Goal: Task Accomplishment & Management: Complete application form

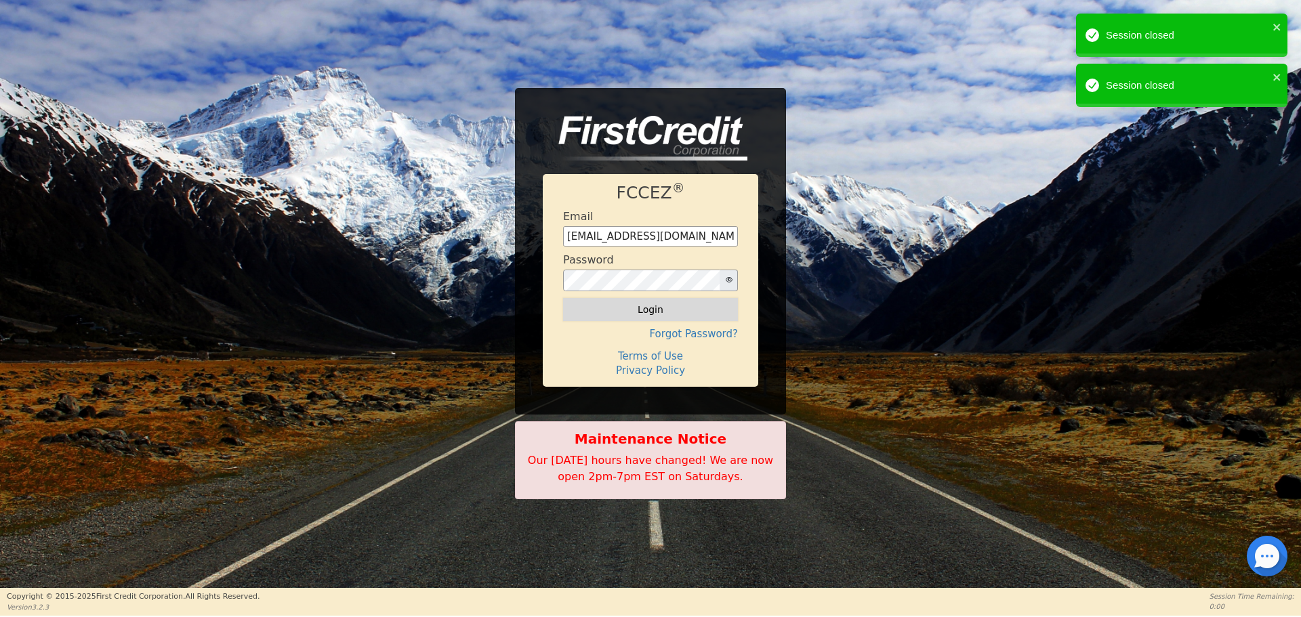
click at [654, 311] on button "Login" at bounding box center [650, 309] width 175 height 23
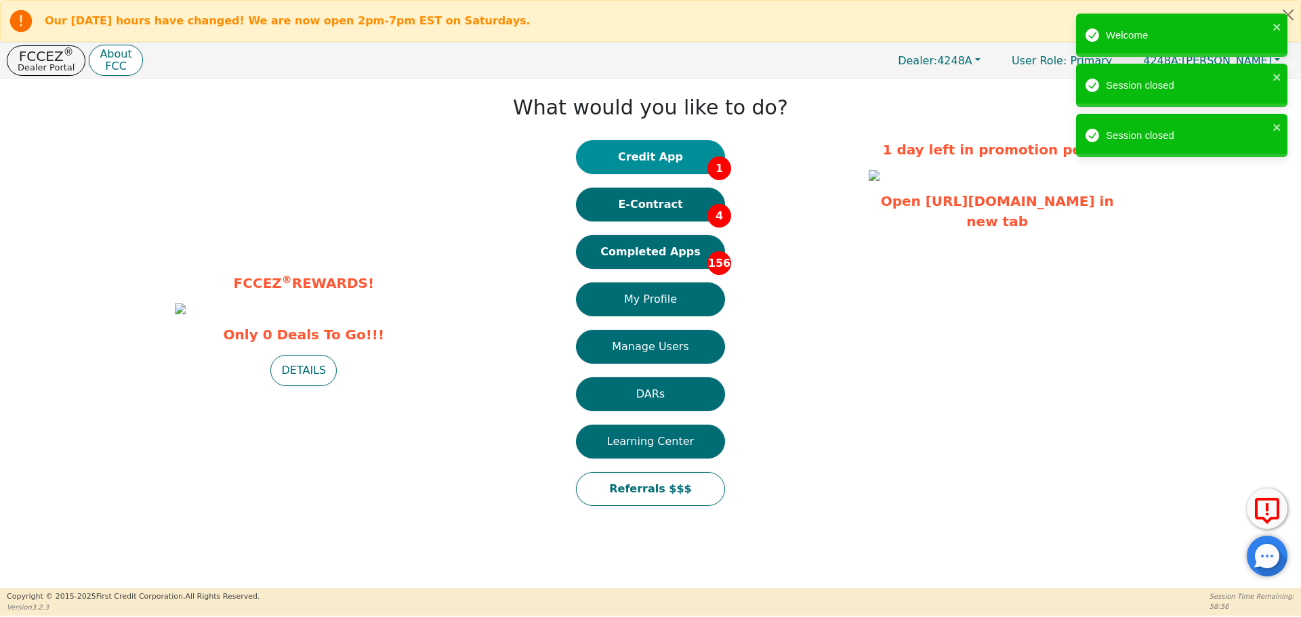
click at [649, 159] on button "Credit App 1" at bounding box center [650, 157] width 149 height 34
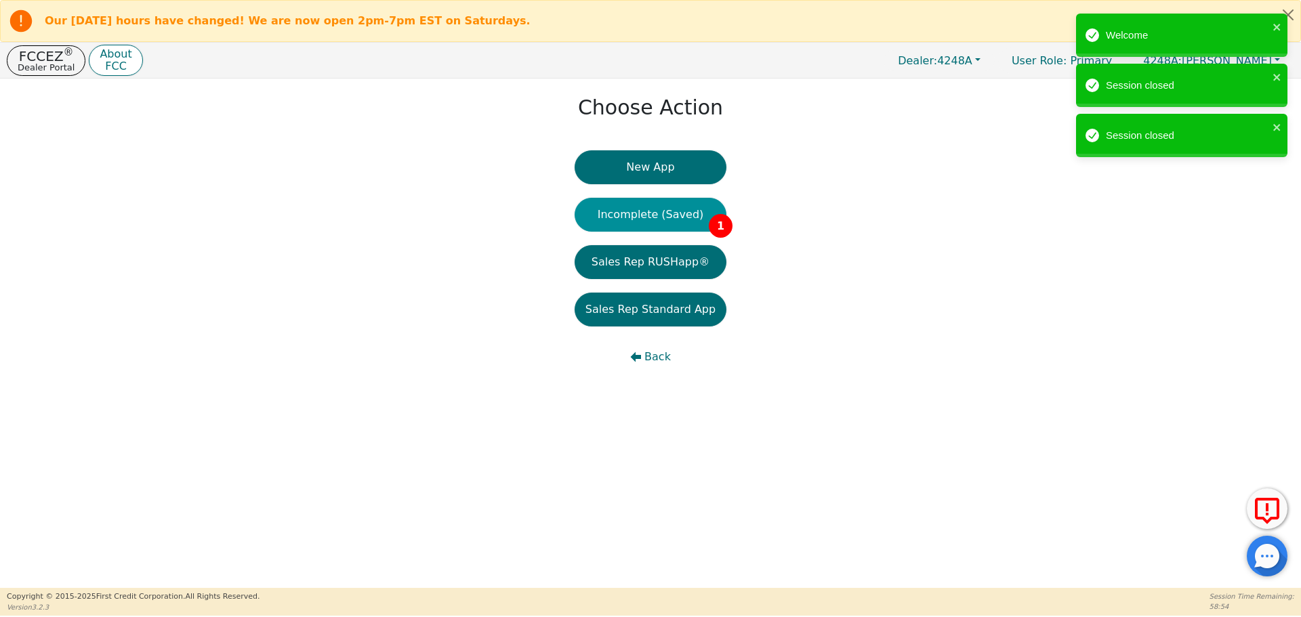
click at [641, 207] on button "Incomplete (Saved) 1" at bounding box center [651, 215] width 152 height 34
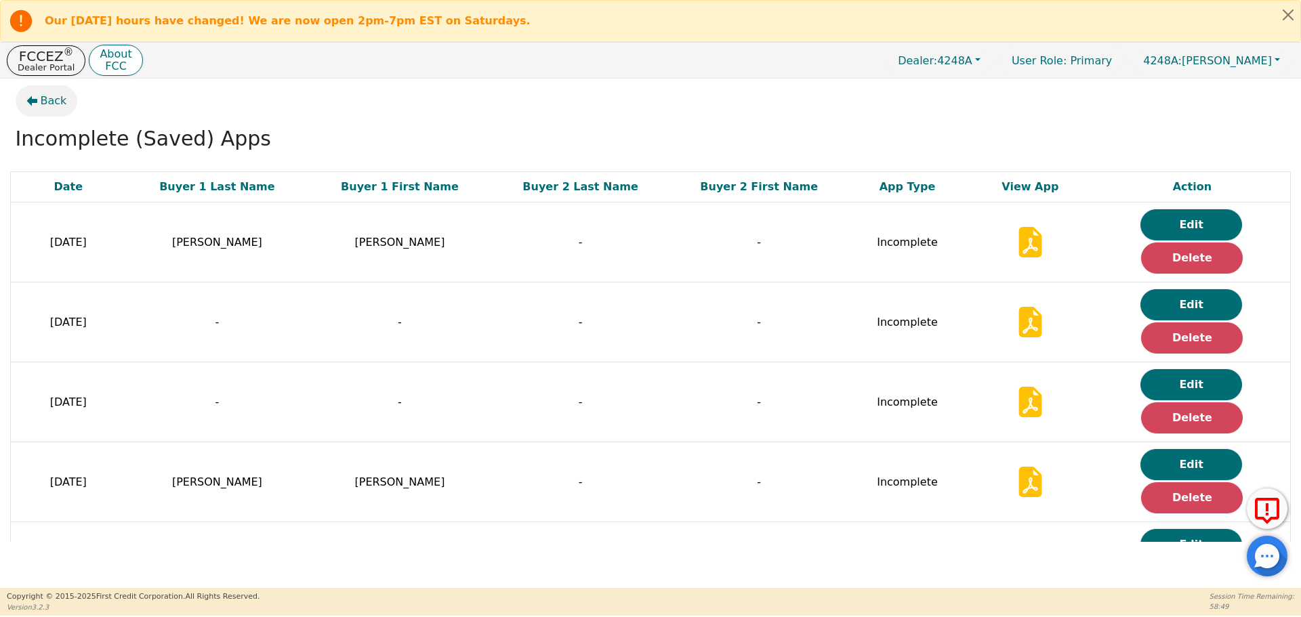
click at [43, 100] on span "Back" at bounding box center [54, 101] width 26 height 16
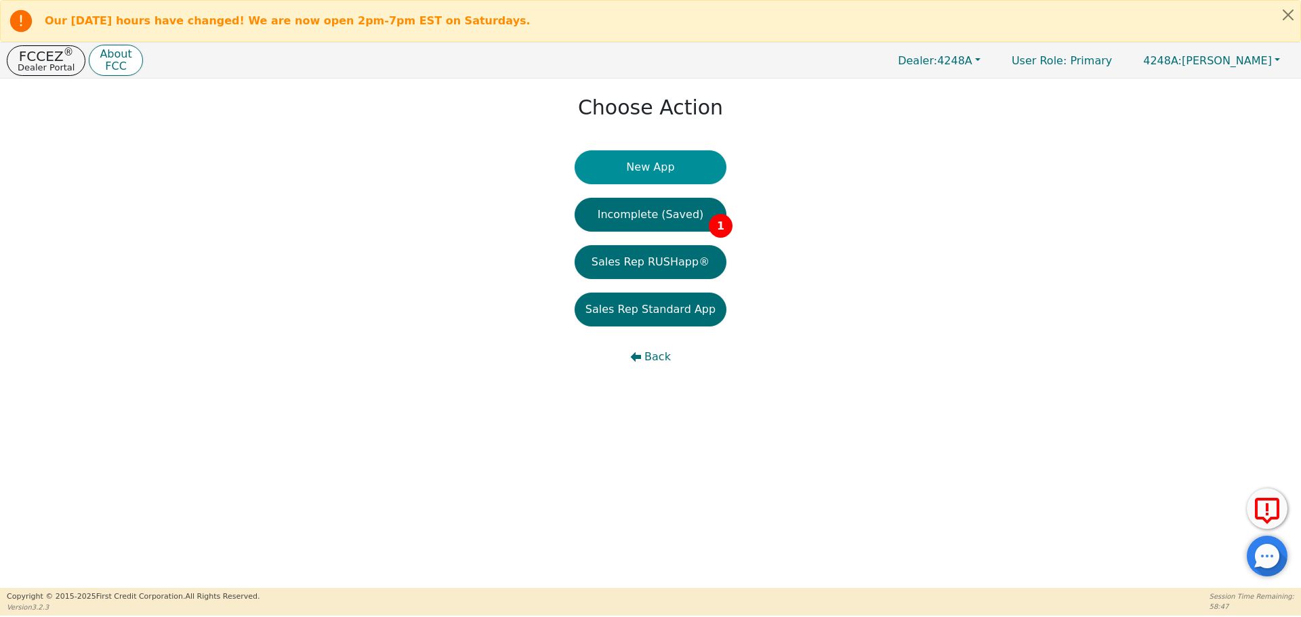
click at [641, 174] on button "New App" at bounding box center [651, 167] width 152 height 34
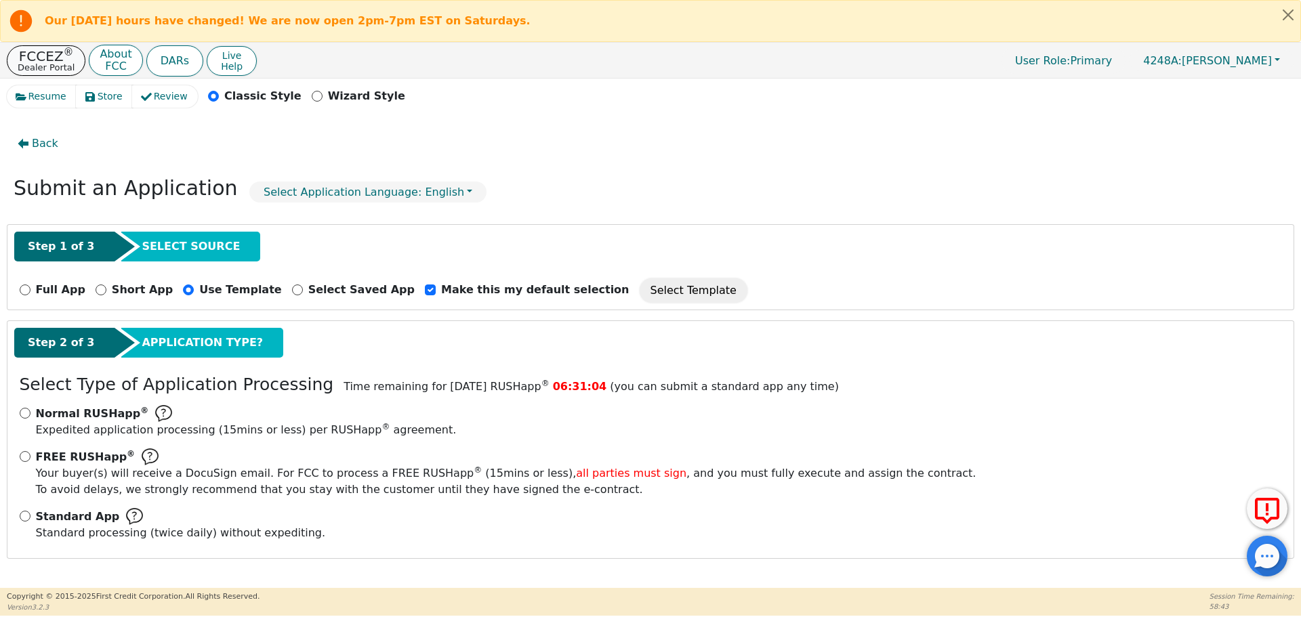
click at [45, 64] on p "Dealer Portal" at bounding box center [46, 67] width 57 height 9
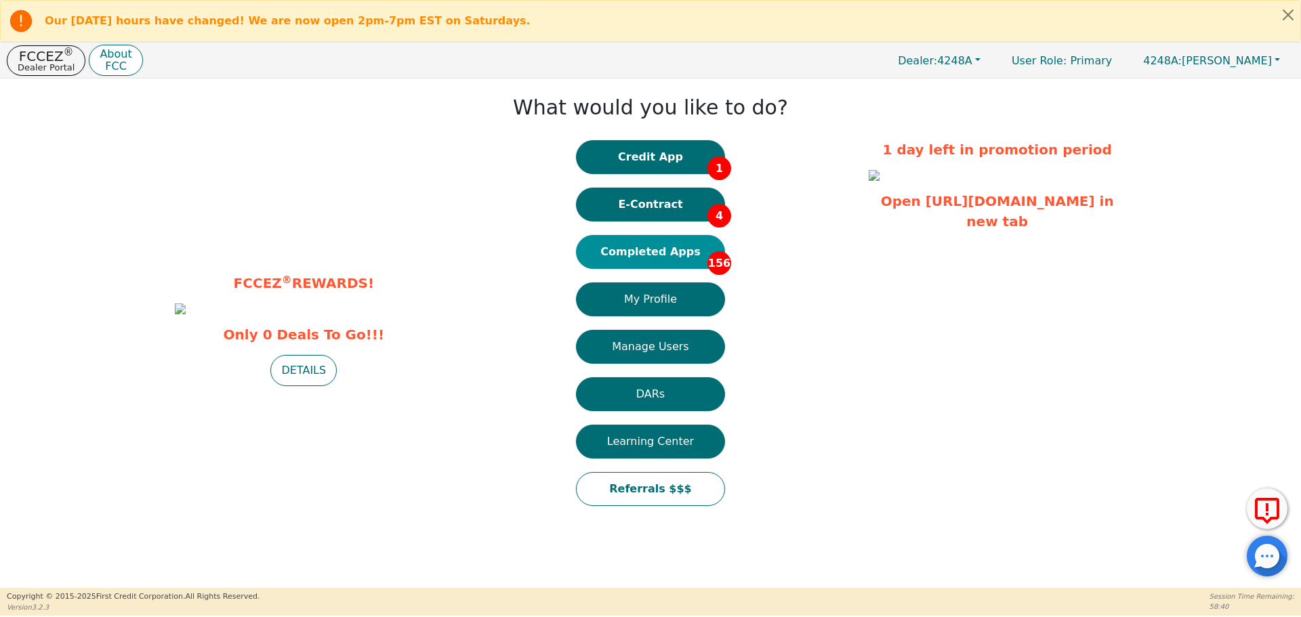
click at [667, 253] on button "Completed Apps 156" at bounding box center [650, 252] width 149 height 34
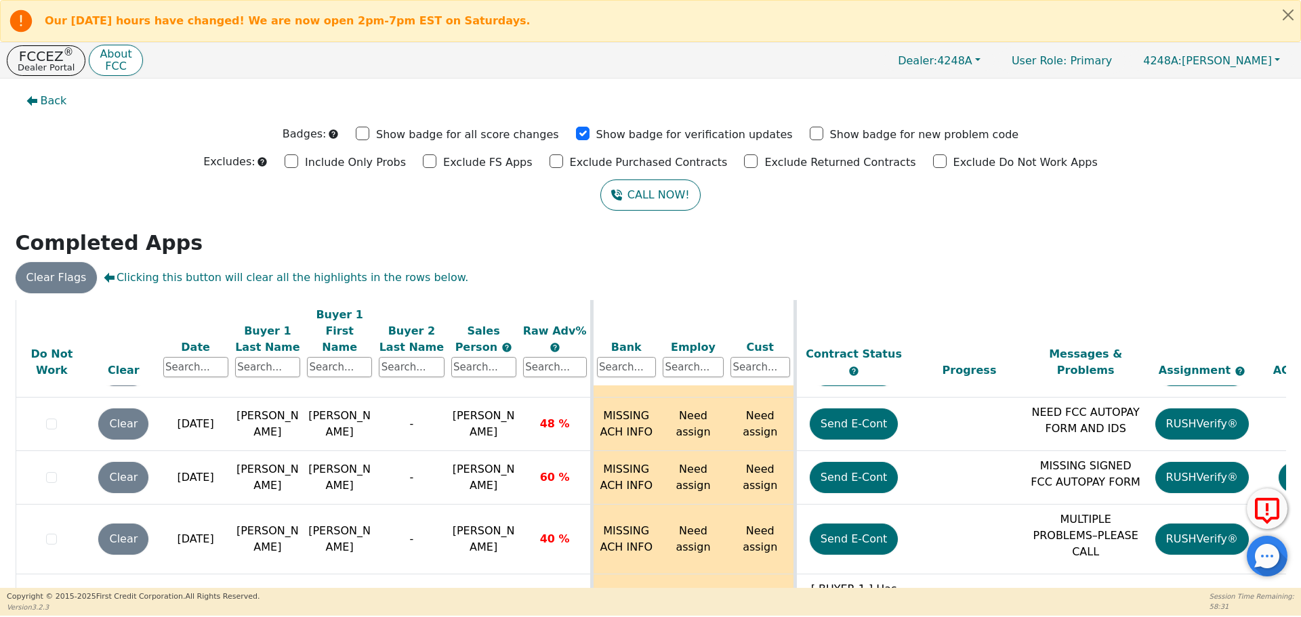
scroll to position [85, 0]
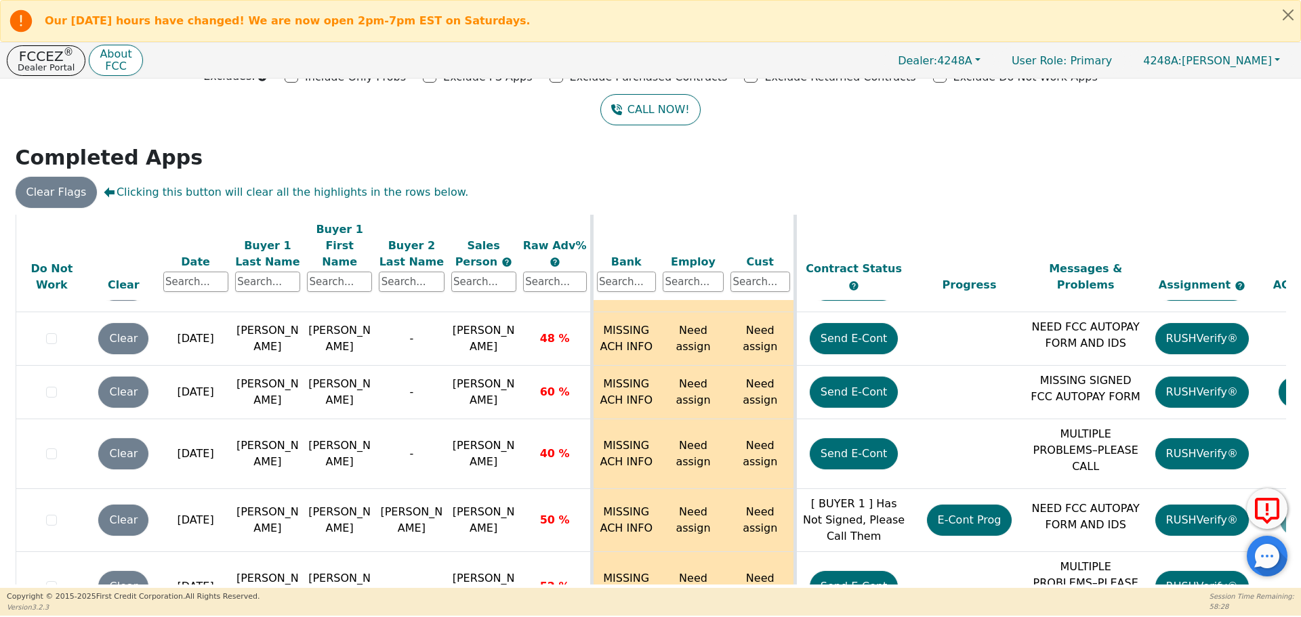
click at [1279, 582] on div "ALL VALUES ON THIS PAGE ARE UPDATED IN REAL TIME VERIFICATION STATUS Do Not Wor…" at bounding box center [651, 400] width 1271 height 371
click at [1284, 529] on div "ALL VALUES ON THIS PAGE ARE UPDATED IN REAL TIME VERIFICATION STATUS Do Not Wor…" at bounding box center [650, 402] width 1281 height 374
drag, startPoint x: 1276, startPoint y: 529, endPoint x: 1277, endPoint y: 543, distance: 14.2
click at [1277, 543] on body "Our [DATE] hours have changed! We are now open 2pm-7pm EST on Saturdays. FCCEZ …" at bounding box center [650, 308] width 1301 height 616
click at [1094, 611] on footer "Copyright © [DATE]- [DATE] First Credit Corporation. All Rights Reserved. Versi…" at bounding box center [650, 602] width 1301 height 28
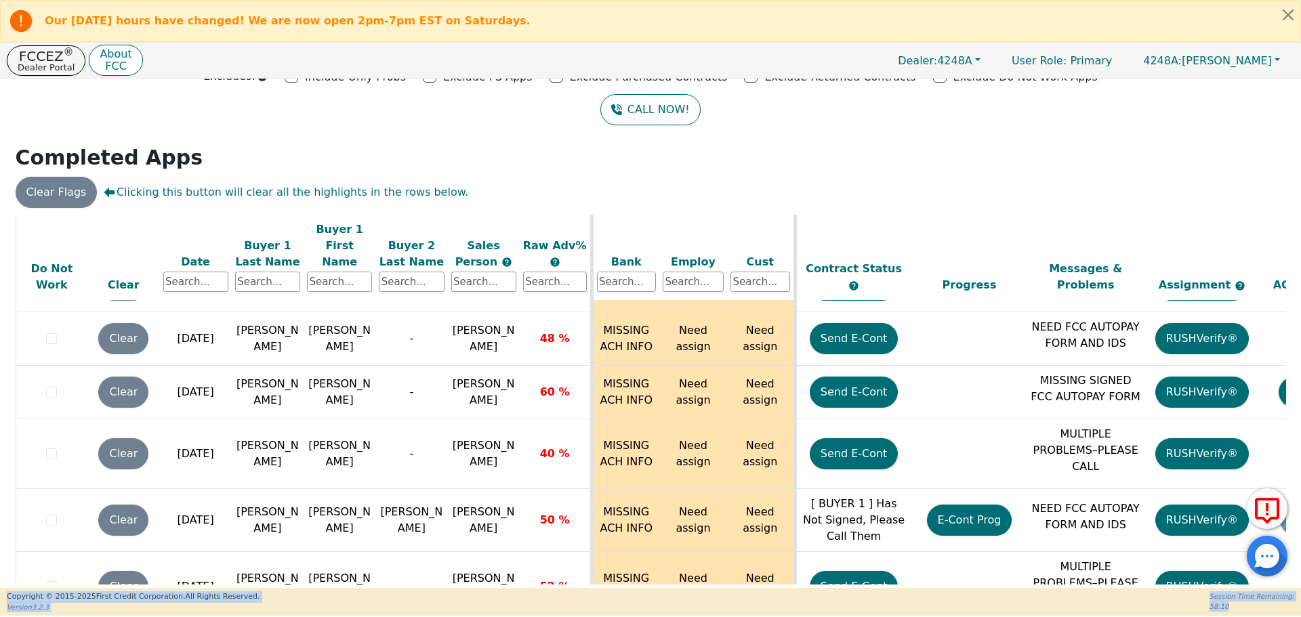
scroll to position [7866, 0]
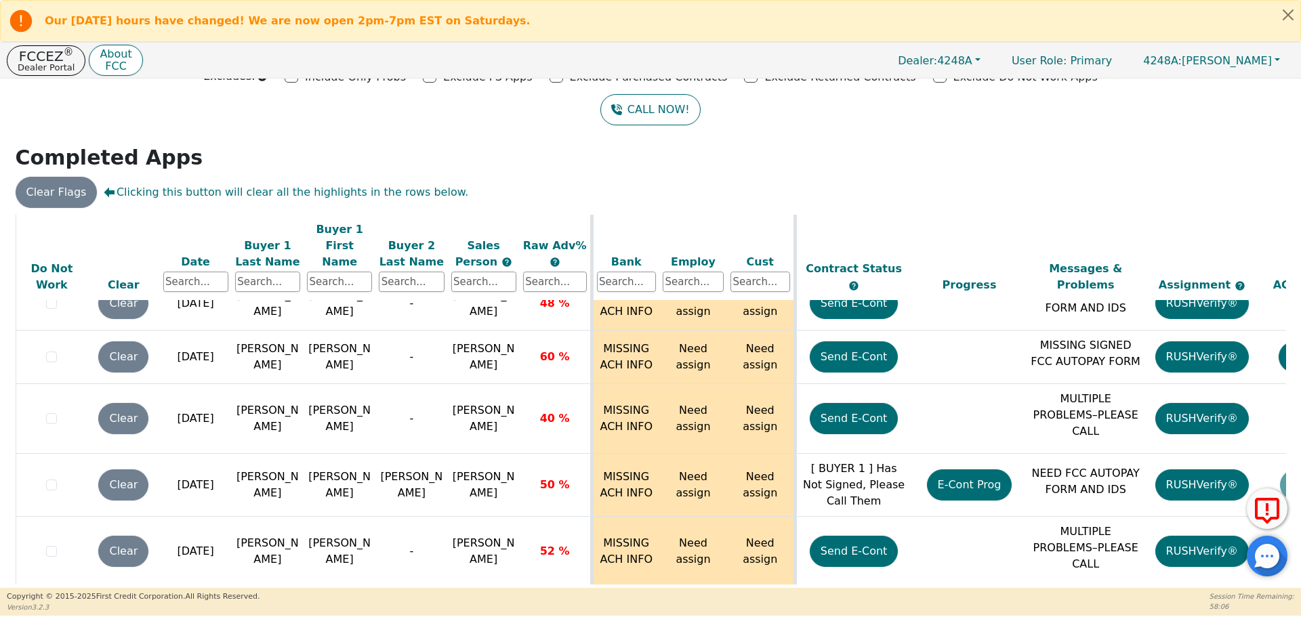
click at [1286, 397] on div "ALL VALUES ON THIS PAGE ARE UPDATED IN REAL TIME VERIFICATION STATUS Do Not Wor…" at bounding box center [650, 402] width 1281 height 374
click at [1290, 528] on div "Back Badges: Show badge for all score changes Show badge for verification updat…" at bounding box center [650, 334] width 1301 height 510
click at [1286, 422] on div "ALL VALUES ON THIS PAGE ARE UPDATED IN REAL TIME VERIFICATION STATUS Do Not Wor…" at bounding box center [650, 402] width 1281 height 374
click at [1286, 421] on div "ALL VALUES ON THIS PAGE ARE UPDATED IN REAL TIME VERIFICATION STATUS Do Not Wor…" at bounding box center [650, 402] width 1281 height 374
click at [1286, 529] on div "ALL VALUES ON THIS PAGE ARE UPDATED IN REAL TIME VERIFICATION STATUS Do Not Wor…" at bounding box center [650, 402] width 1281 height 374
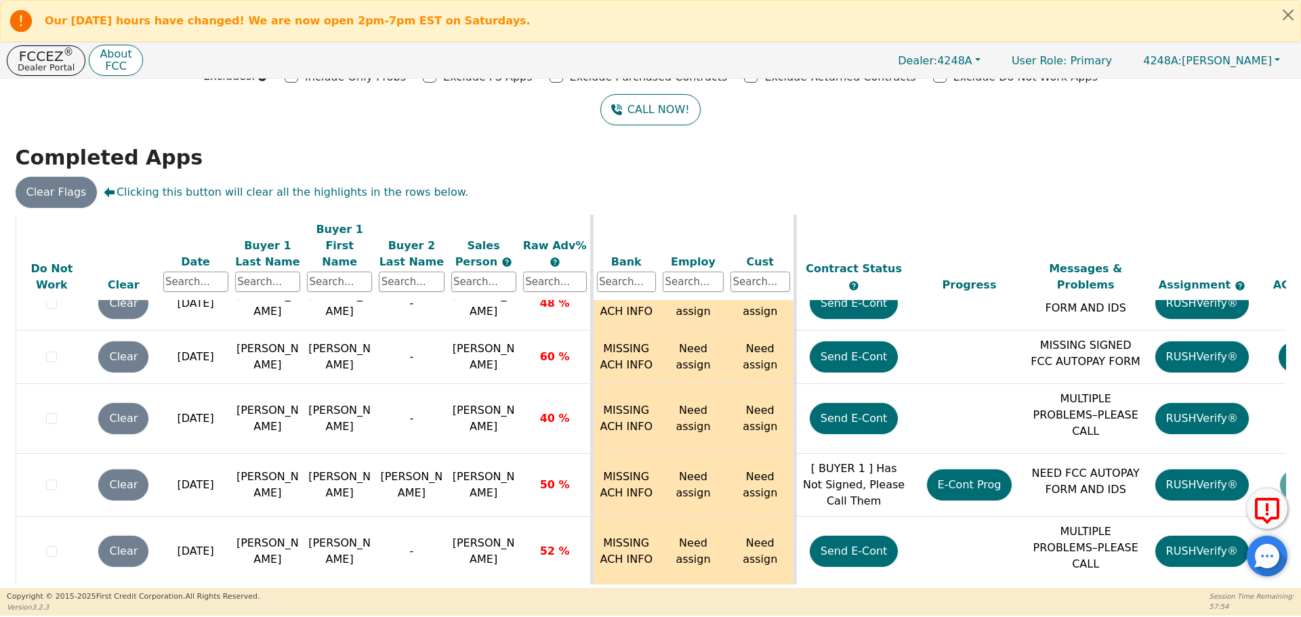
click at [1289, 435] on div "Back Badges: Show badge for all score changes Show badge for verification updat…" at bounding box center [650, 248] width 1301 height 510
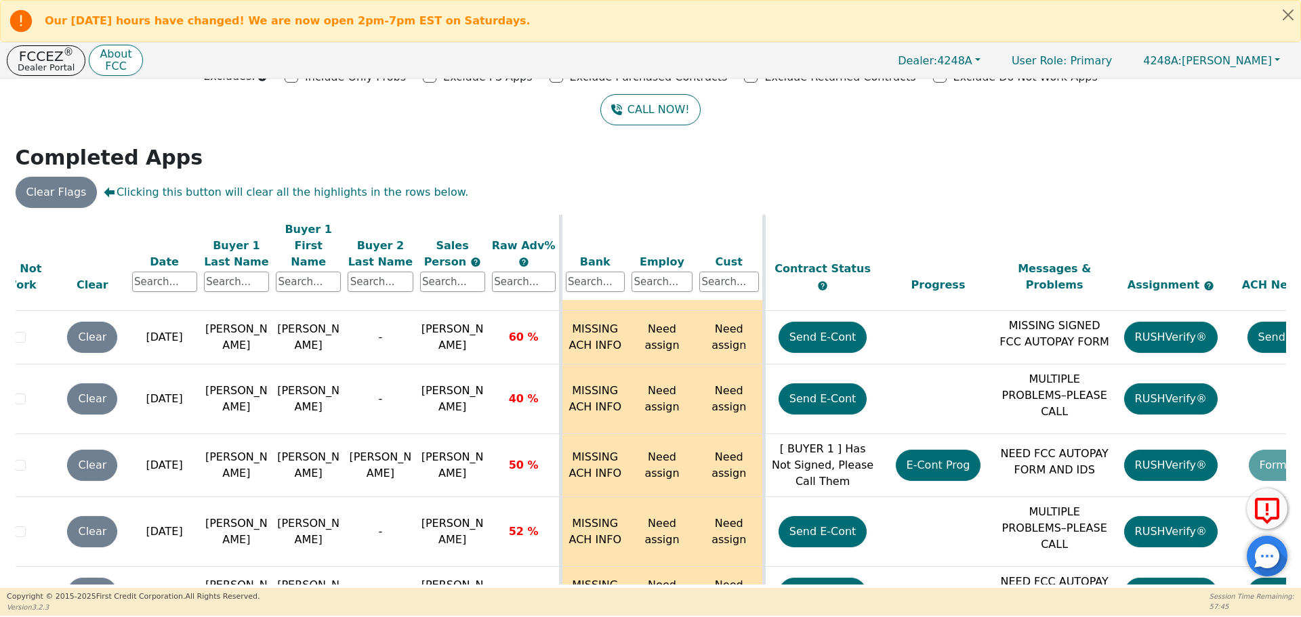
scroll to position [7893, 31]
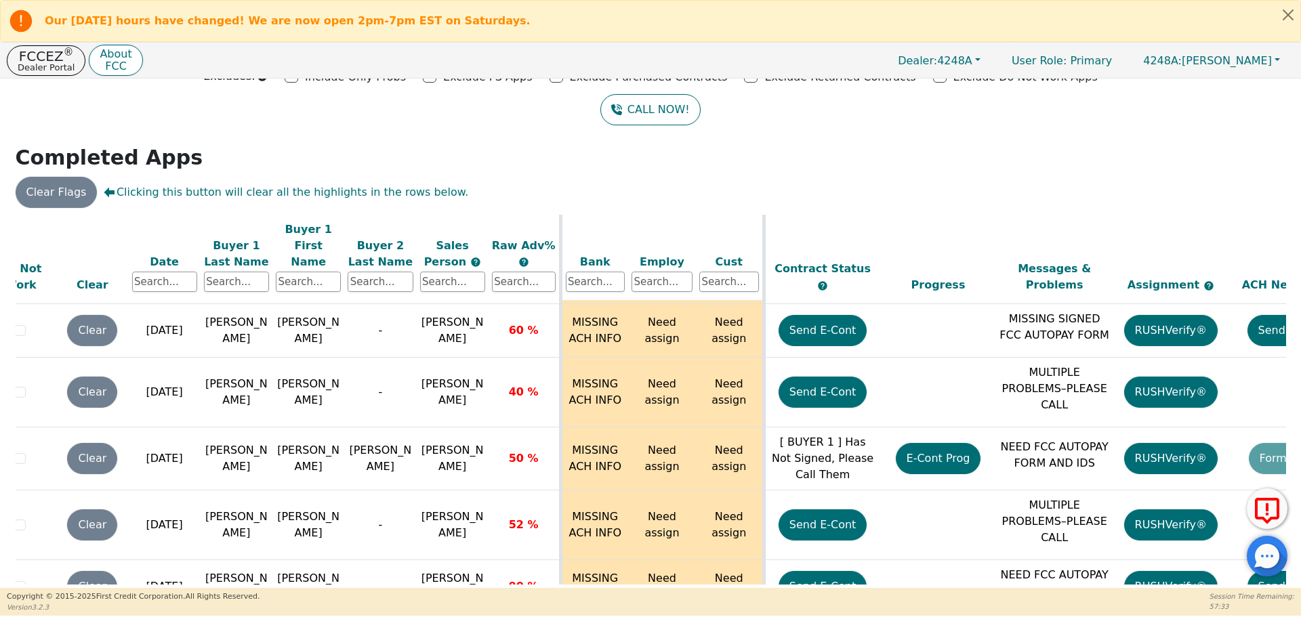
click at [1288, 573] on div "Back Badges: Show badge for all score changes Show badge for verification updat…" at bounding box center [650, 334] width 1301 height 510
click at [1286, 571] on div at bounding box center [1267, 556] width 41 height 41
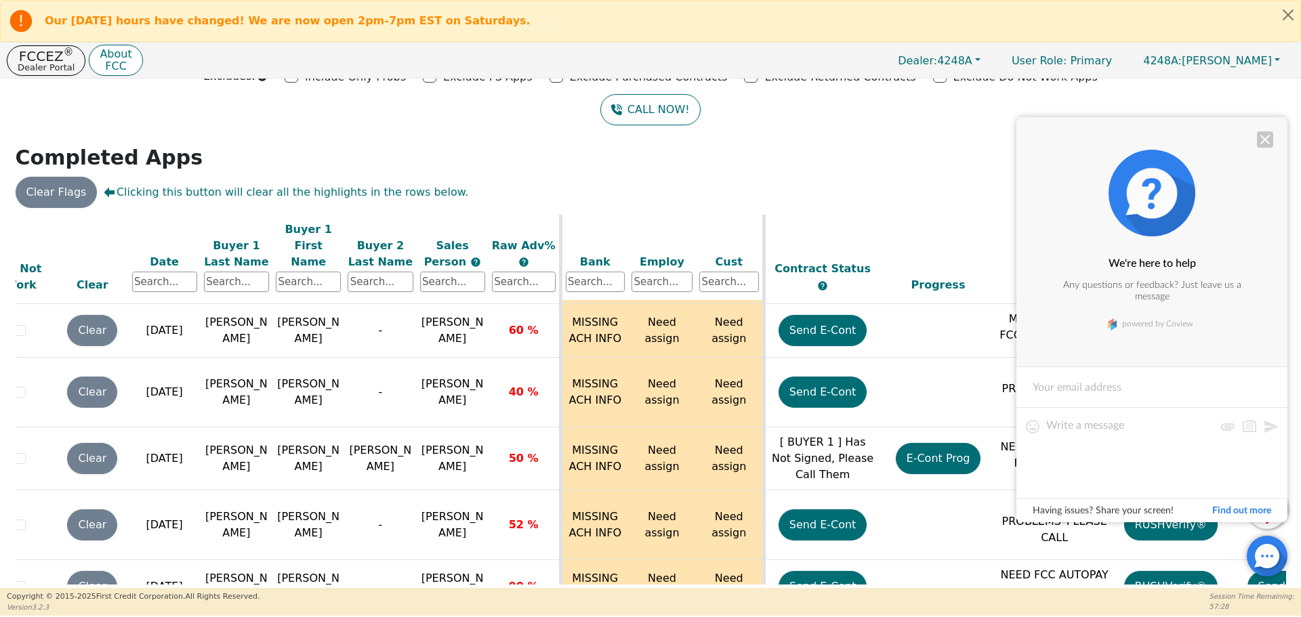
click at [1265, 134] on div at bounding box center [1265, 139] width 16 height 16
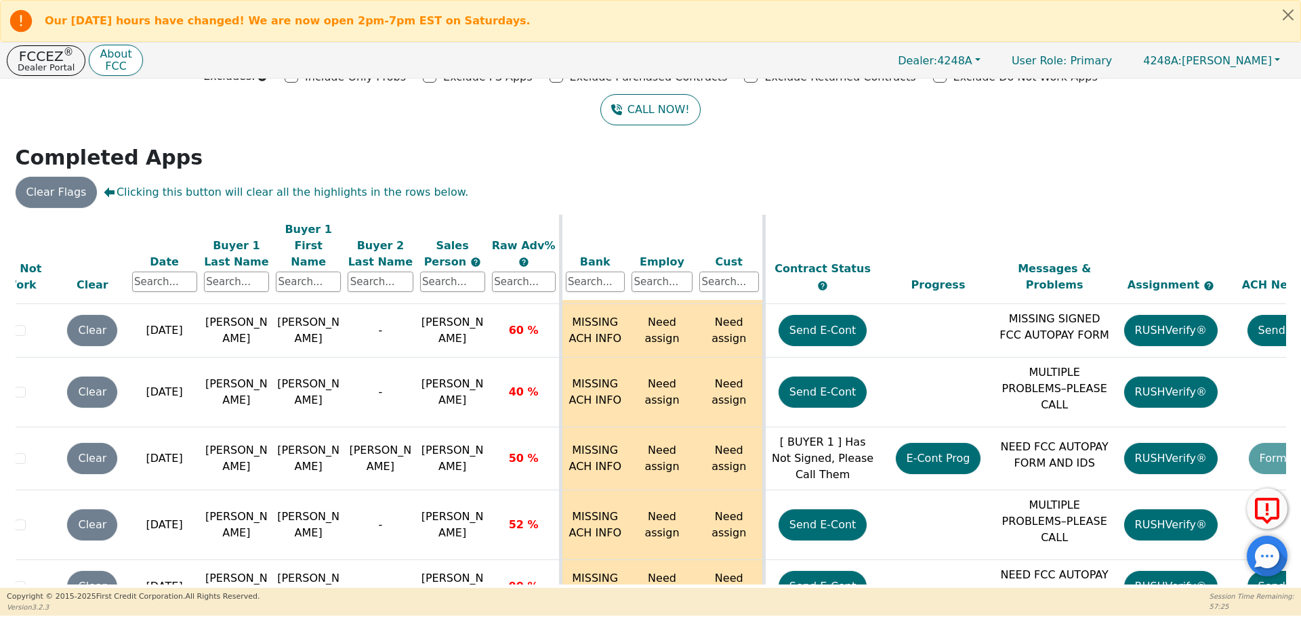
click at [1286, 577] on div "ALL VALUES ON THIS PAGE ARE UPDATED IN REAL TIME VERIFICATION STATUS Do Not Wor…" at bounding box center [650, 402] width 1281 height 374
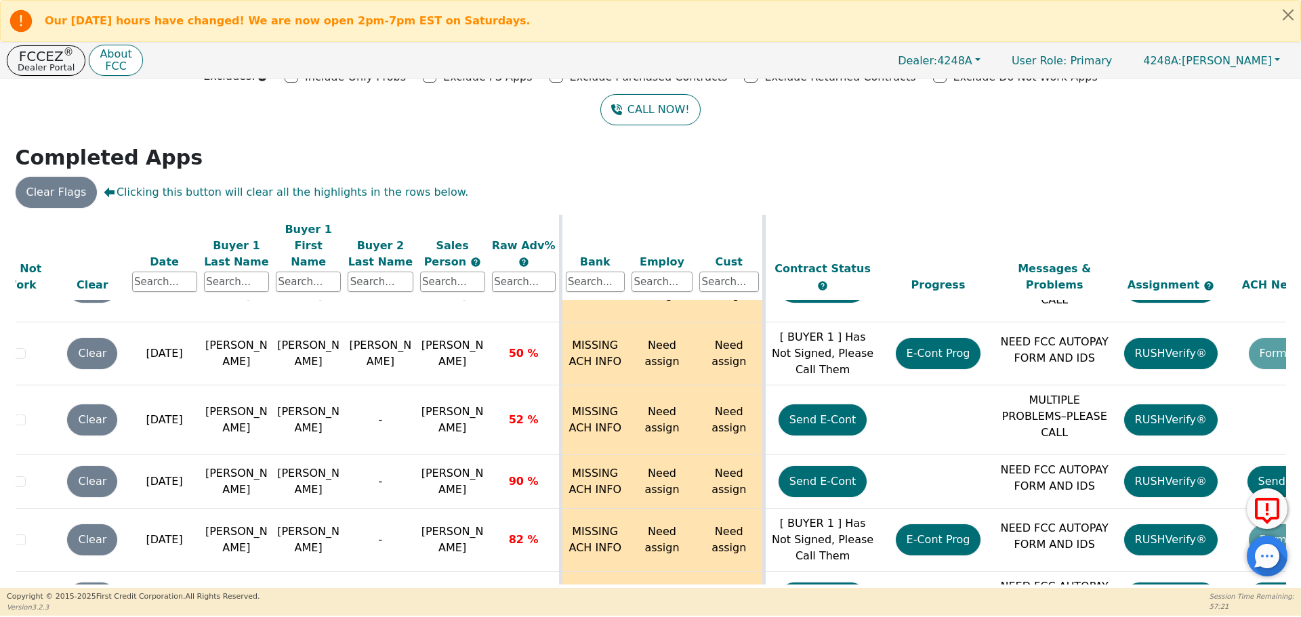
scroll to position [8039, 4]
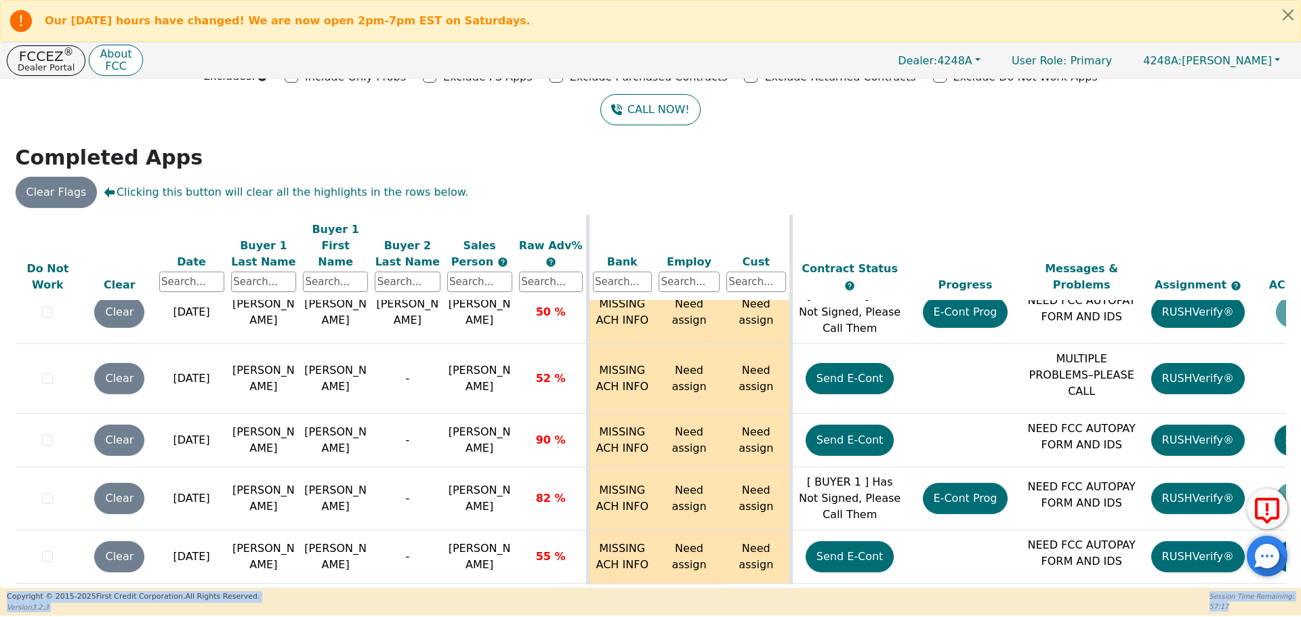
drag, startPoint x: 1282, startPoint y: 572, endPoint x: 1280, endPoint y: 580, distance: 8.6
click at [1281, 586] on body "Our [DATE] hours have changed! We are now open 2pm-7pm EST on Saturdays. FCCEZ …" at bounding box center [650, 308] width 1301 height 616
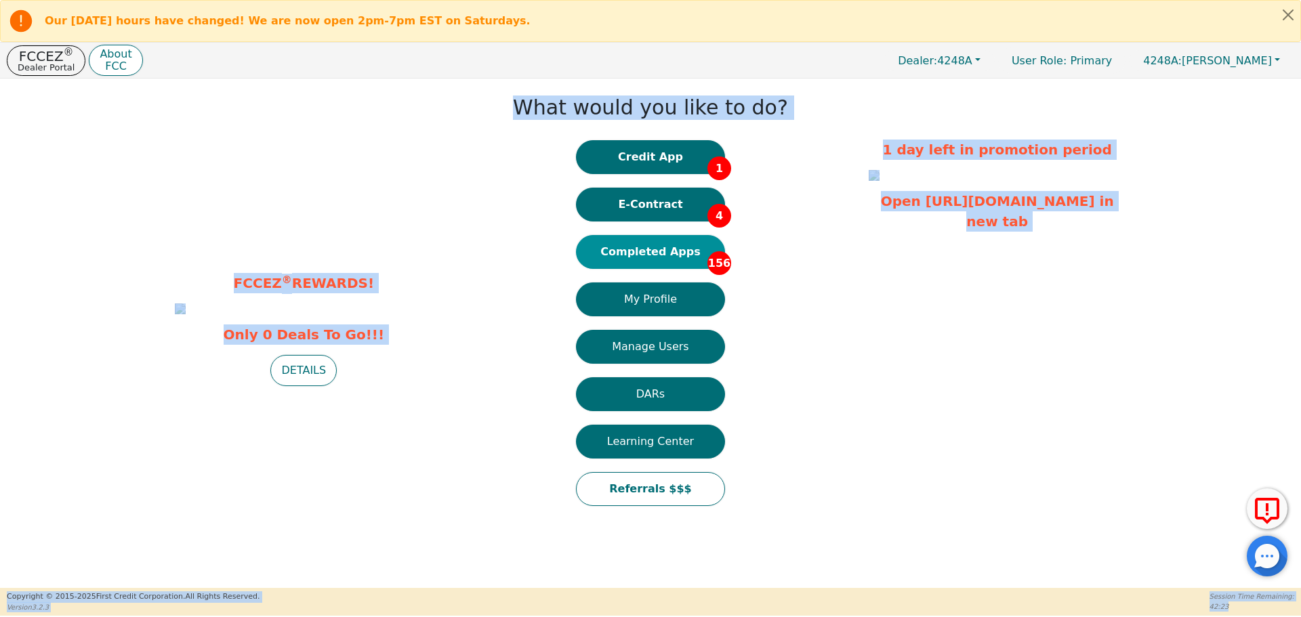
click at [662, 255] on button "Completed Apps 156" at bounding box center [650, 252] width 149 height 34
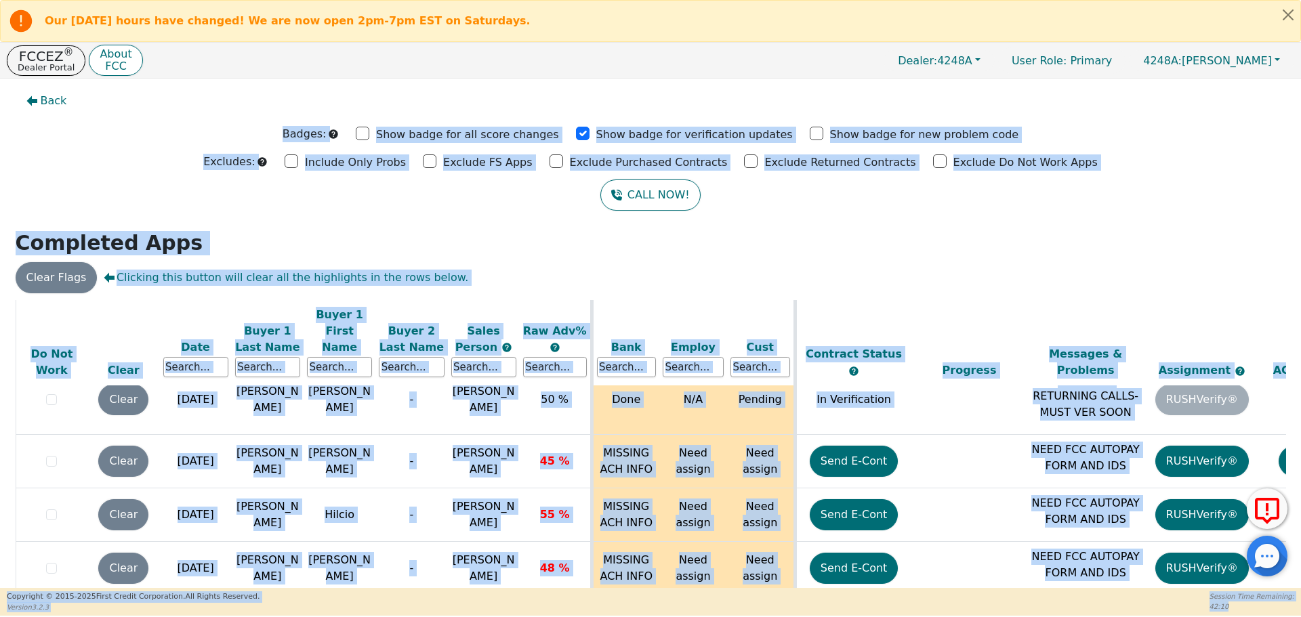
scroll to position [85, 0]
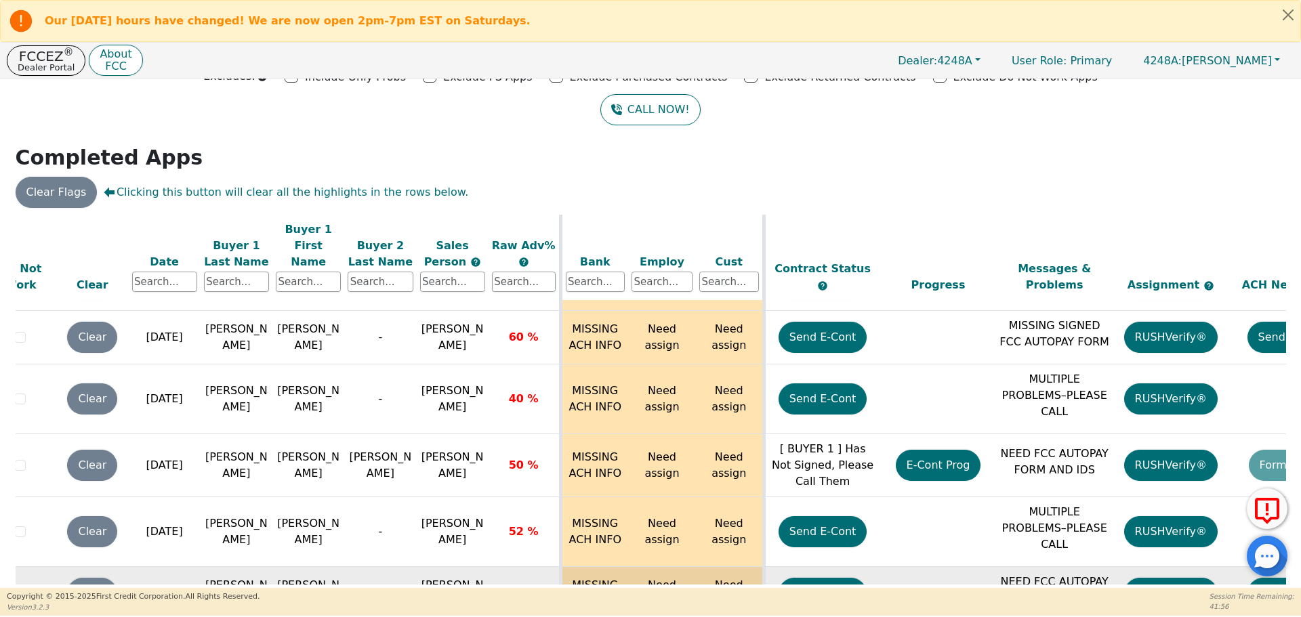
scroll to position [7951, 31]
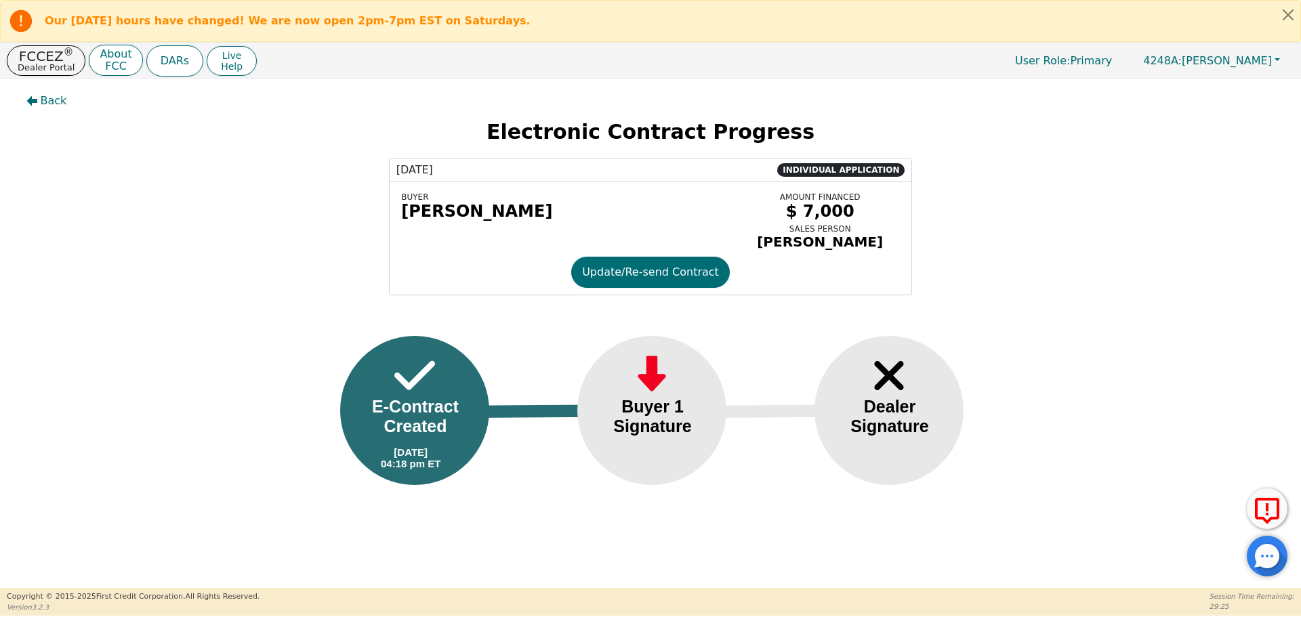
click at [436, 215] on div "[PERSON_NAME]" at bounding box center [565, 211] width 329 height 19
click at [605, 277] on button "Update/Re-send Contract" at bounding box center [650, 272] width 159 height 31
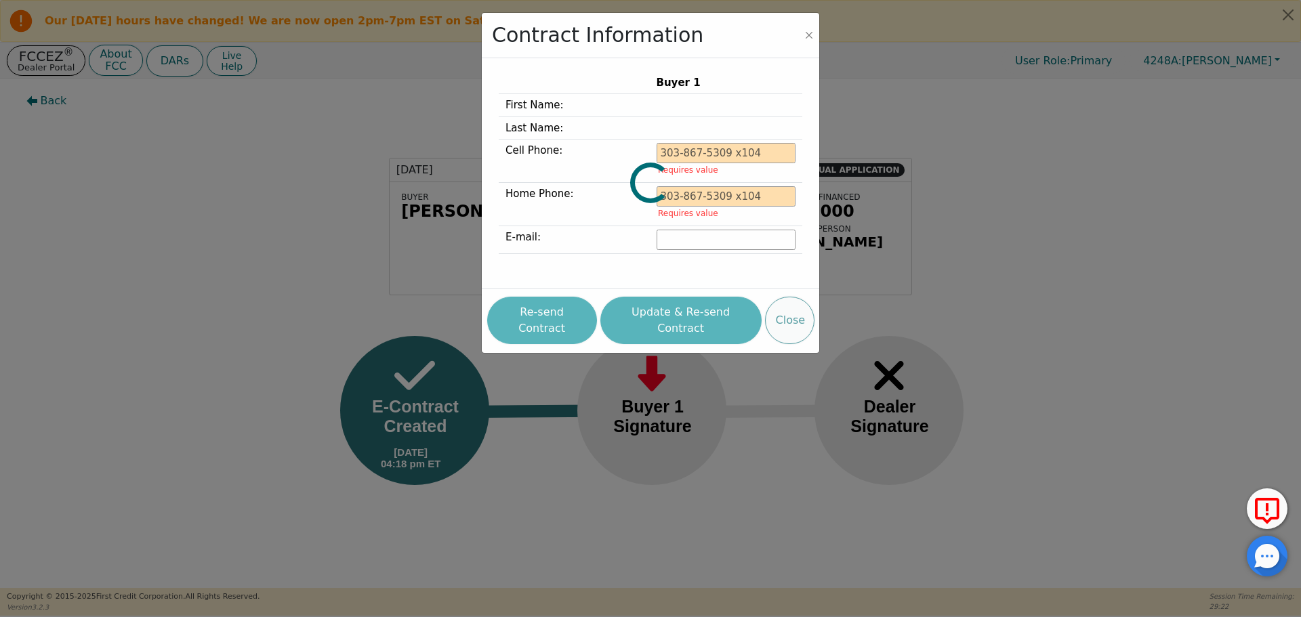
type input "[PHONE_NUMBER]"
type input "[EMAIL_ADDRESS][DOMAIN_NAME]"
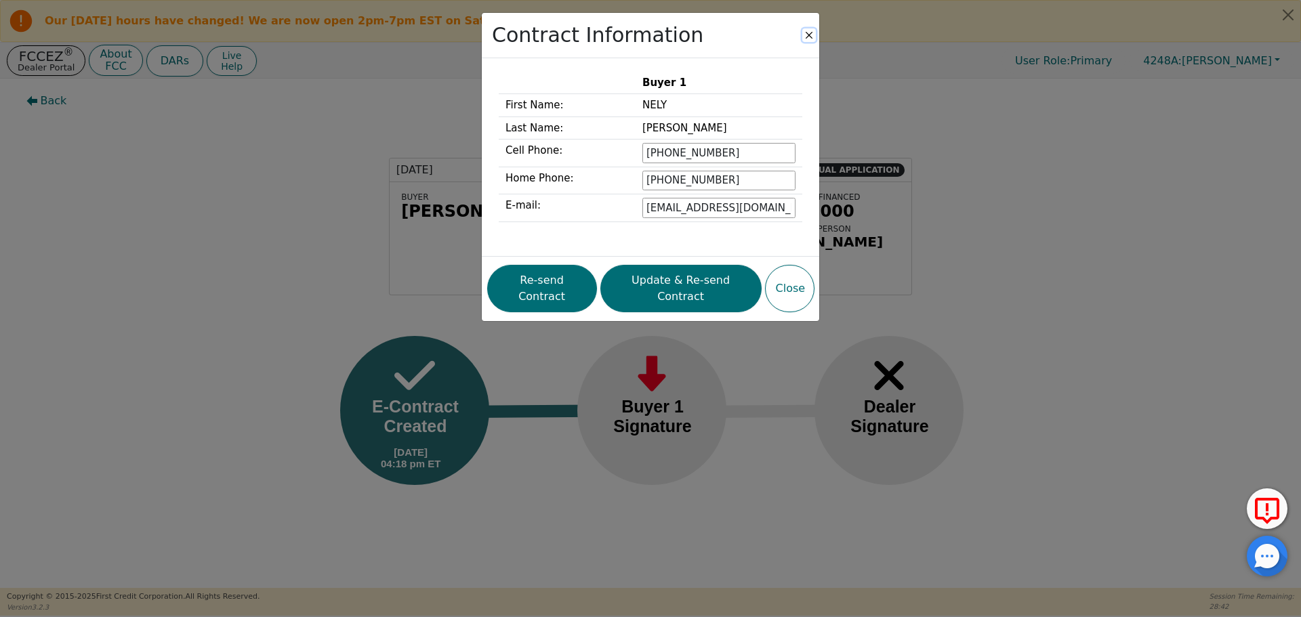
click at [814, 36] on button "Close" at bounding box center [810, 35] width 14 height 14
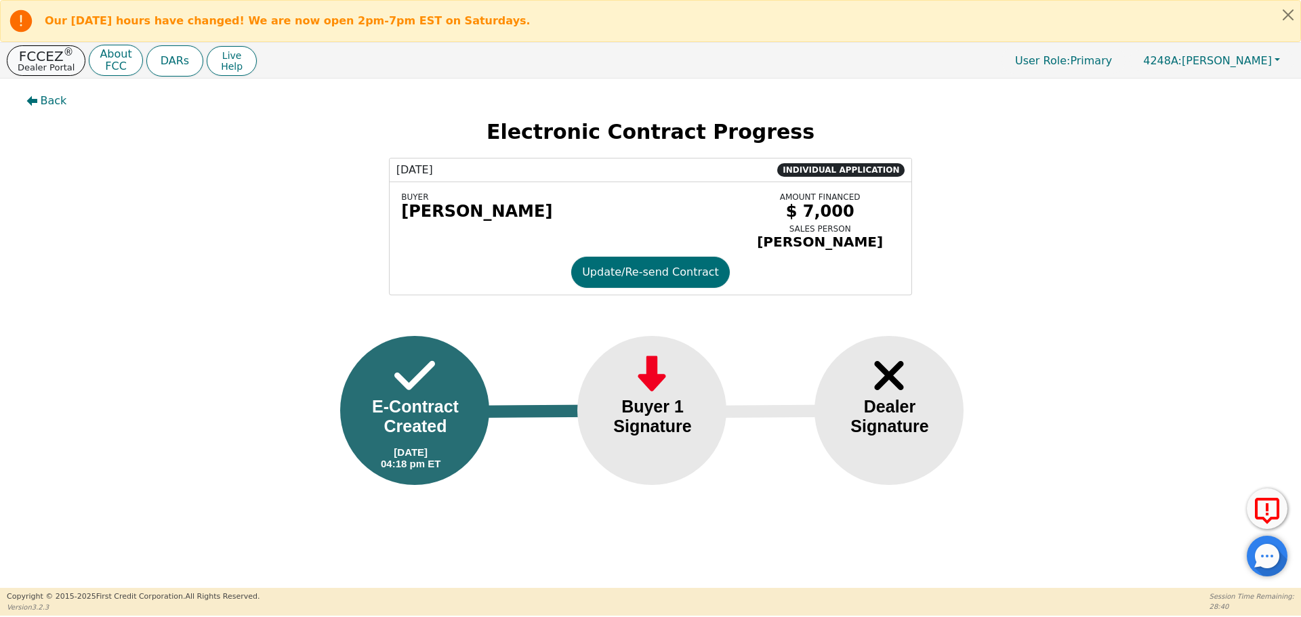
click at [52, 63] on p "Dealer Portal" at bounding box center [46, 67] width 57 height 9
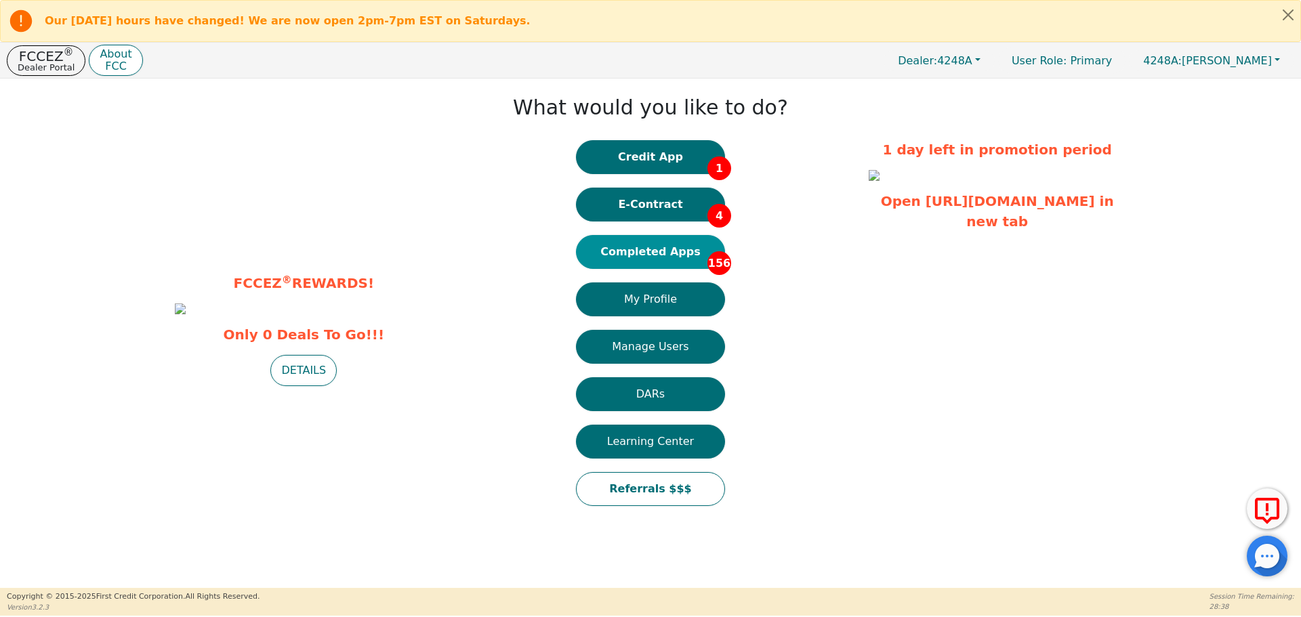
click at [674, 252] on button "Completed Apps 156" at bounding box center [650, 252] width 149 height 34
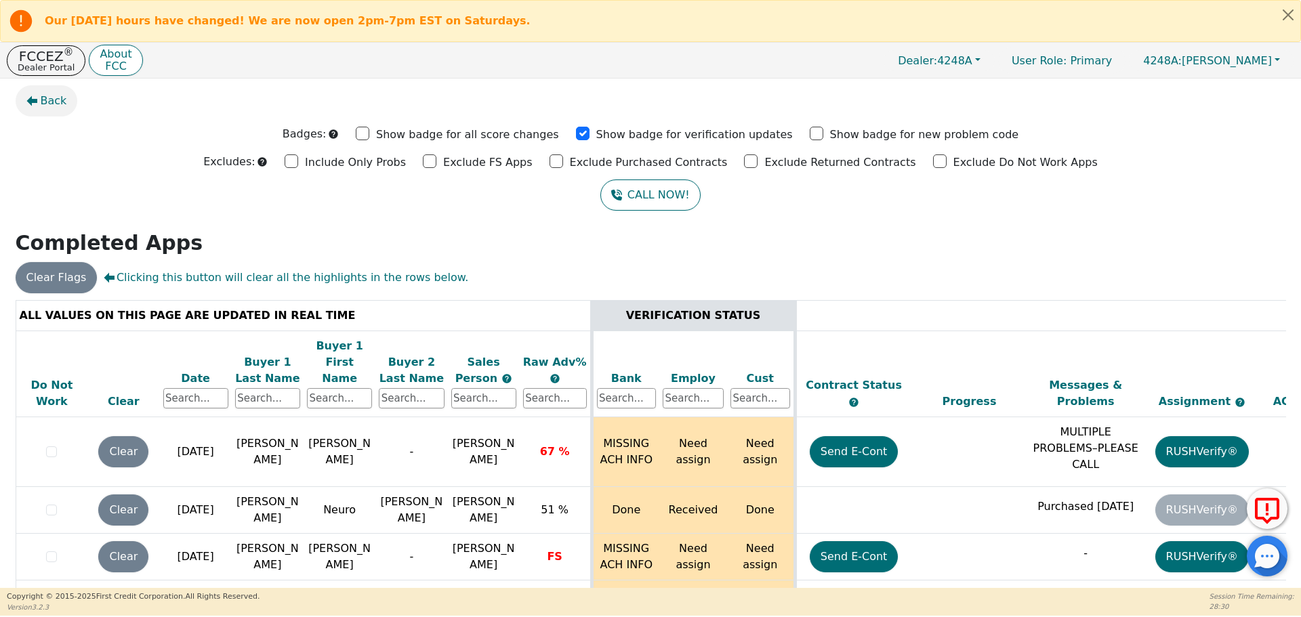
click at [55, 99] on span "Back" at bounding box center [54, 101] width 26 height 16
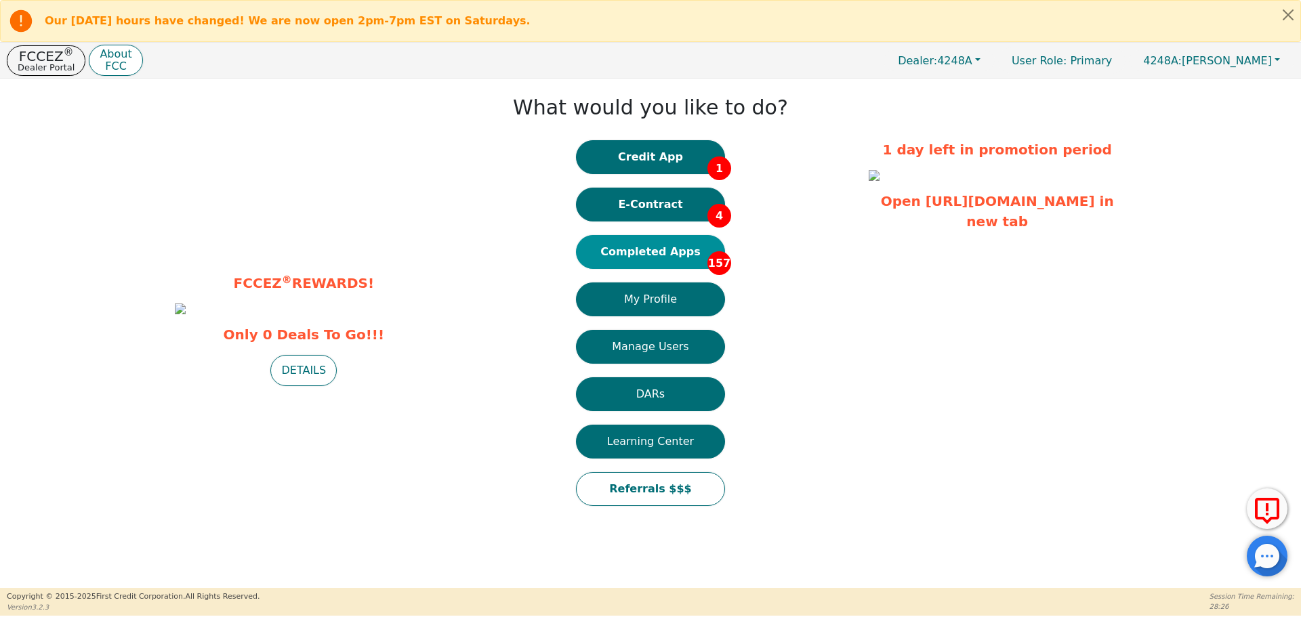
click at [666, 252] on button "Completed Apps 157" at bounding box center [650, 252] width 149 height 34
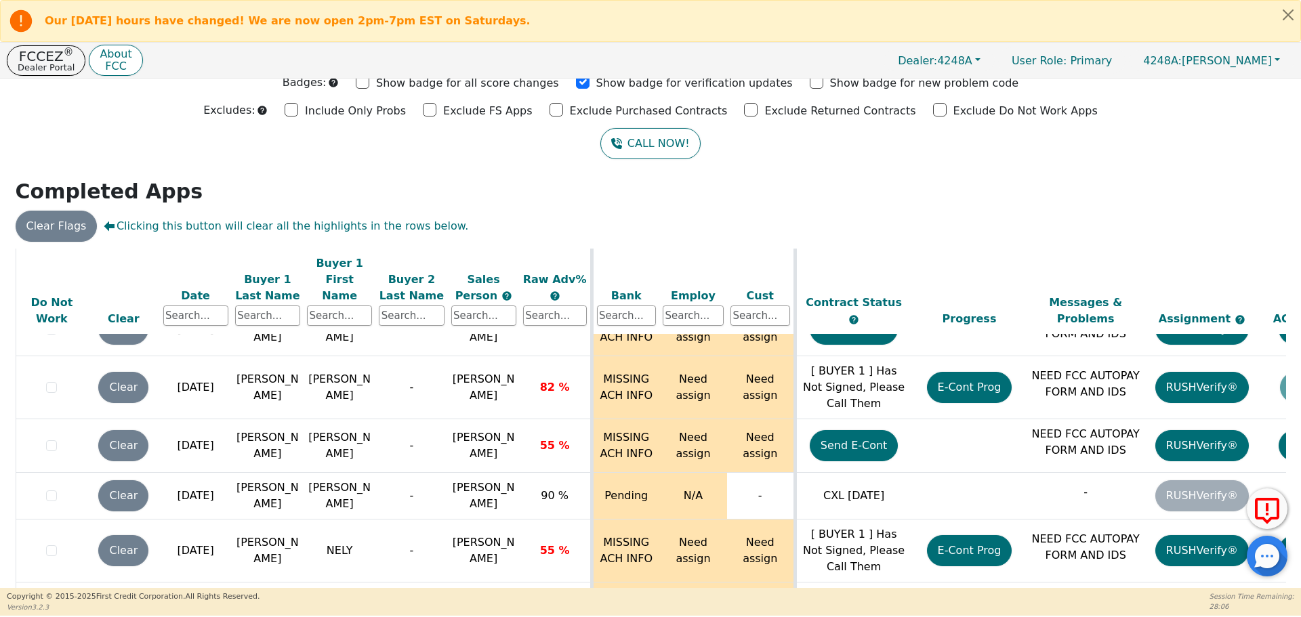
scroll to position [42, 0]
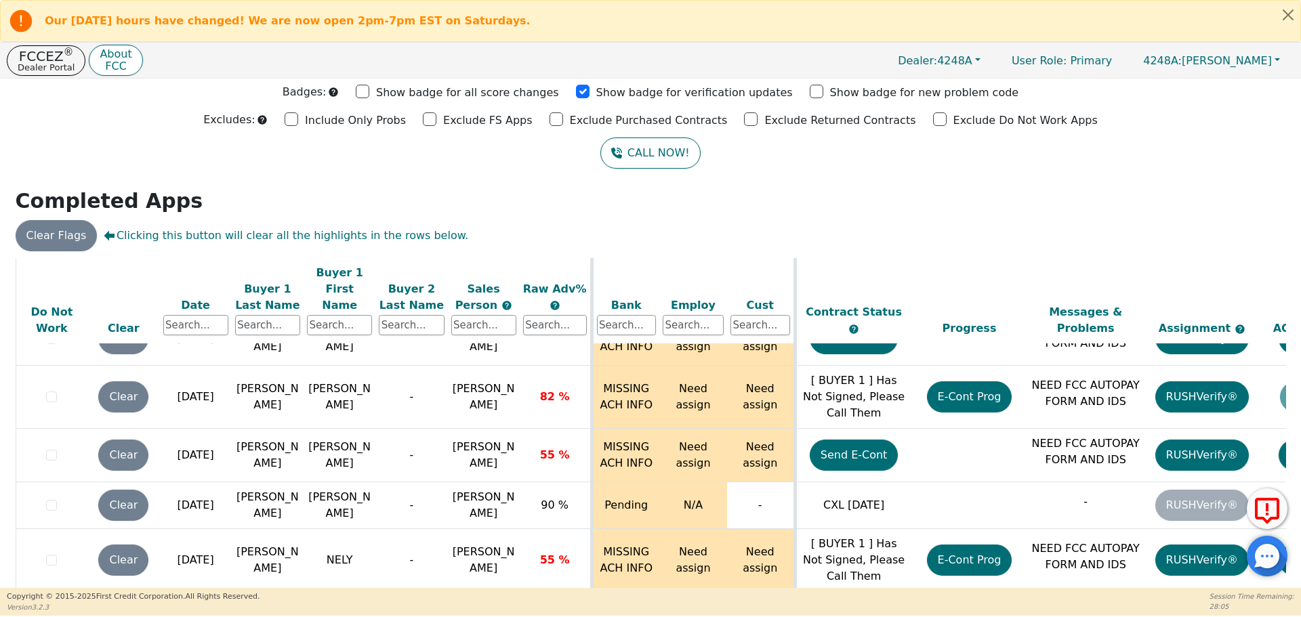
click at [1283, 580] on div "ALL VALUES ON THIS PAGE ARE UPDATED IN REAL TIME VERIFICATION STATUS Do Not Wor…" at bounding box center [650, 445] width 1281 height 374
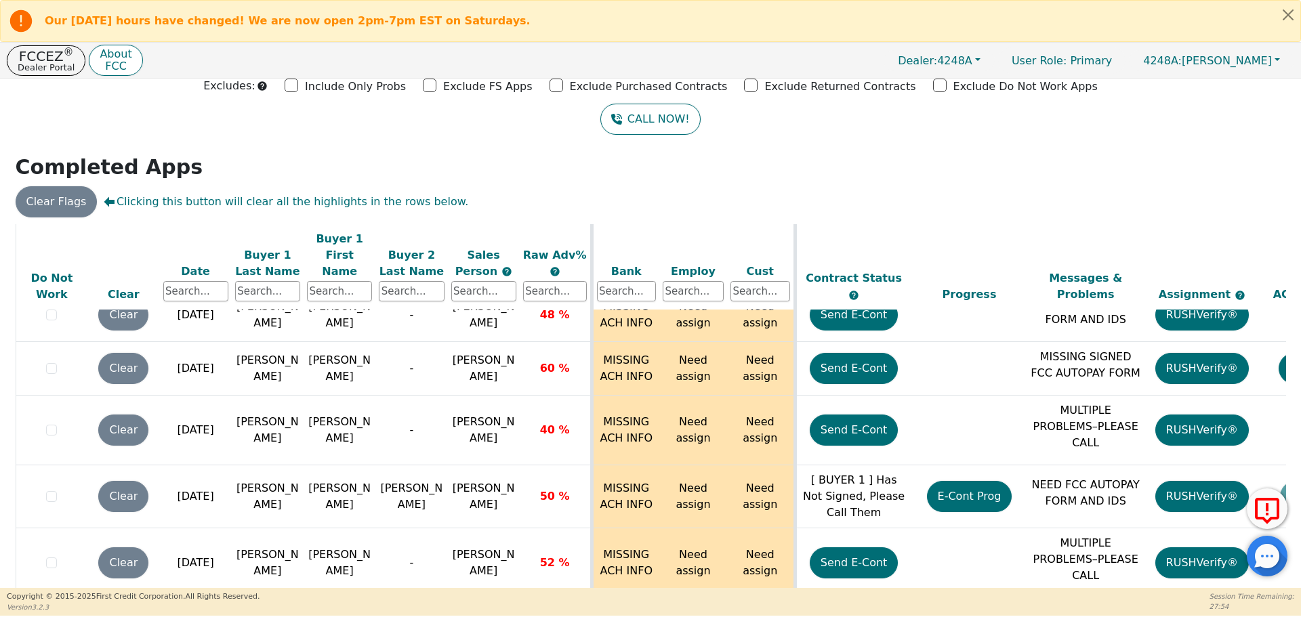
scroll to position [85, 0]
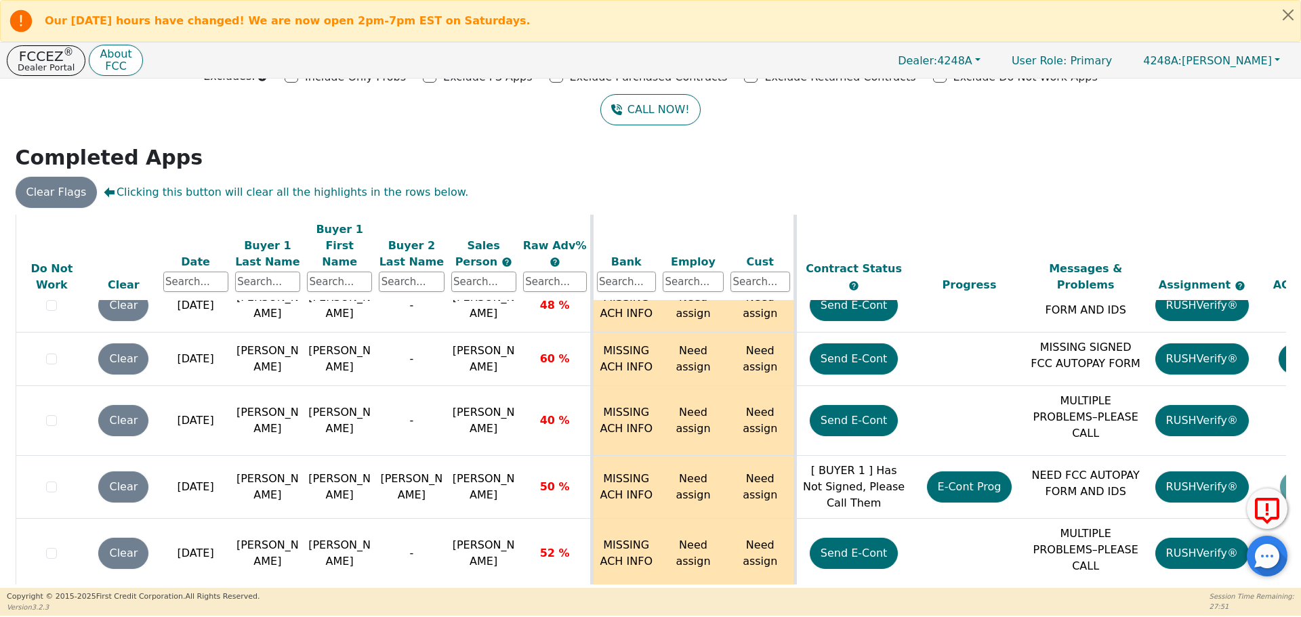
drag, startPoint x: 1284, startPoint y: 536, endPoint x: 1286, endPoint y: 581, distance: 44.8
click at [1289, 586] on body "Our [DATE] hours have changed! We are now open 2pm-7pm EST on Saturdays. FCCEZ …" at bounding box center [650, 308] width 1301 height 616
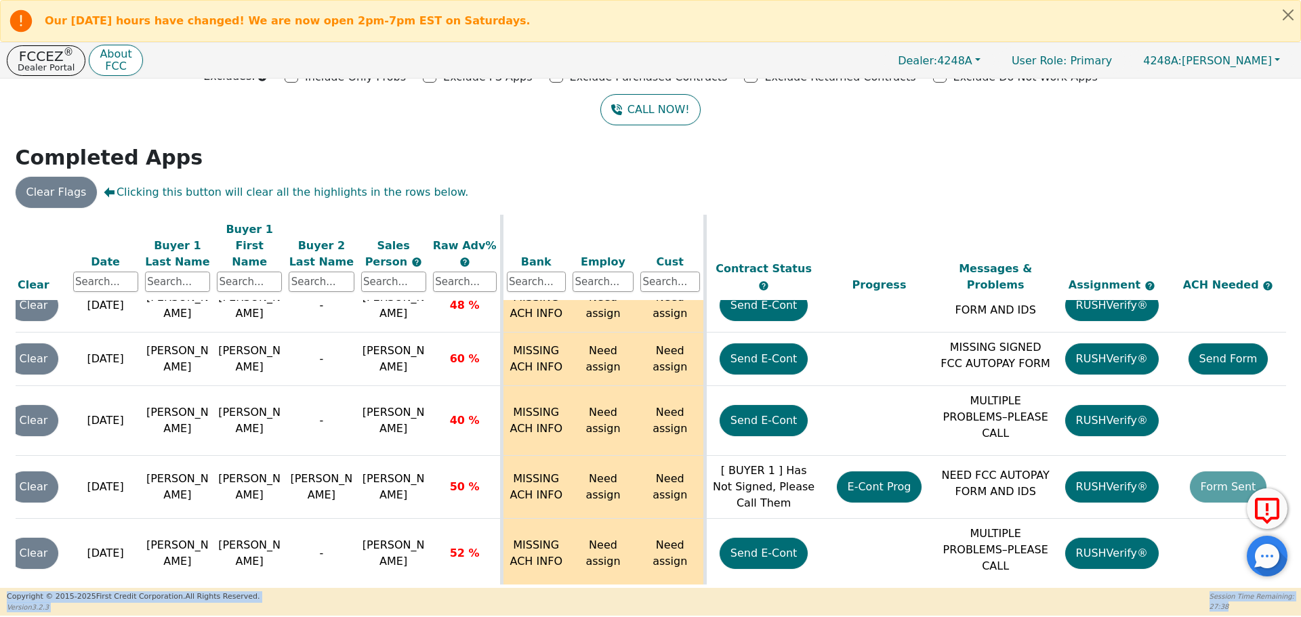
scroll to position [7864, 0]
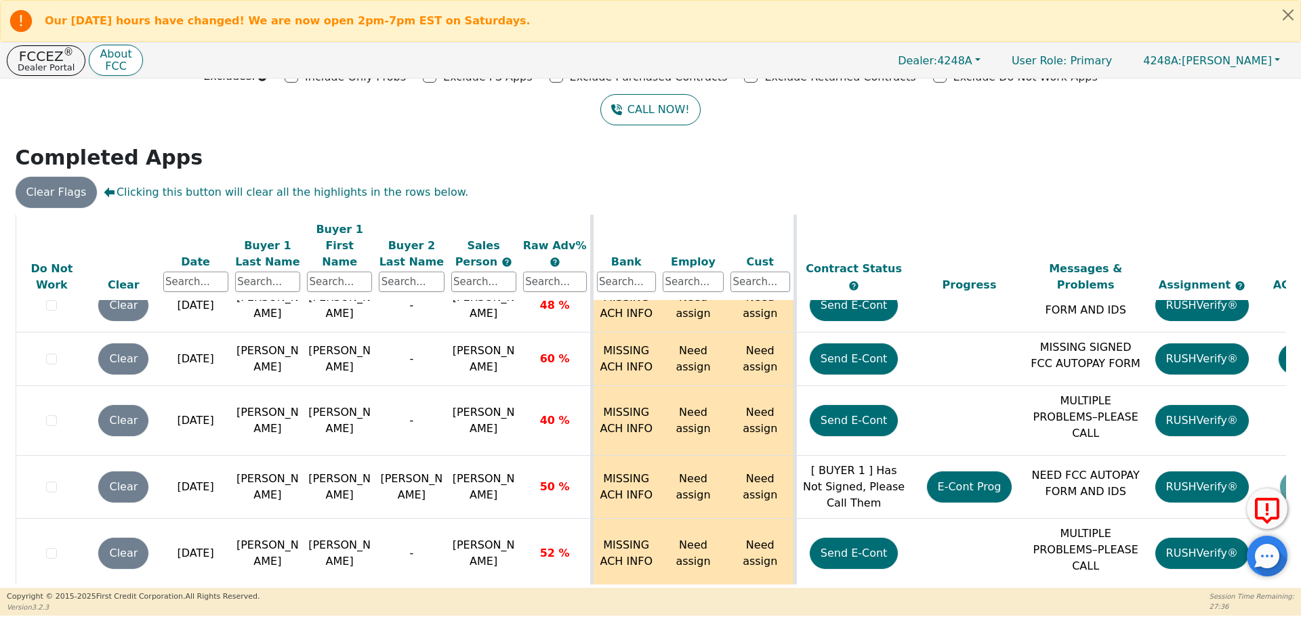
click at [1284, 531] on div "ALL VALUES ON THIS PAGE ARE UPDATED IN REAL TIME VERIFICATION STATUS Do Not Wor…" at bounding box center [650, 402] width 1281 height 374
click at [1295, 535] on div "Back Badges: Show badge for all score changes Show badge for verification updat…" at bounding box center [650, 334] width 1301 height 510
click at [1280, 574] on div at bounding box center [1267, 556] width 41 height 41
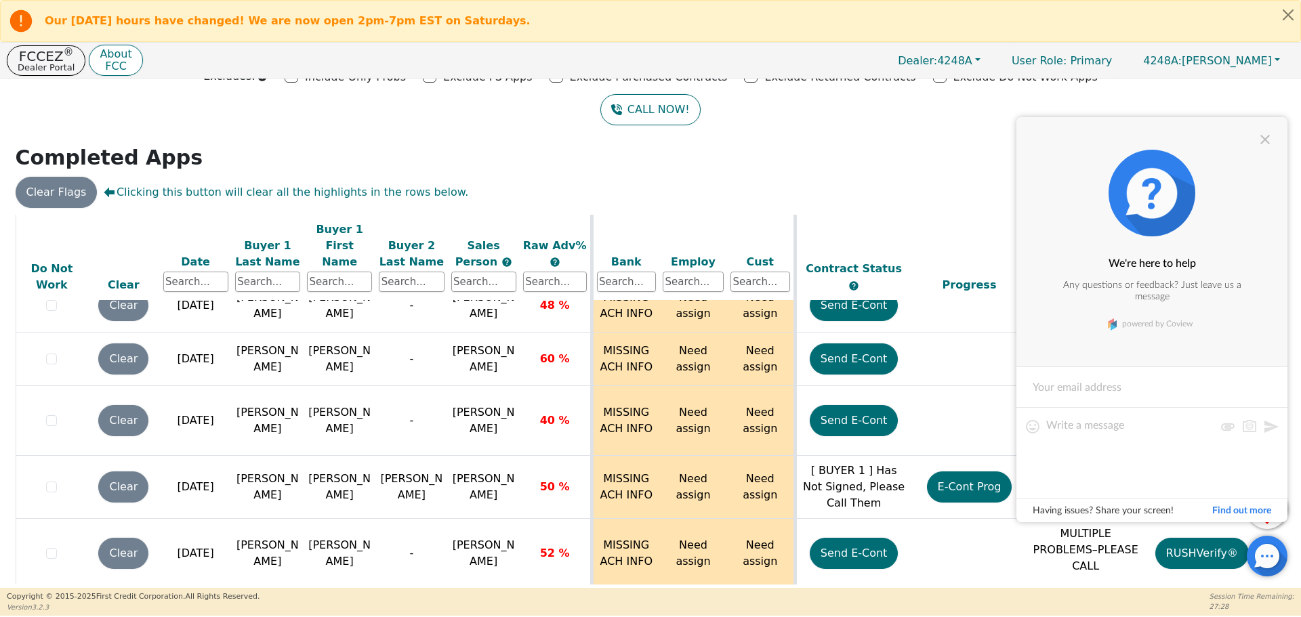
click at [1280, 574] on div at bounding box center [1267, 556] width 41 height 41
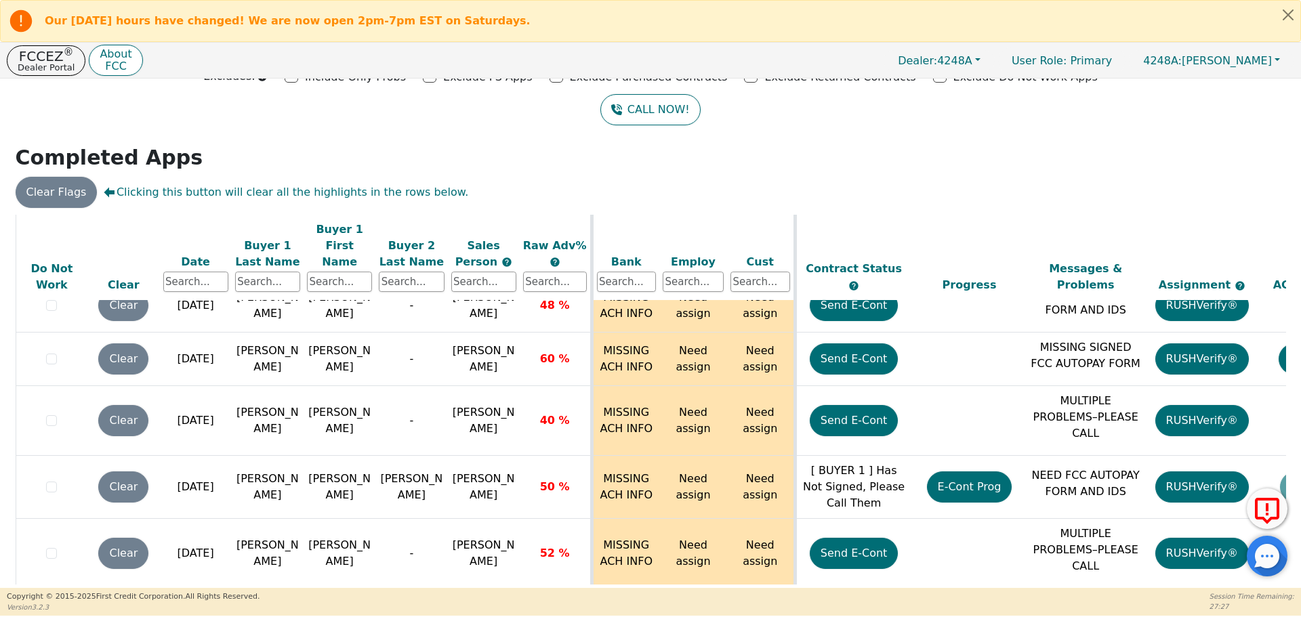
click at [1281, 575] on div at bounding box center [1267, 556] width 41 height 41
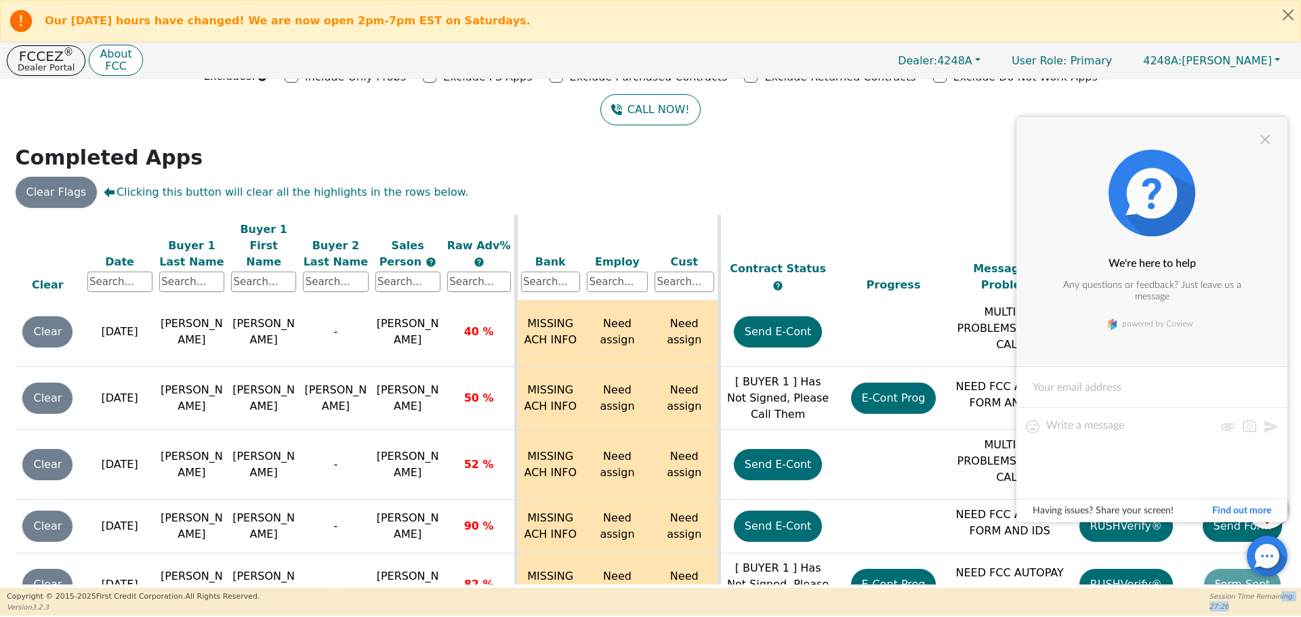
drag, startPoint x: 1281, startPoint y: 575, endPoint x: 1248, endPoint y: 308, distance: 269.7
click at [1282, 593] on body "Our [DATE] hours have changed! We are now open 2pm-7pm EST on Saturdays. FCCEZ …" at bounding box center [650, 308] width 1301 height 616
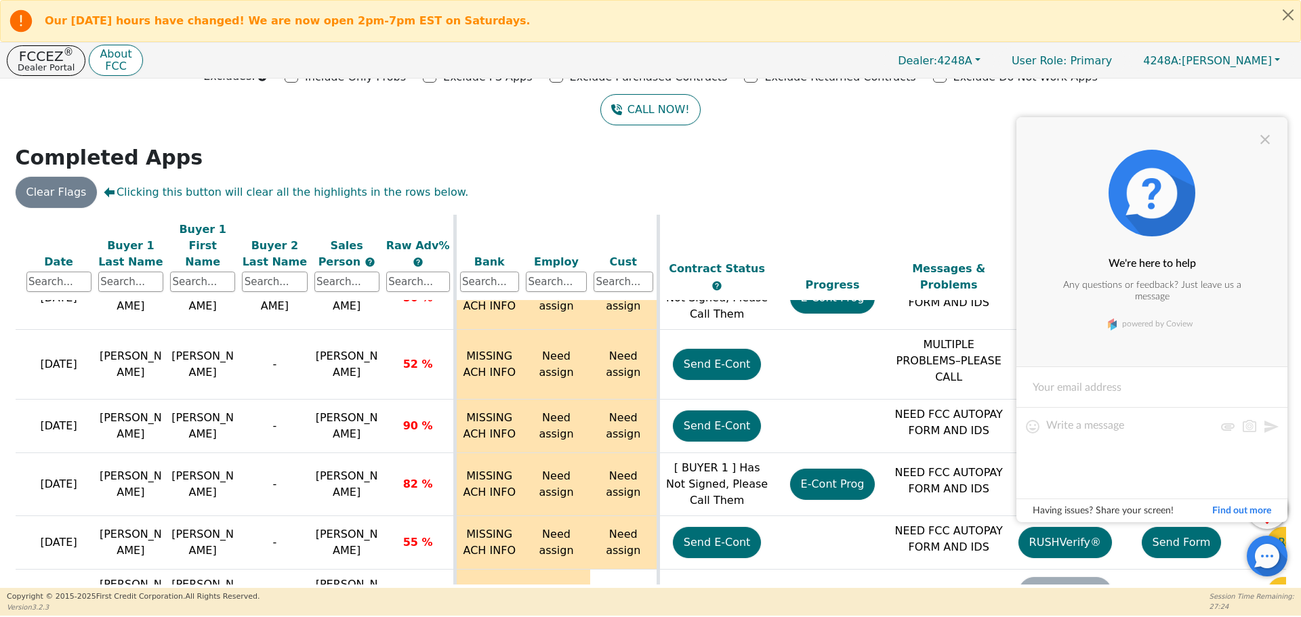
drag, startPoint x: 1265, startPoint y: 142, endPoint x: 1259, endPoint y: 171, distance: 29.9
click at [1265, 143] on div at bounding box center [1265, 139] width 16 height 16
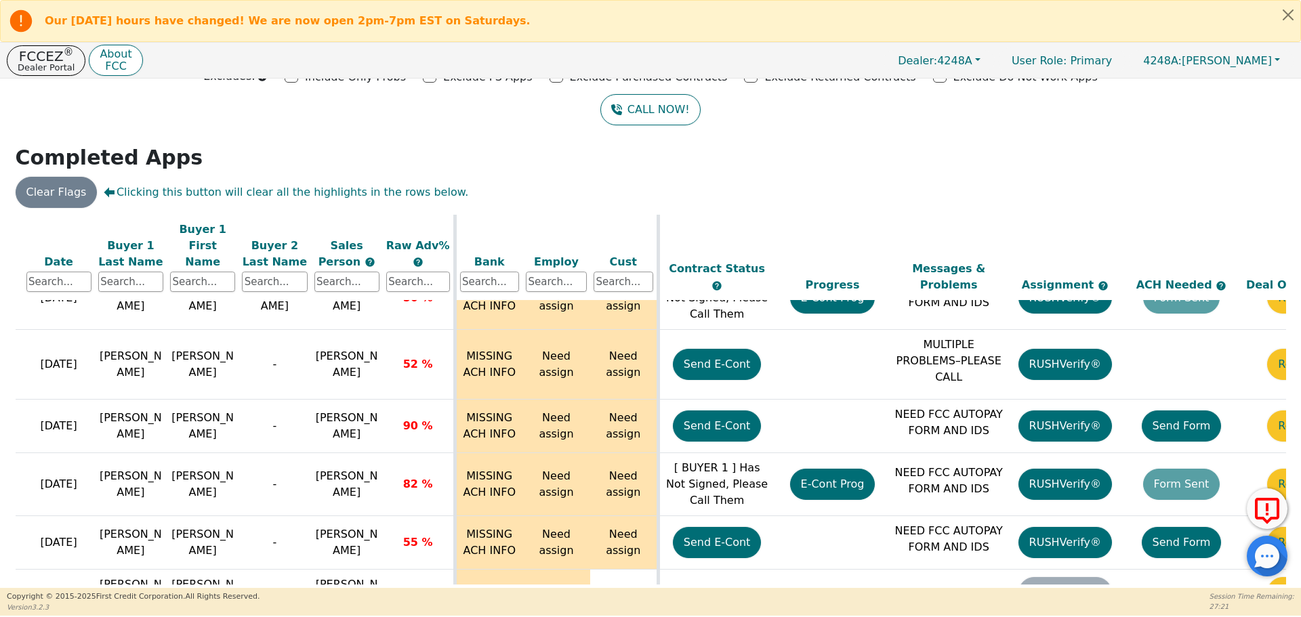
scroll to position [8184, 216]
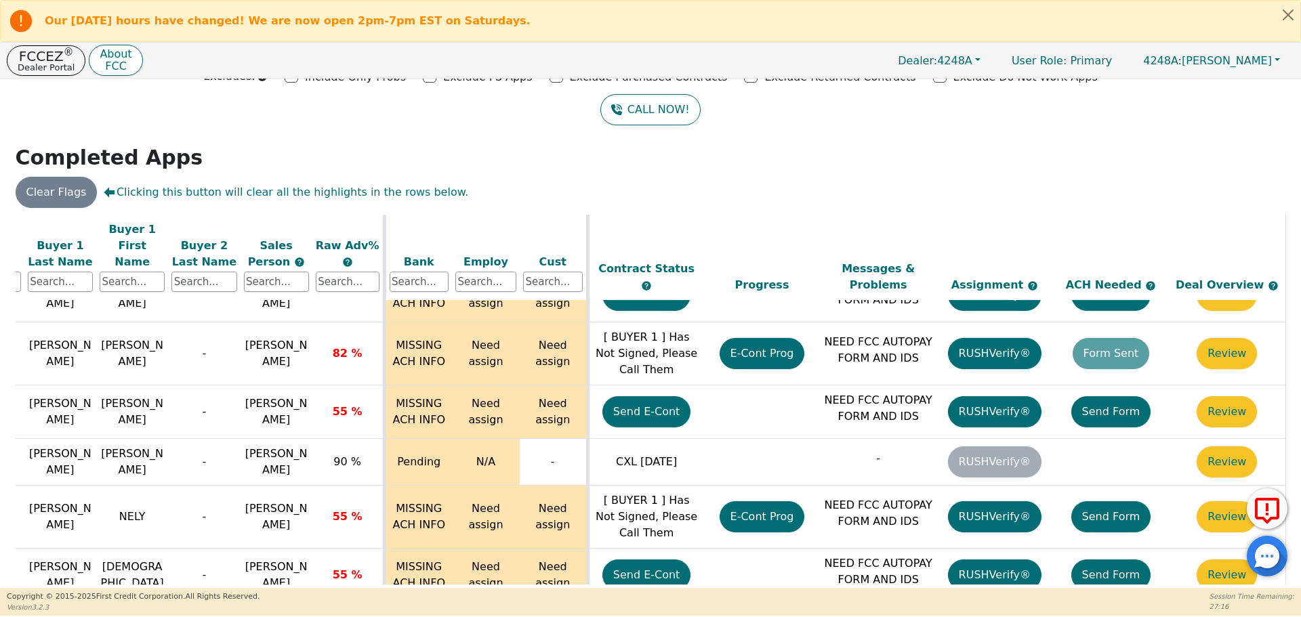
click at [1285, 569] on div at bounding box center [1267, 556] width 41 height 41
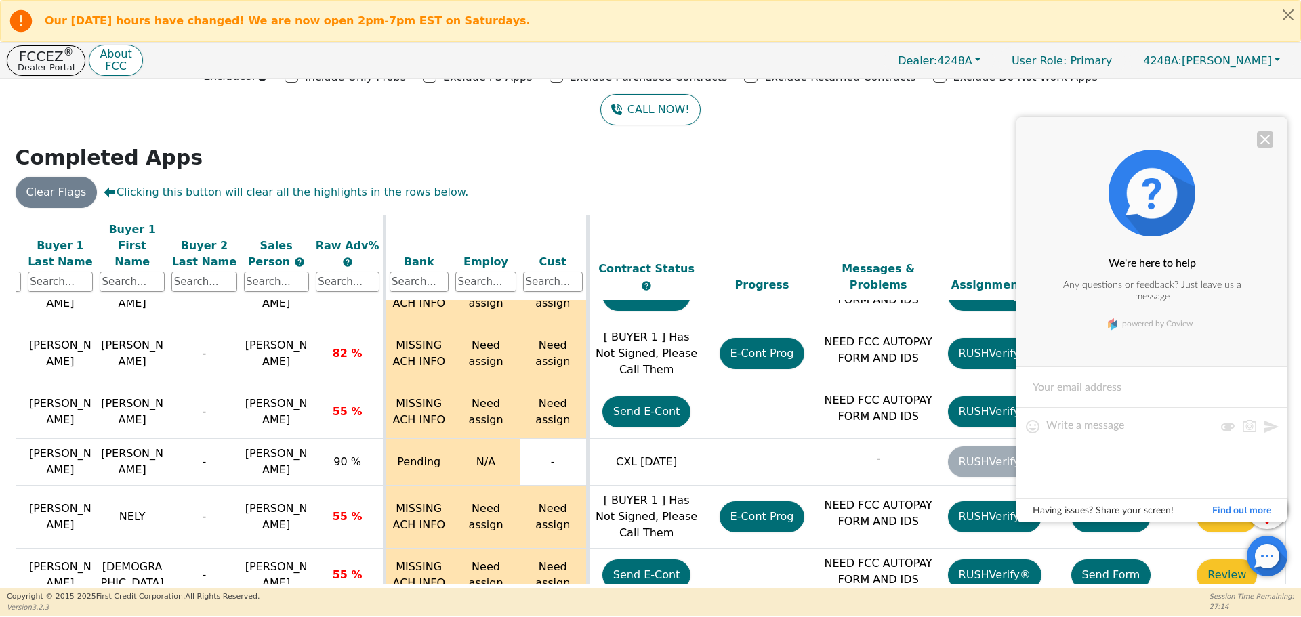
click at [1261, 140] on div at bounding box center [1265, 139] width 16 height 16
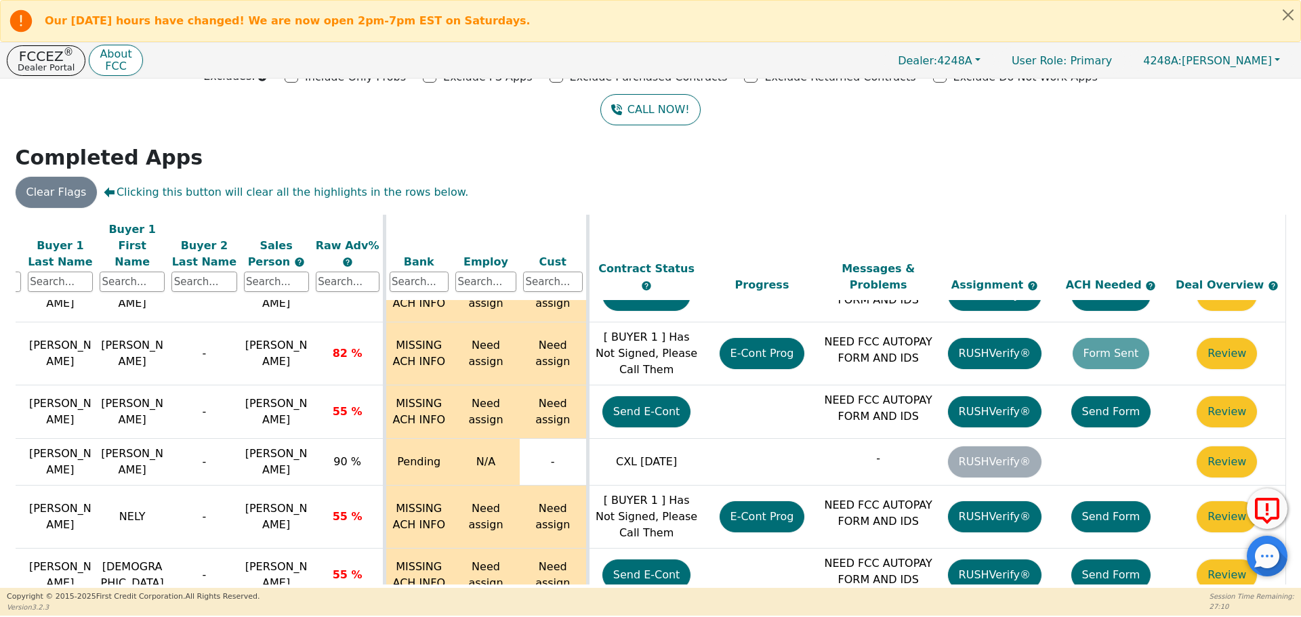
drag, startPoint x: 1280, startPoint y: 573, endPoint x: 1283, endPoint y: 564, distance: 9.9
click at [1281, 554] on div at bounding box center [1267, 556] width 41 height 41
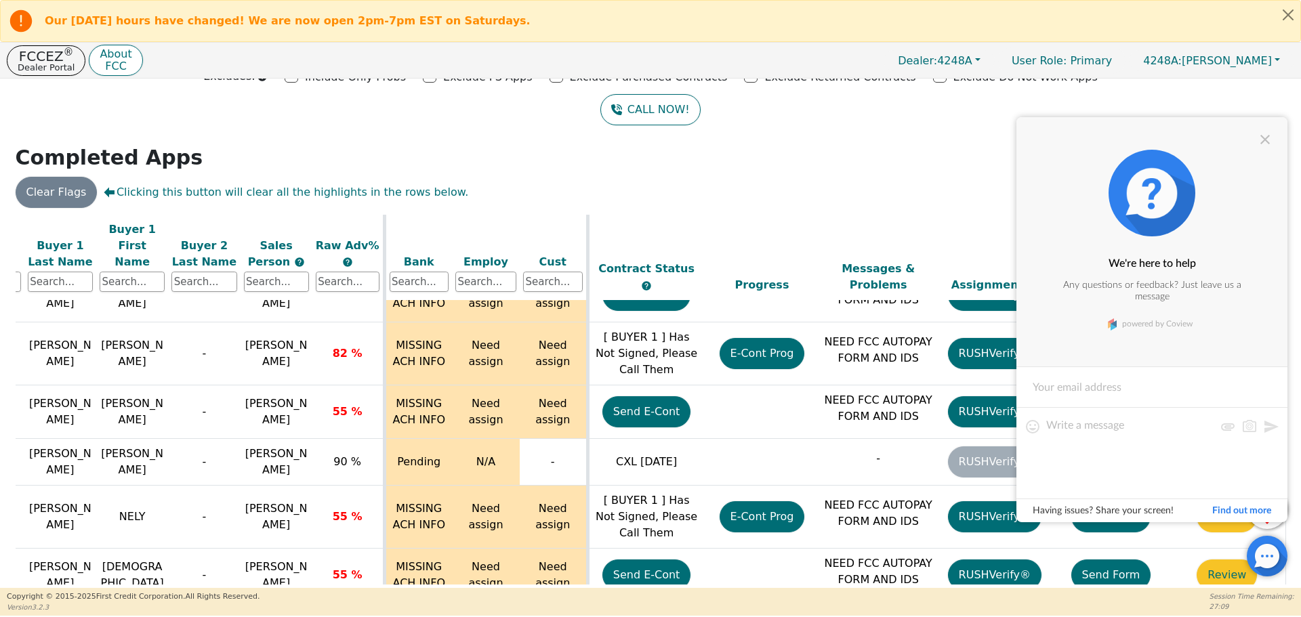
drag, startPoint x: 1278, startPoint y: 575, endPoint x: 1278, endPoint y: 565, distance: 10.2
click at [1278, 566] on div at bounding box center [1267, 556] width 41 height 41
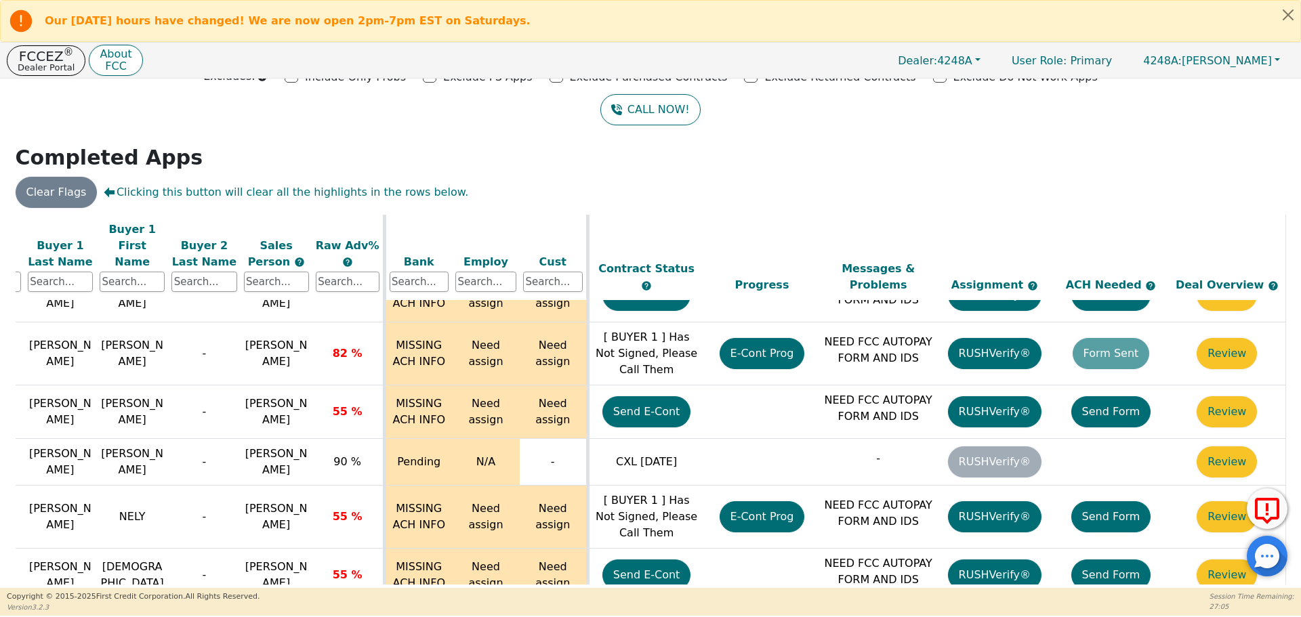
drag, startPoint x: 1280, startPoint y: 576, endPoint x: 1287, endPoint y: 578, distance: 7.1
click at [1286, 577] on body "Our [DATE] hours have changed! We are now open 2pm-7pm EST on Saturdays. FCCEZ …" at bounding box center [650, 308] width 1301 height 616
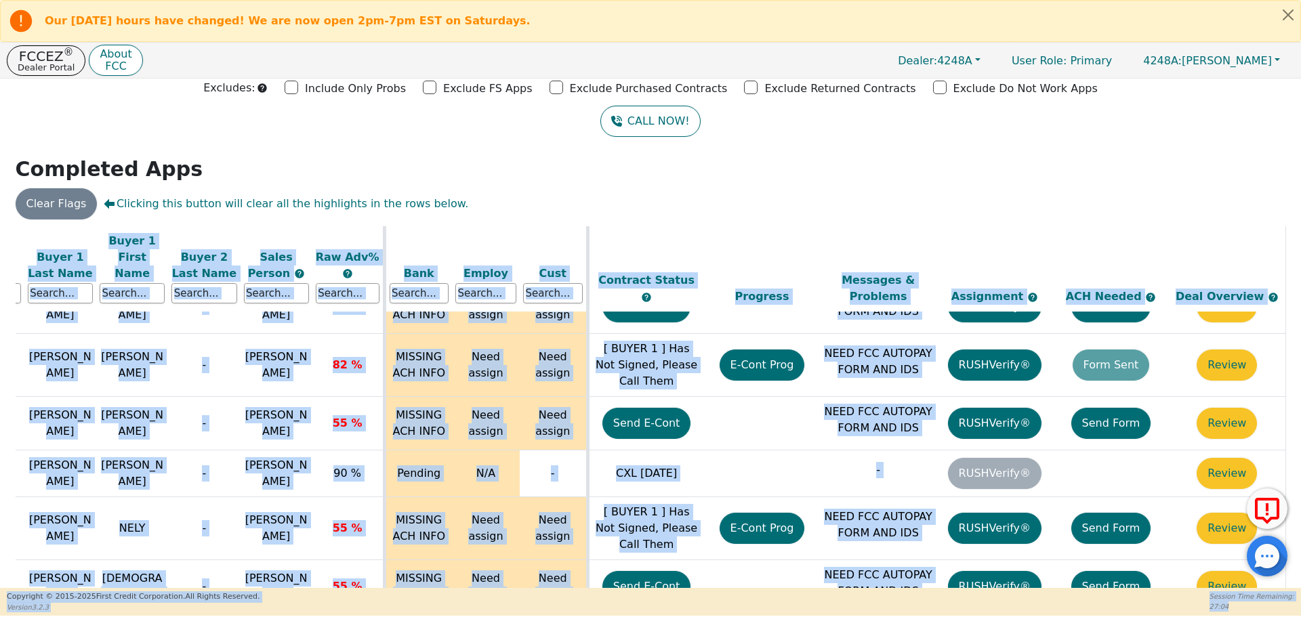
scroll to position [75, 0]
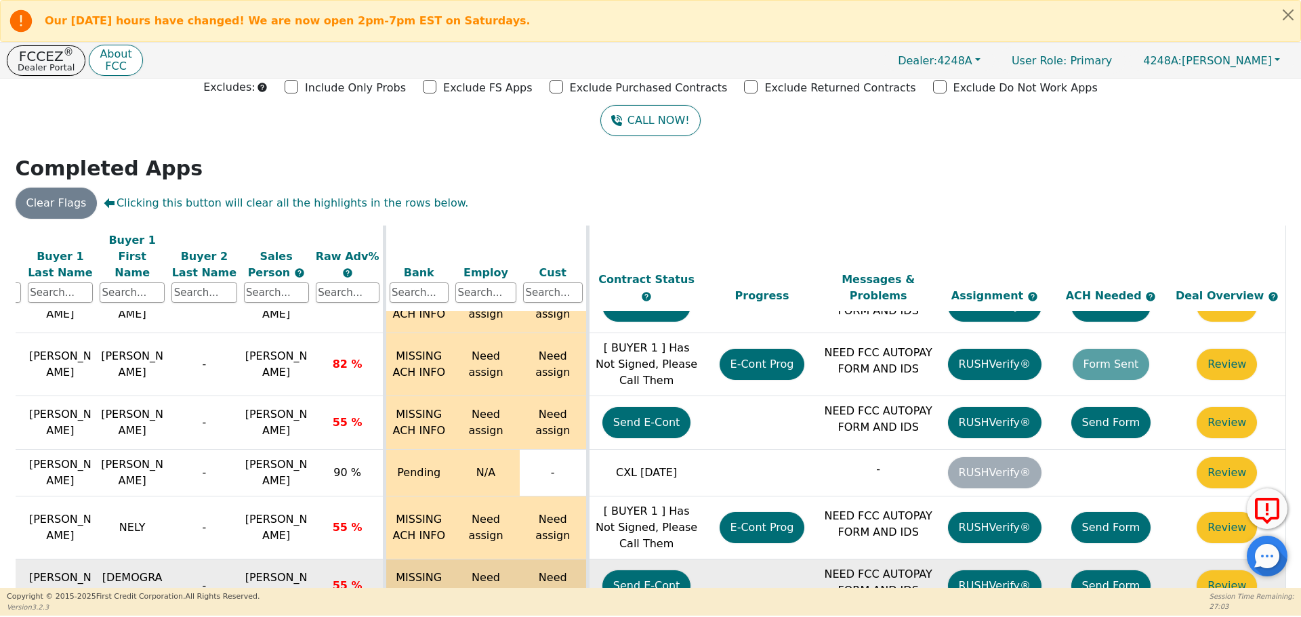
click at [182, 560] on td "-" at bounding box center [204, 587] width 72 height 54
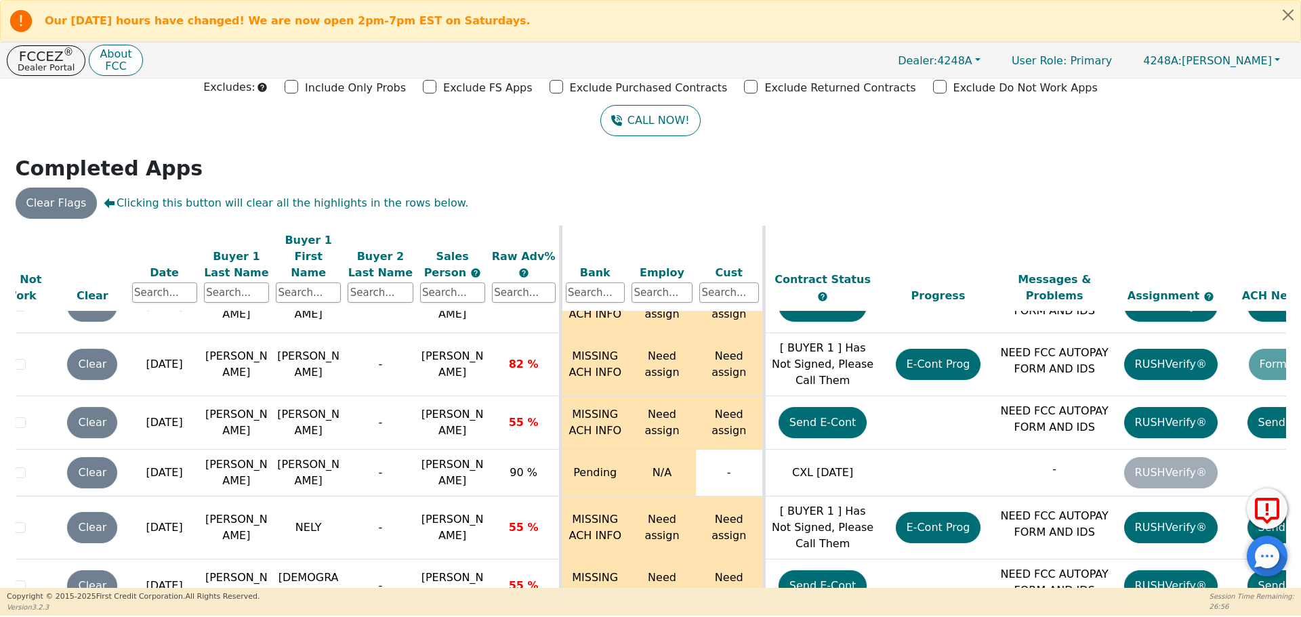
scroll to position [8058, 31]
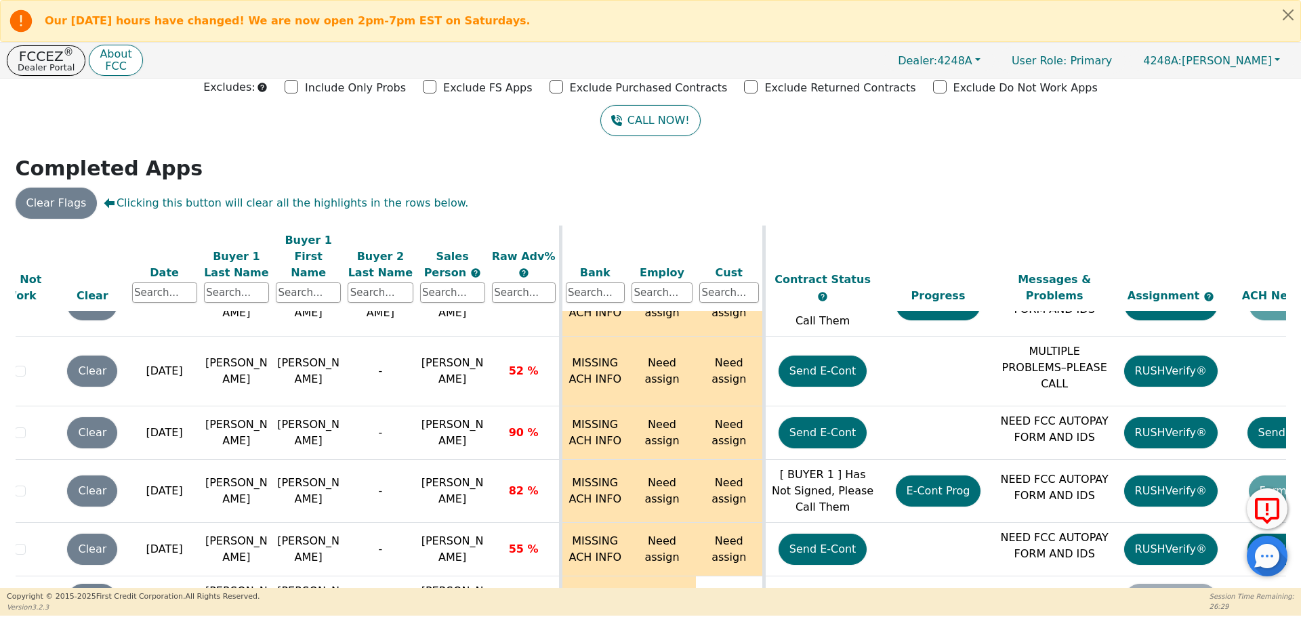
click at [536, 608] on footer "Copyright © [DATE]- [DATE] First Credit Corporation. All Rights Reserved. Versi…" at bounding box center [650, 602] width 1301 height 28
drag, startPoint x: 438, startPoint y: 613, endPoint x: 612, endPoint y: 593, distance: 175.4
click at [531, 616] on html "Our [DATE] hours have changed! We are now open 2pm-7pm EST on Saturdays. FCCEZ …" at bounding box center [650, 308] width 1301 height 616
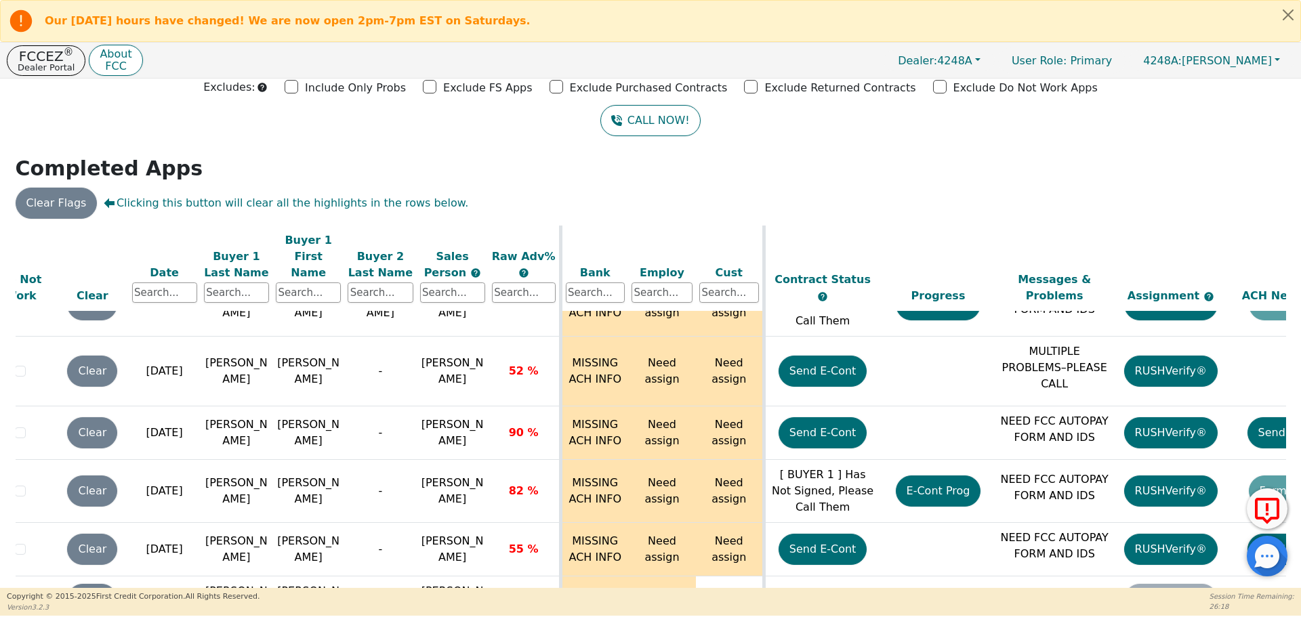
click at [200, 615] on footer "Copyright © [DATE]- [DATE] First Credit Corporation. All Rights Reserved. Versi…" at bounding box center [650, 602] width 1301 height 28
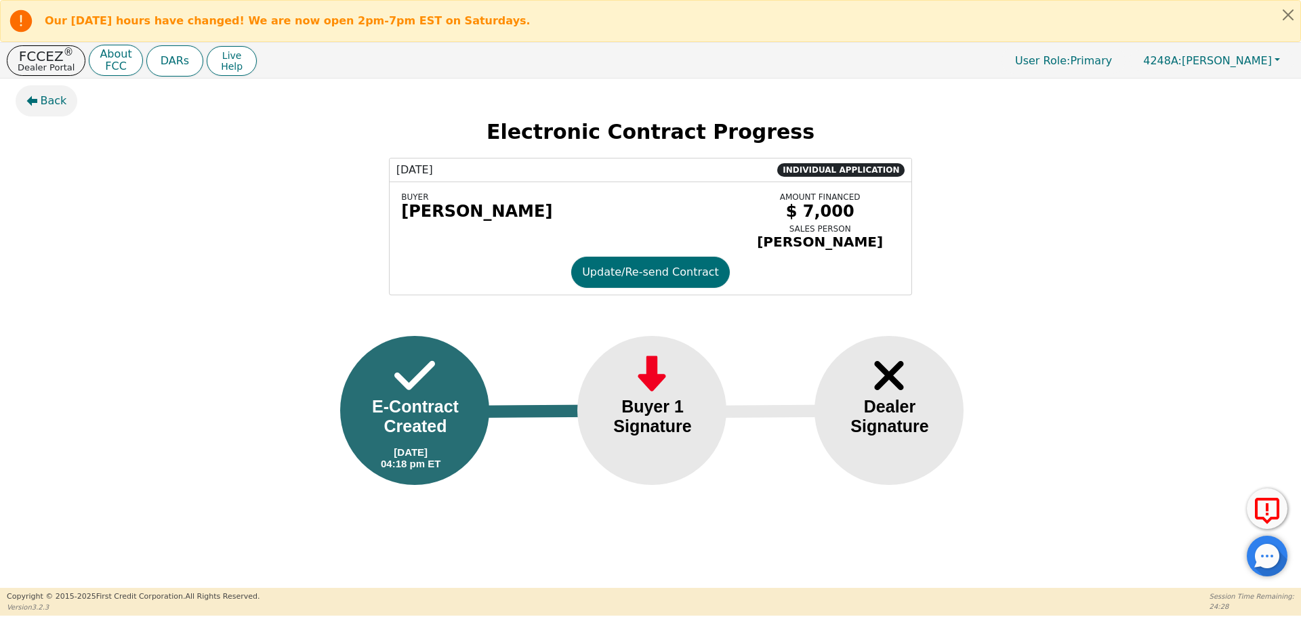
click at [56, 103] on span "Back" at bounding box center [54, 101] width 26 height 16
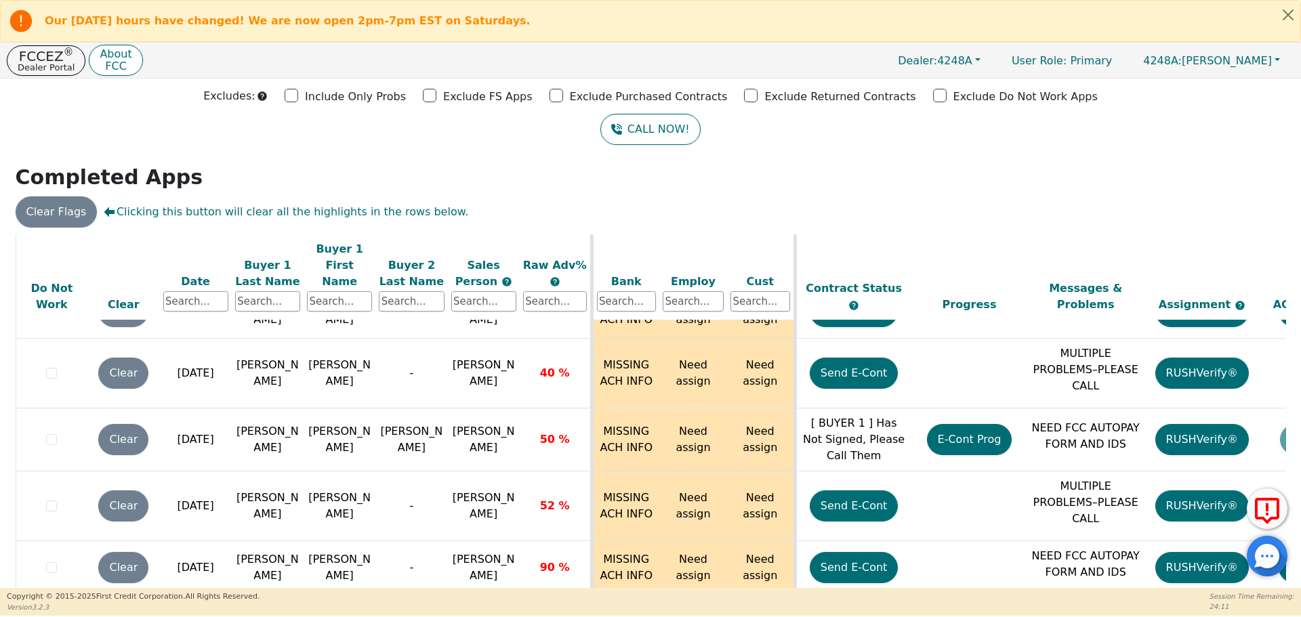
scroll to position [85, 0]
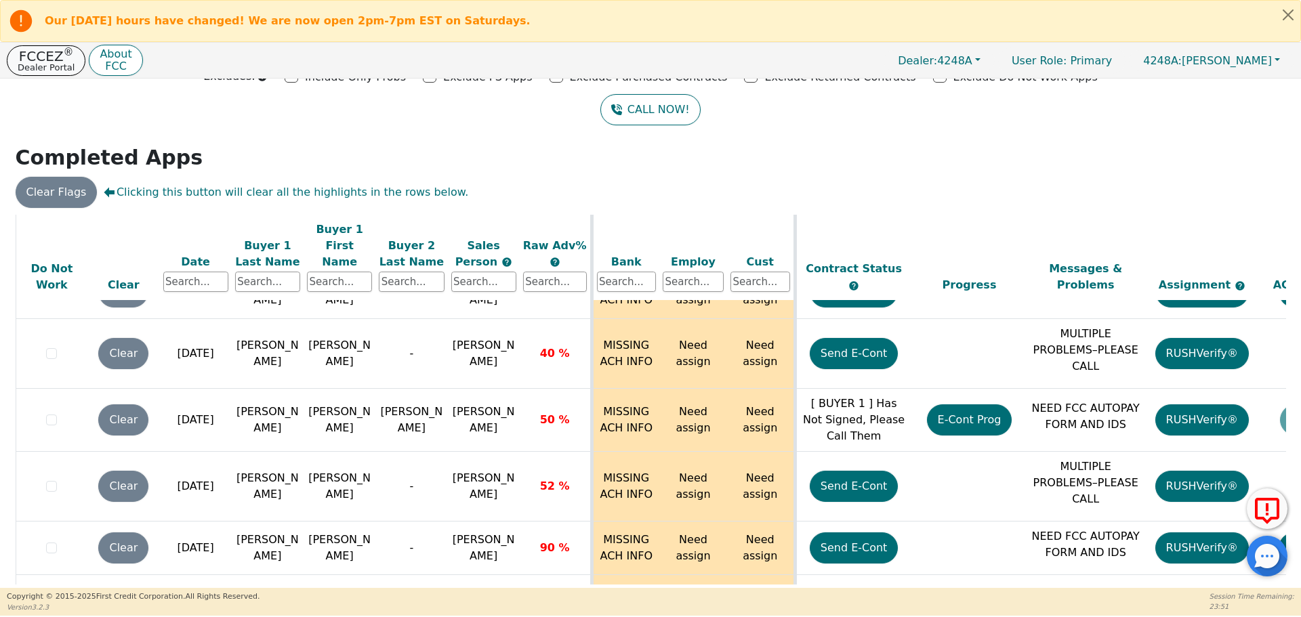
click at [56, 56] on p "FCCEZ ®" at bounding box center [46, 56] width 57 height 14
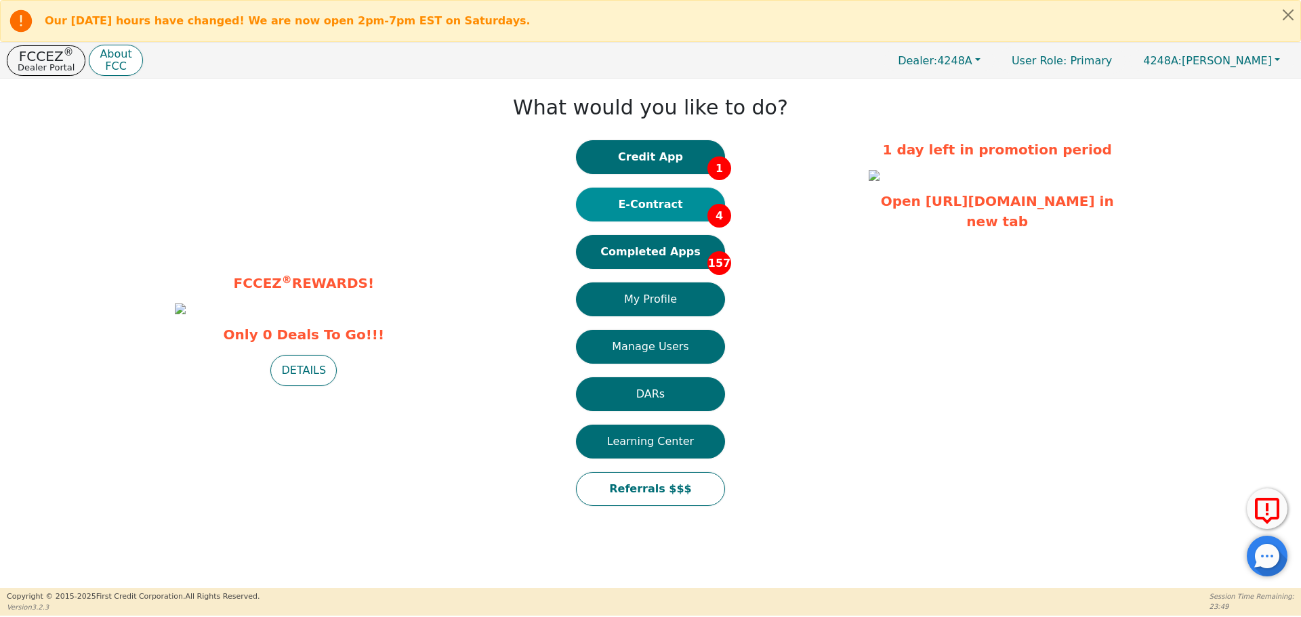
click at [664, 207] on button "E-Contract 4" at bounding box center [650, 205] width 149 height 34
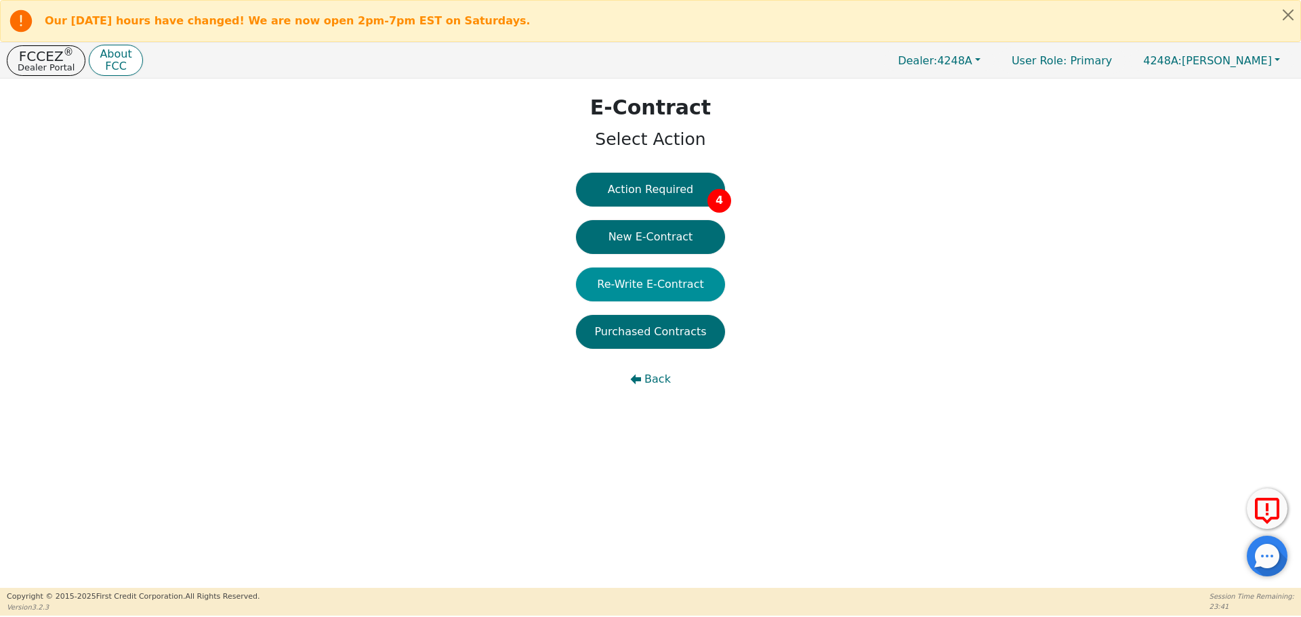
click at [676, 289] on button "Re-Write E-Contract" at bounding box center [650, 285] width 149 height 34
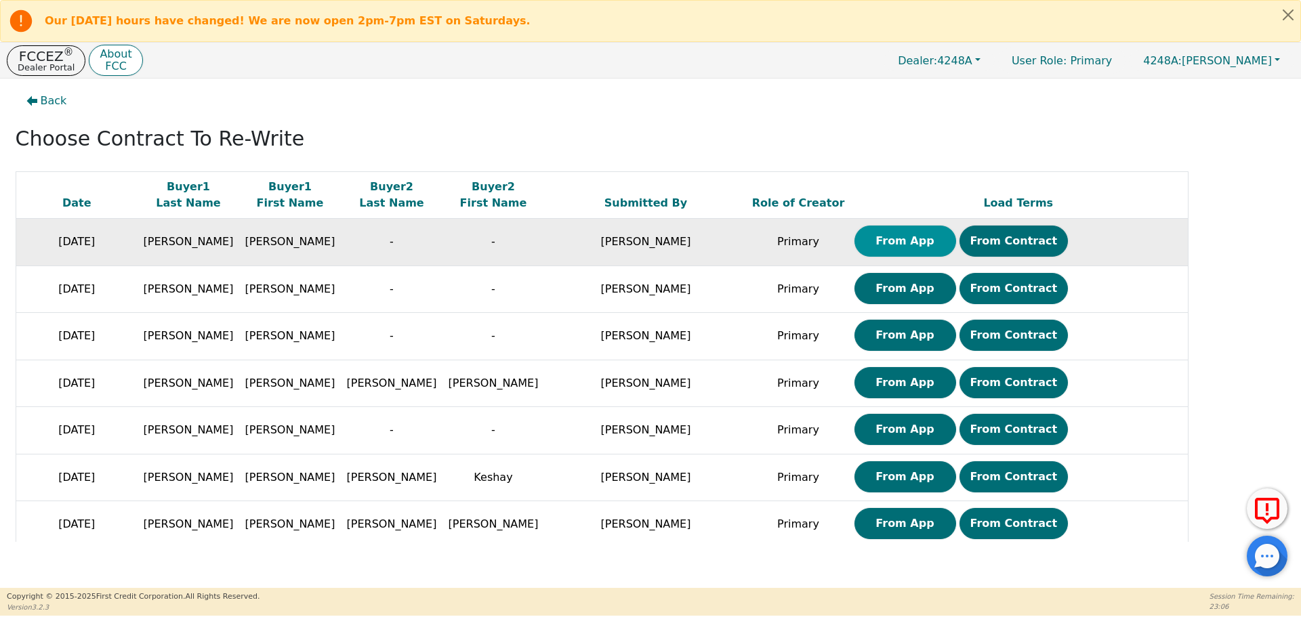
click at [918, 243] on button "From App" at bounding box center [906, 241] width 102 height 31
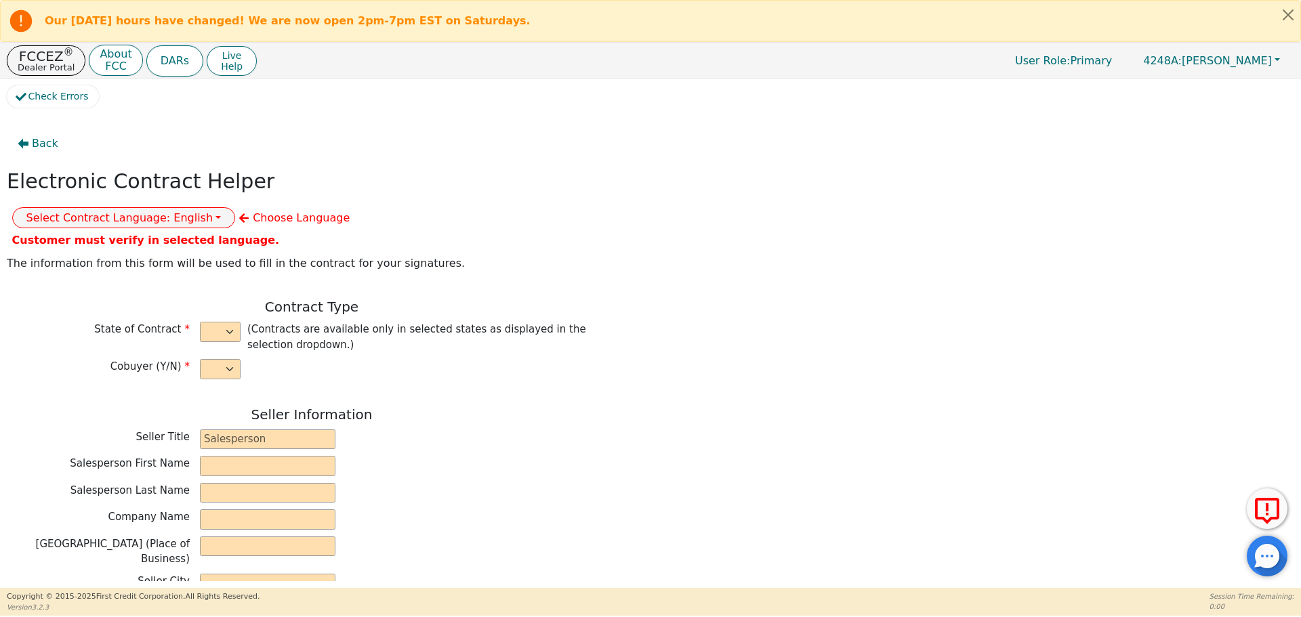
select select "n"
type input "owner"
type input "[PERSON_NAME]"
type input "[GEOGRAPHIC_DATA]"
type input "AQUA REMACH LLC"
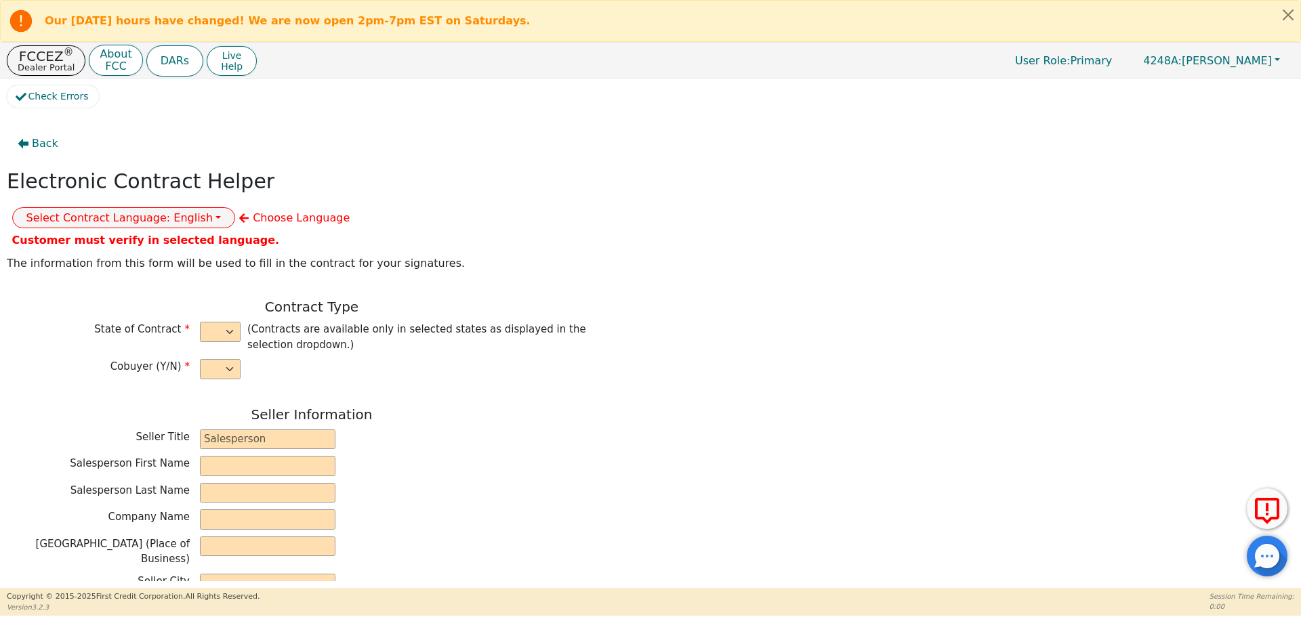
type input "[STREET_ADDRESS]"
type input "[GEOGRAPHIC_DATA]"
select select "[GEOGRAPHIC_DATA]"
type input "77070"
type input "[PERSON_NAME]"
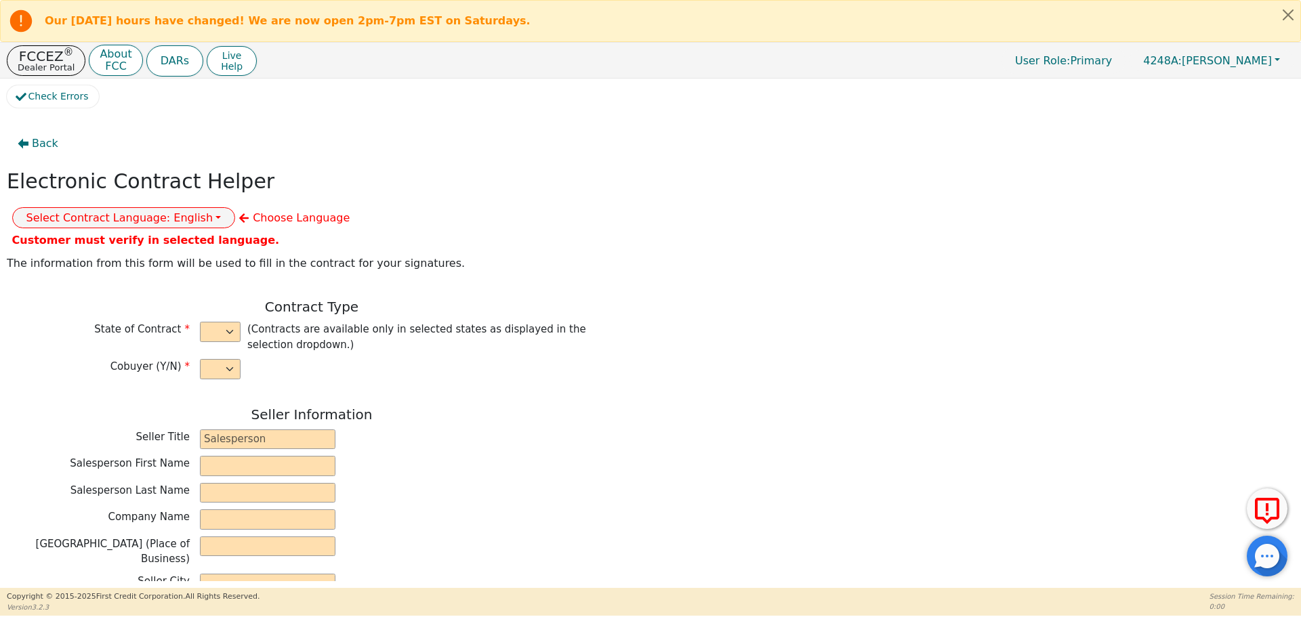
type input "[PERSON_NAME]"
type input "[EMAIL_ADDRESS][DOMAIN_NAME]"
type input "1319 pinchot st"
type input "EL CAMPO"
select select "[GEOGRAPHIC_DATA]"
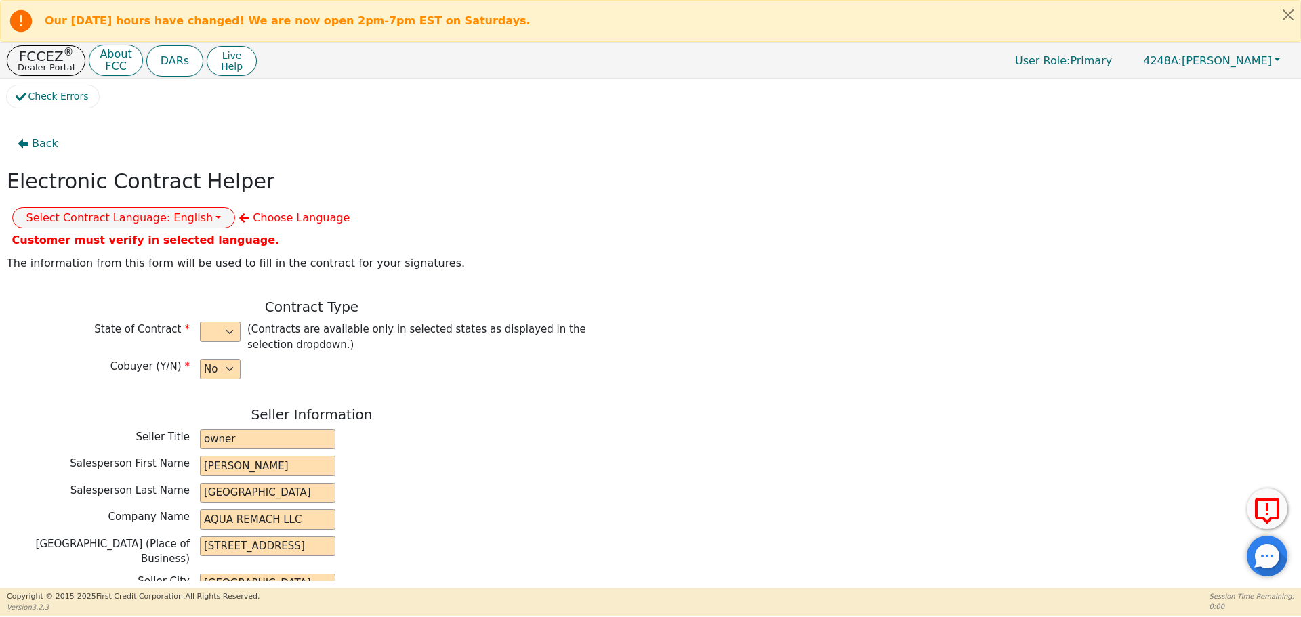
type input "77437"
type input "[DATE]"
type input "17.99"
type input "[DATE]"
type input "60"
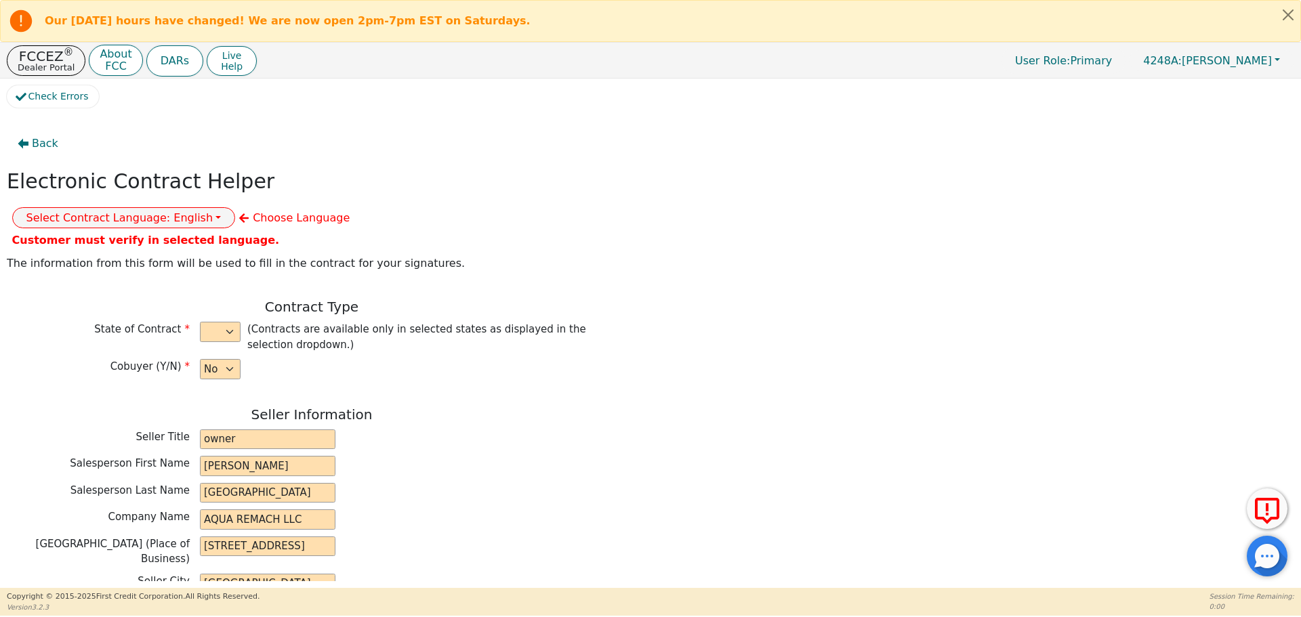
type input "0"
type input "8500.00"
type input "0.00"
type input "8500.00"
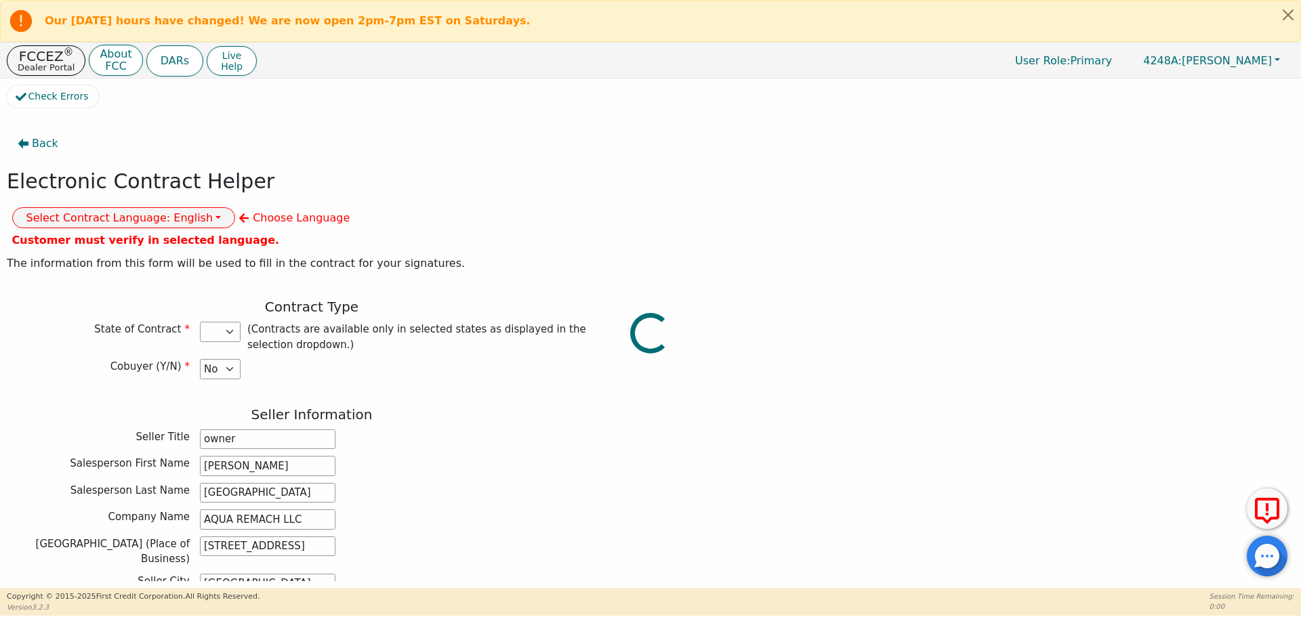
select select "[GEOGRAPHIC_DATA]"
click at [236, 207] on button "Select Contract Language: English" at bounding box center [124, 217] width 224 height 21
click at [120, 257] on link "Spanish" at bounding box center [66, 266] width 107 height 18
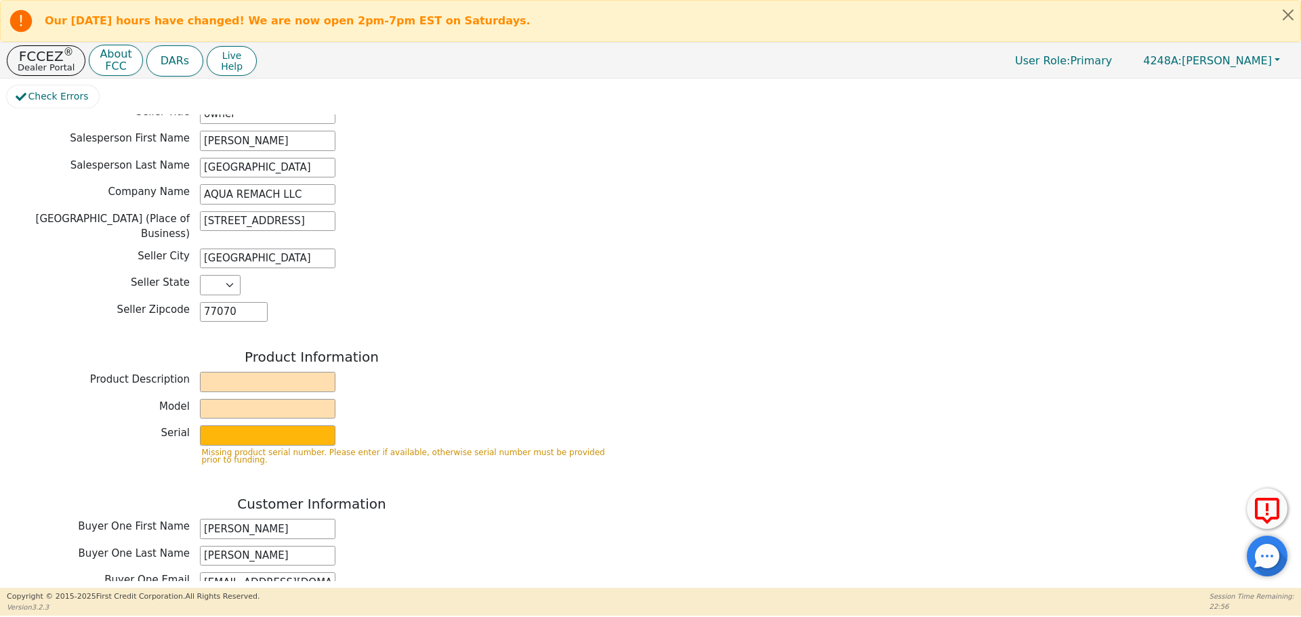
scroll to position [340, 0]
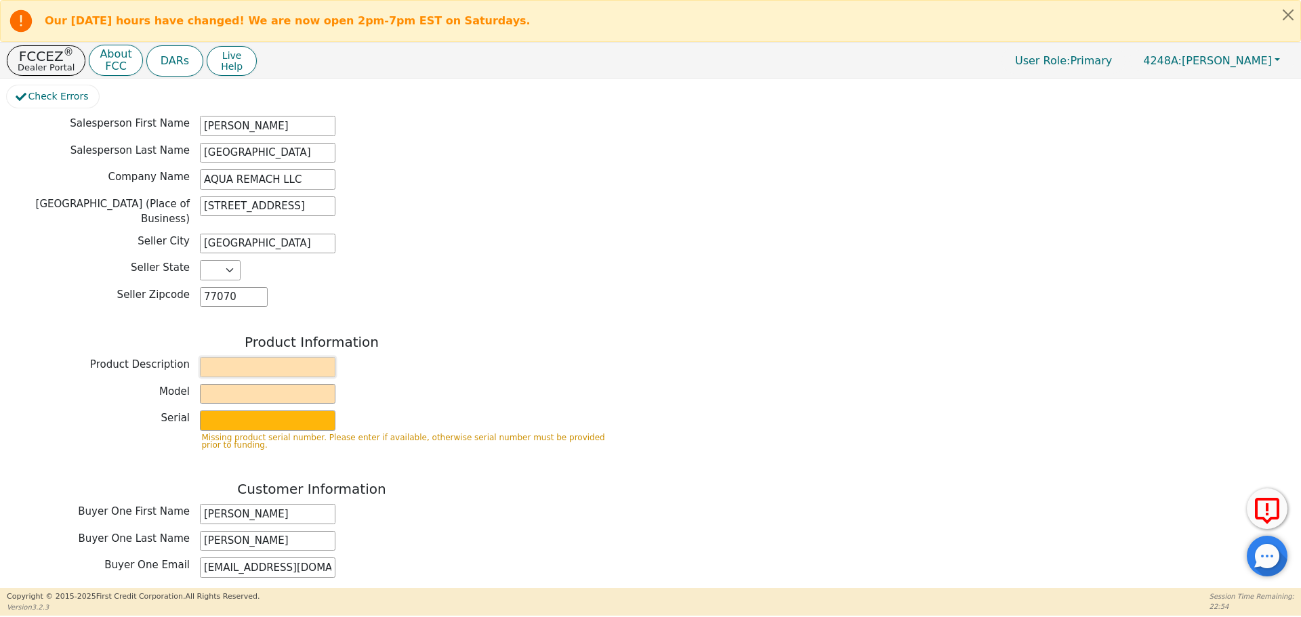
click at [232, 357] on input "text" at bounding box center [268, 367] width 136 height 20
type input "WATER SYSTEMS"
click at [232, 384] on input "text" at bounding box center [268, 394] width 136 height 20
type input "6P"
click at [222, 411] on input "text" at bounding box center [268, 421] width 136 height 20
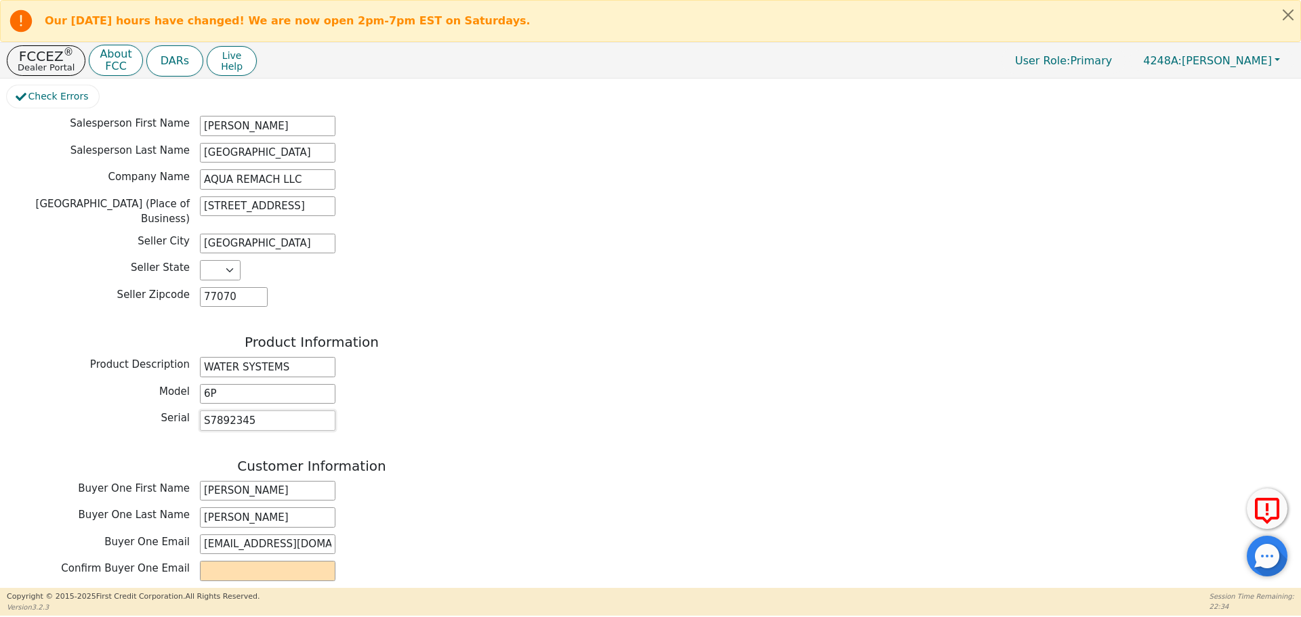
type input "S7892345"
drag, startPoint x: 558, startPoint y: 511, endPoint x: 482, endPoint y: 516, distance: 76.1
click at [552, 535] on div "Buyer One Email [EMAIL_ADDRESS][DOMAIN_NAME]" at bounding box center [312, 545] width 610 height 20
click at [227, 481] on input "[PERSON_NAME]" at bounding box center [268, 491] width 136 height 20
type input "NELY"
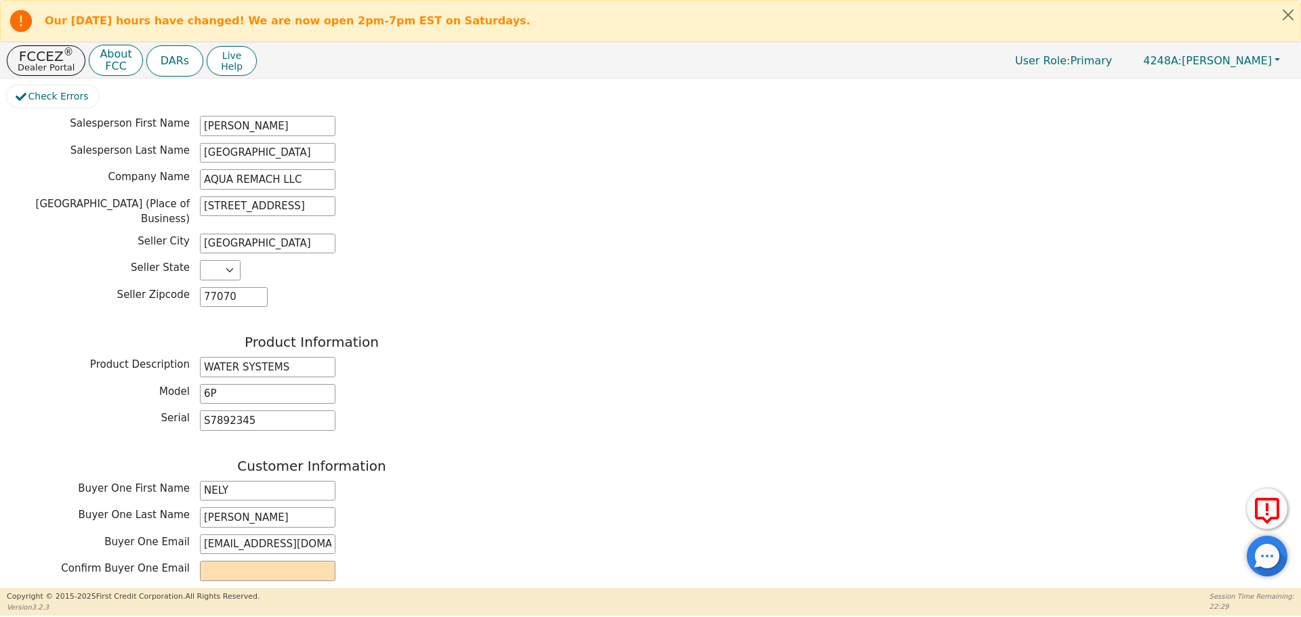
click at [525, 384] on div "Model 6P" at bounding box center [312, 394] width 610 height 20
click at [253, 561] on input "email" at bounding box center [268, 571] width 136 height 20
type input "O"
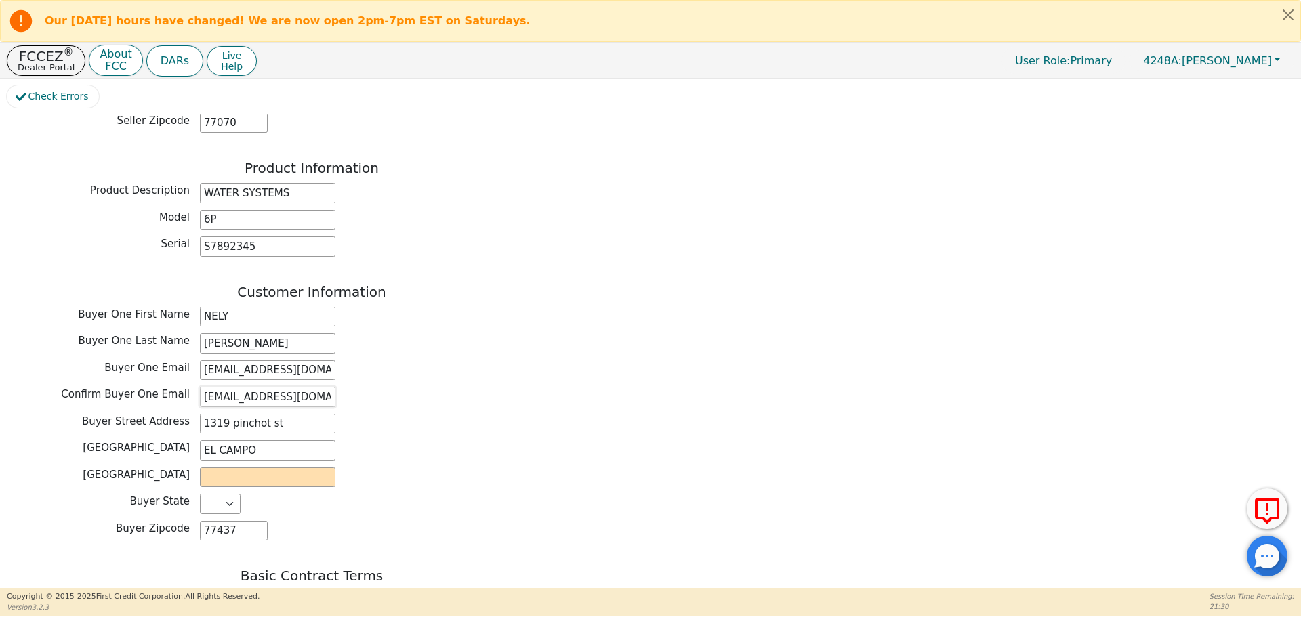
scroll to position [523, 0]
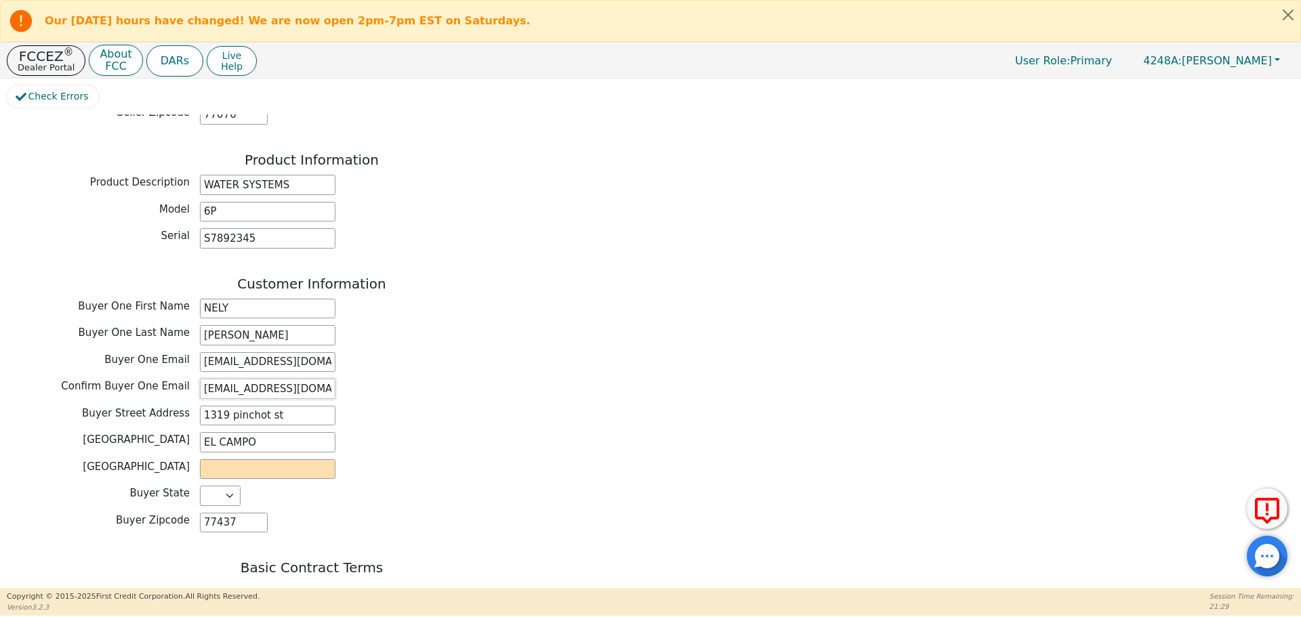
type input "[EMAIL_ADDRESS][DOMAIN_NAME]"
click at [232, 460] on input "text" at bounding box center [268, 470] width 136 height 20
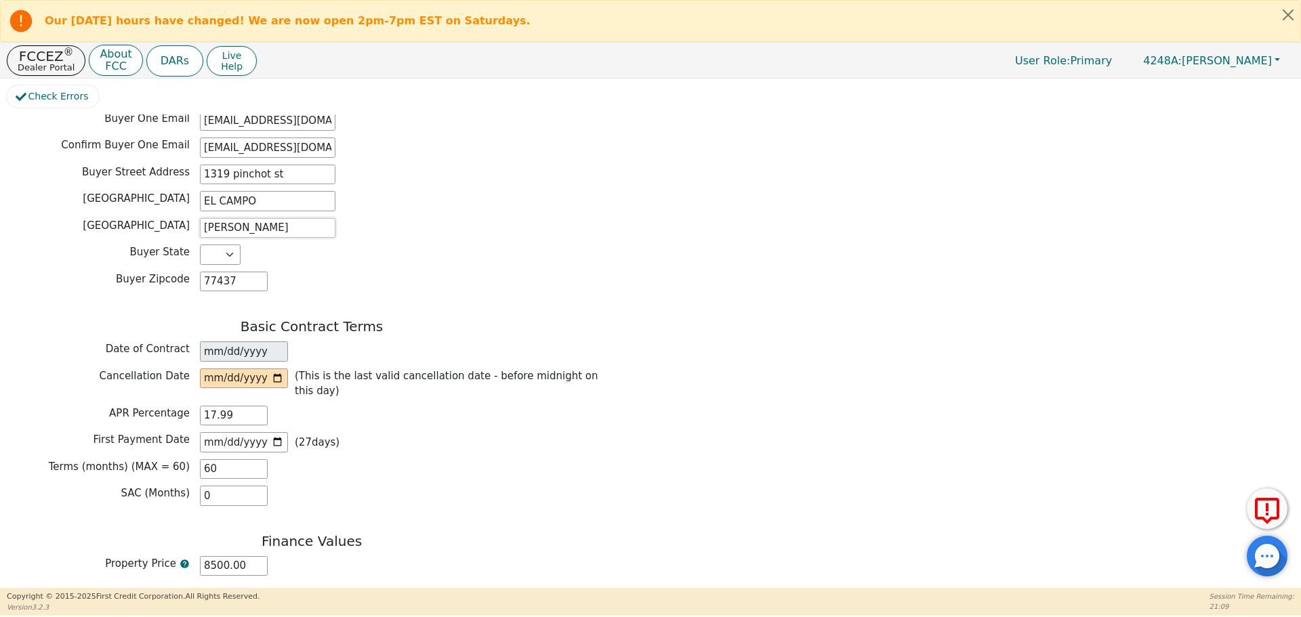
scroll to position [766, 0]
type input "[PERSON_NAME]"
click at [278, 367] on input "date" at bounding box center [244, 377] width 88 height 20
type input "[DATE]"
click at [217, 581] on input "text" at bounding box center [234, 591] width 68 height 20
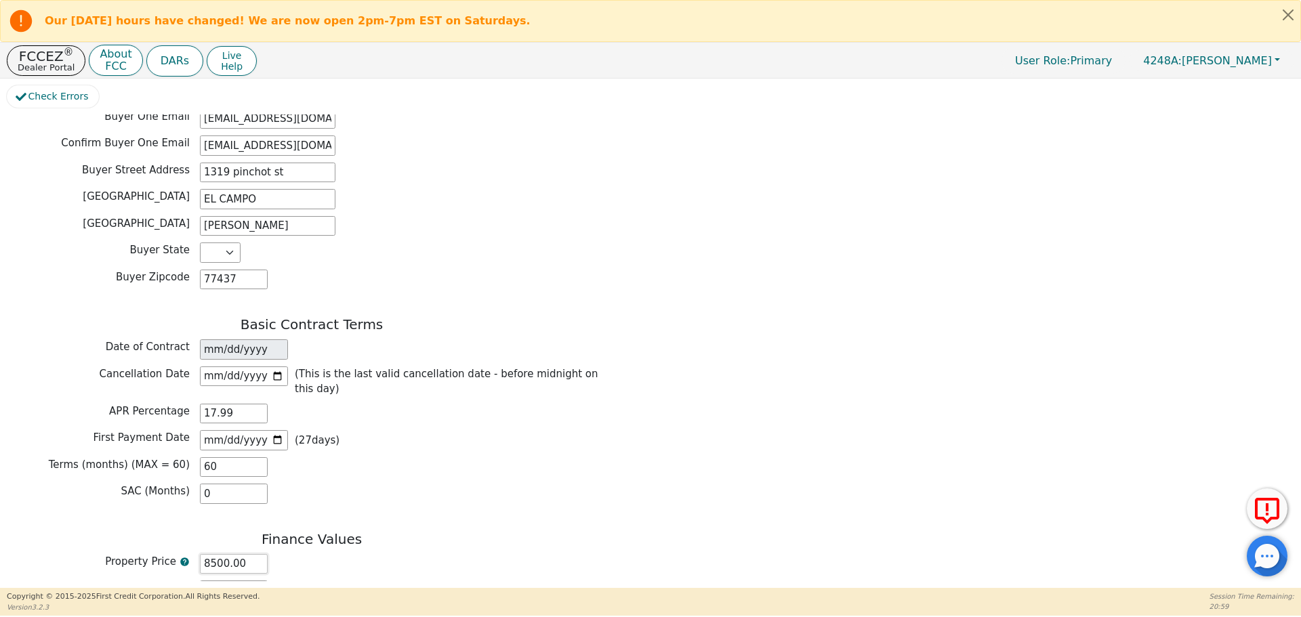
drag, startPoint x: 214, startPoint y: 514, endPoint x: 197, endPoint y: 514, distance: 16.9
click at [197, 554] on div "Property Price 8500.00" at bounding box center [312, 564] width 610 height 20
type input "00.00"
type input "0.00"
type input "700.00"
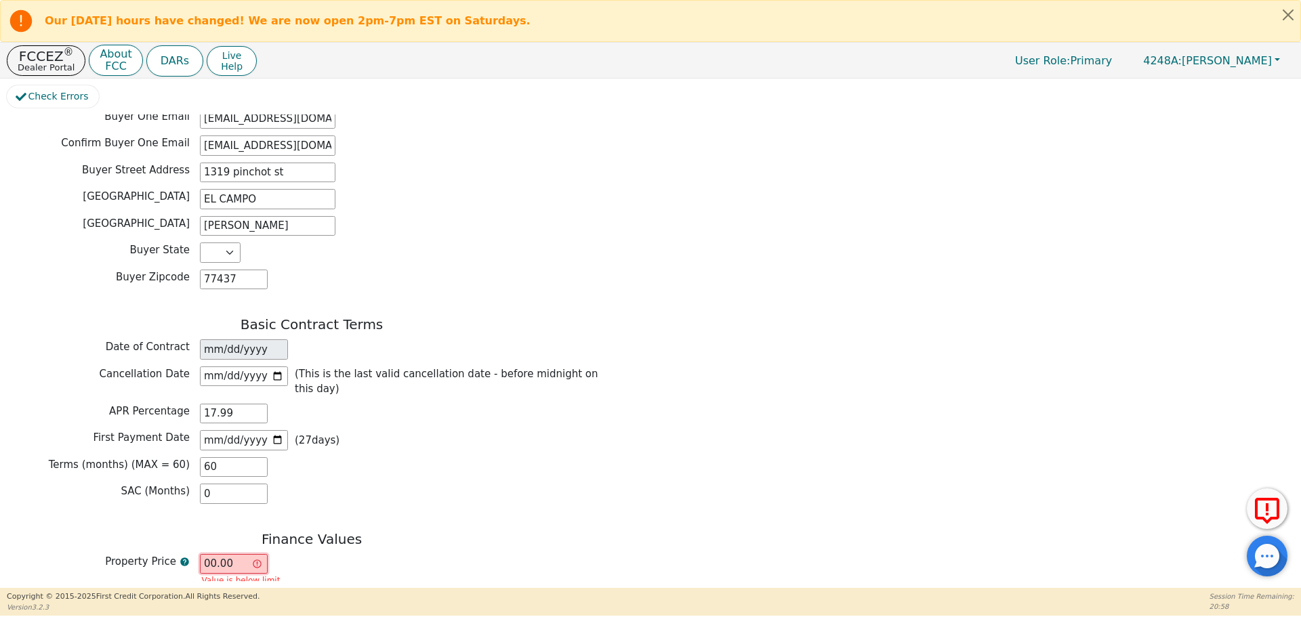
type input "700.00"
type input "7000.00"
click at [503, 554] on div "Property Price 7000.00" at bounding box center [312, 566] width 610 height 24
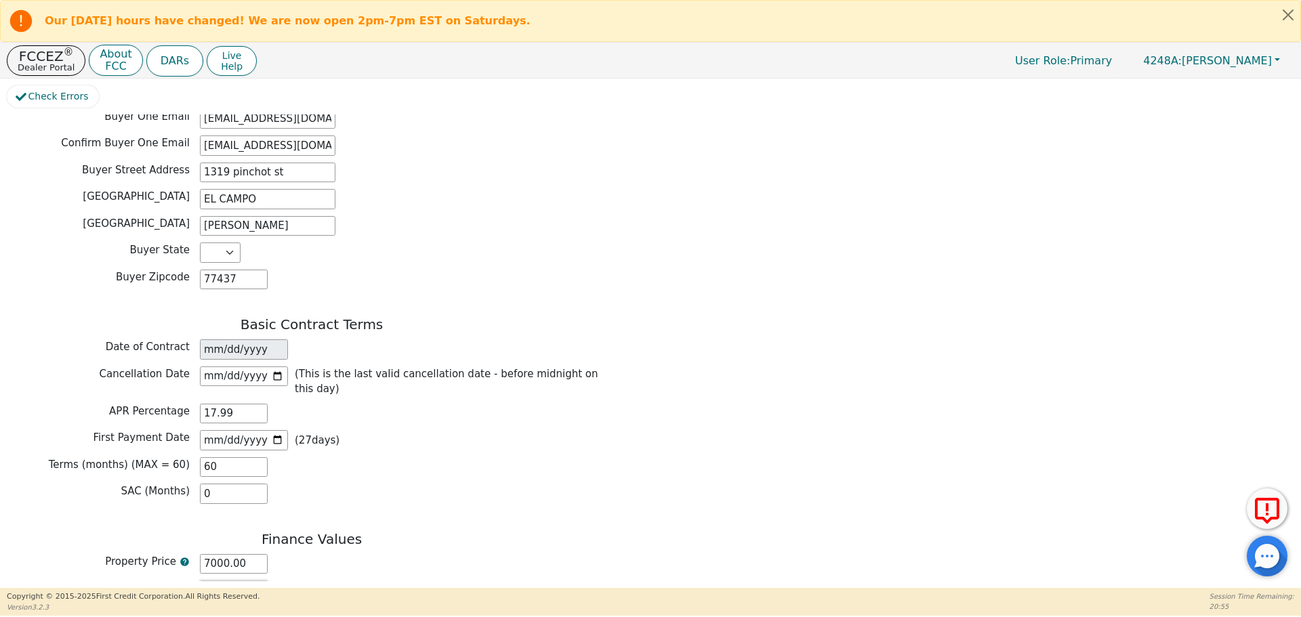
click at [218, 581] on input "text" at bounding box center [234, 591] width 68 height 20
type input "0.00"
click at [211, 608] on input "text" at bounding box center [234, 618] width 68 height 20
type input "0.00"
click at [804, 522] on div "Back Electronic Contract Helper Select Contract Language: Español English Spani…" at bounding box center [651, 348] width 1288 height 467
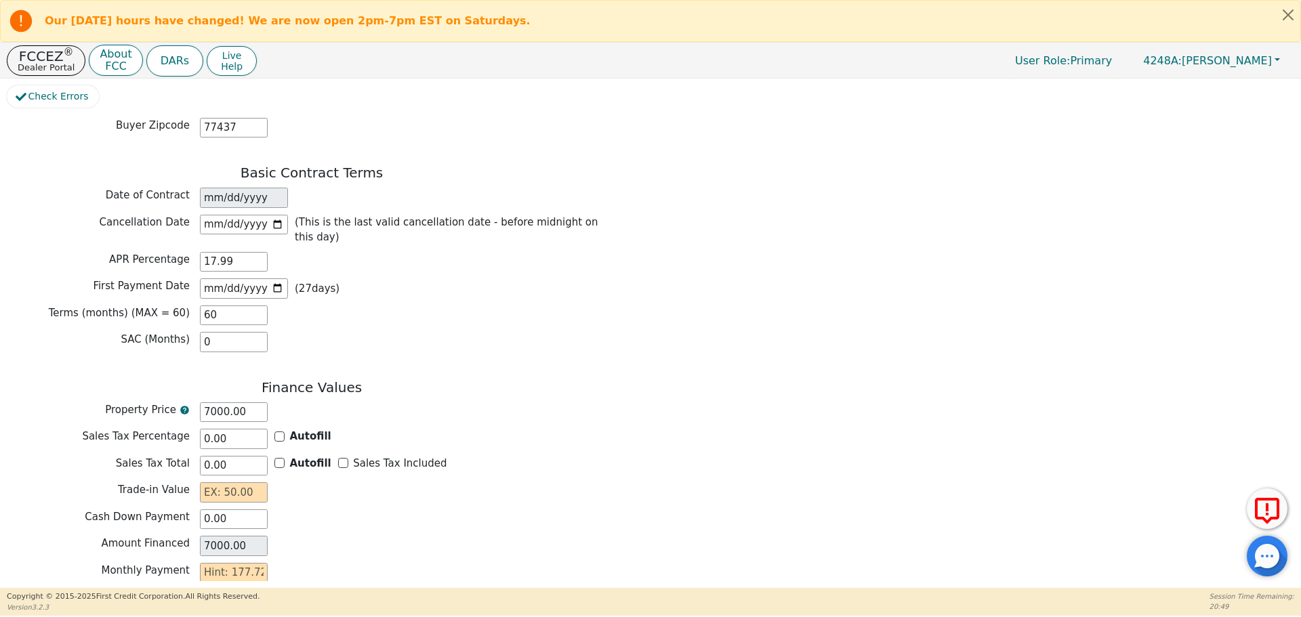
scroll to position [943, 0]
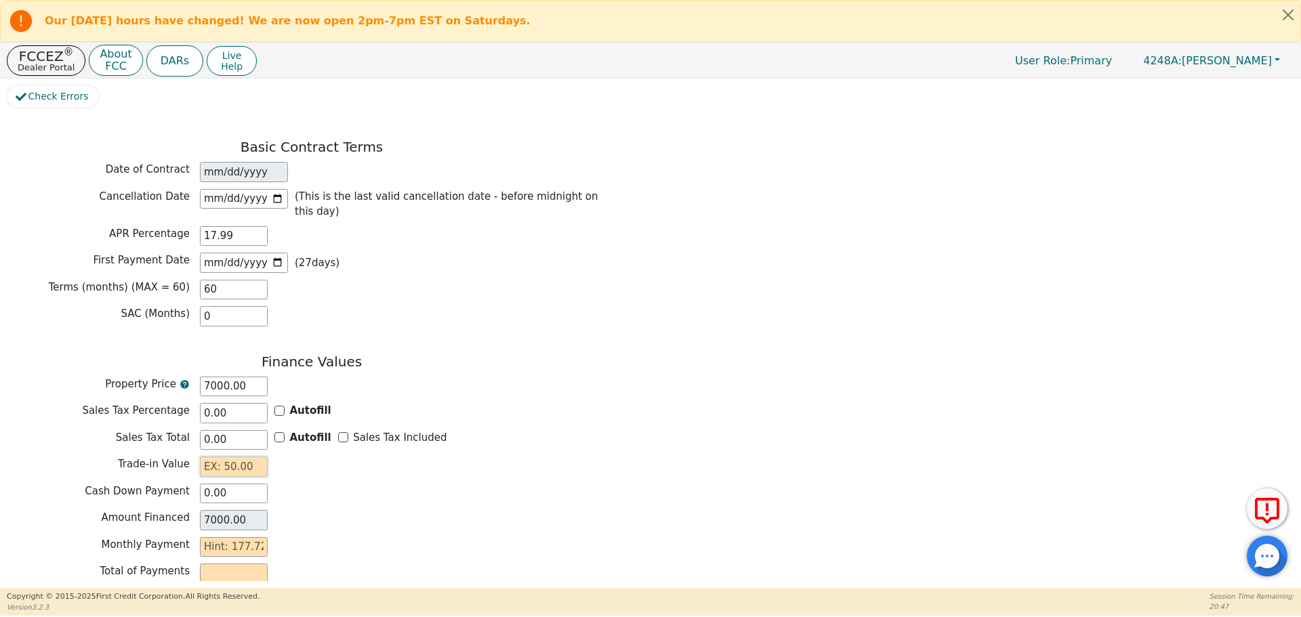
click at [217, 457] on input "text" at bounding box center [234, 467] width 68 height 20
type input "0.00"
click at [207, 537] on input "text" at bounding box center [234, 547] width 68 height 20
type input "1"
type input "60.00"
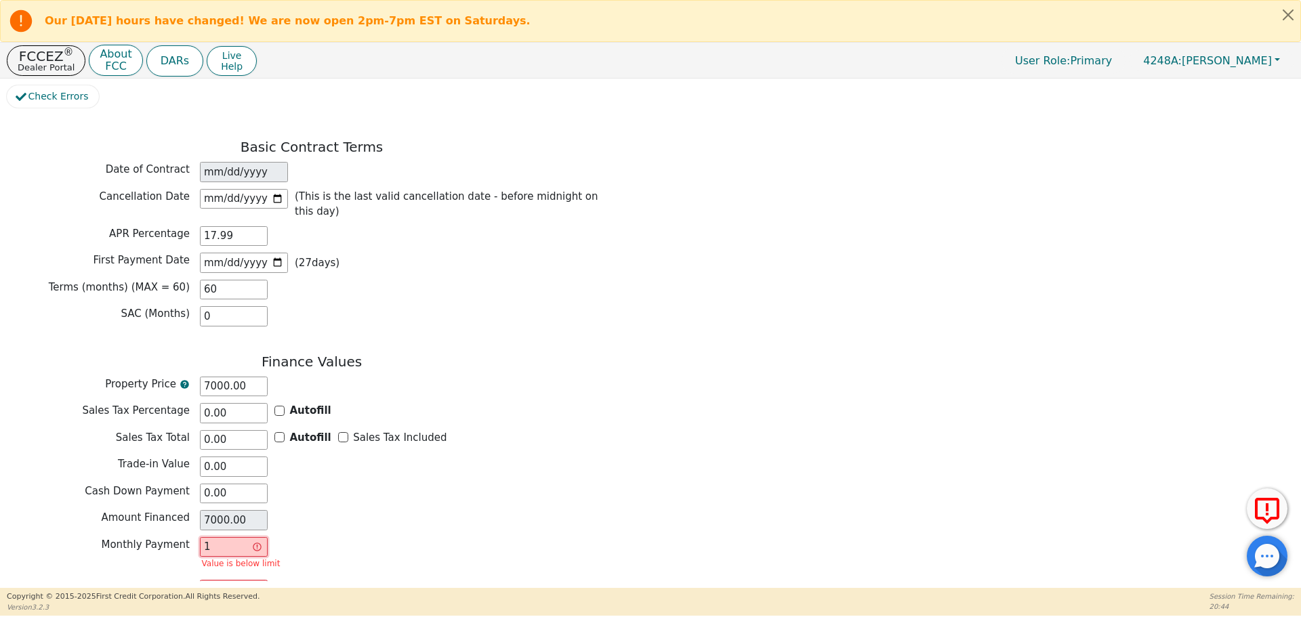
type input "17"
type input "1020.00"
type input "177"
type input "10620.00"
type input "177.7"
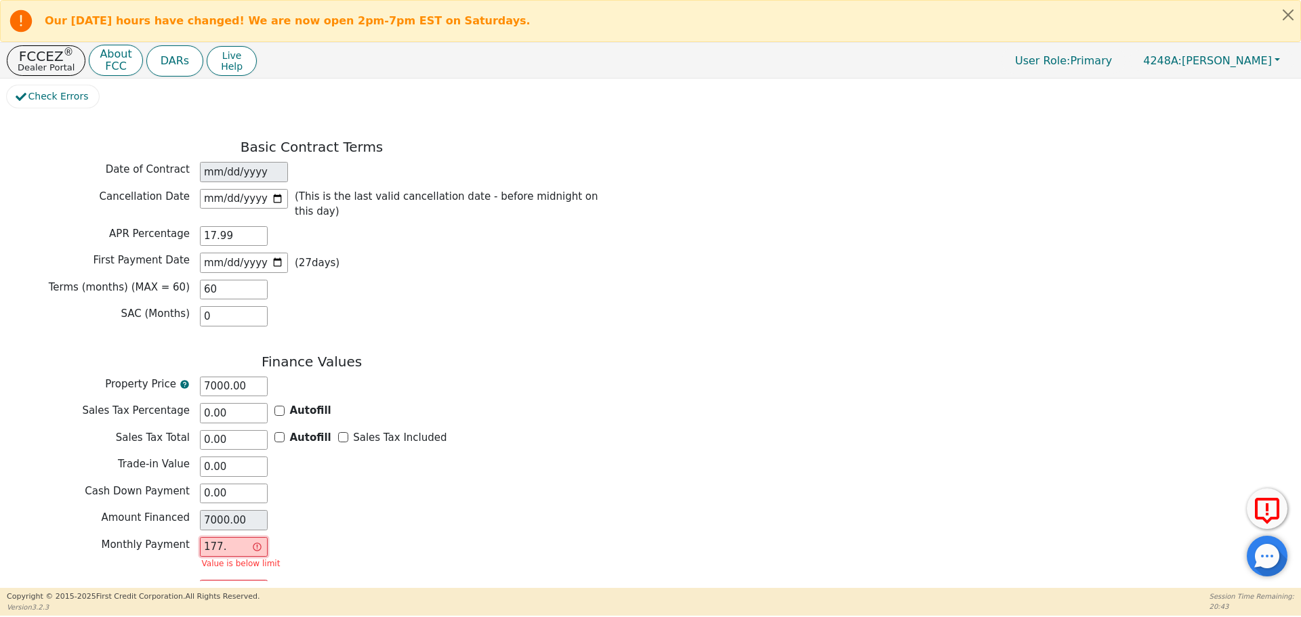
type input "10662.00"
type input "177.72"
type input "10663.20"
type input "177.72"
click at [466, 564] on div "Total of Payments 10663.20" at bounding box center [312, 574] width 610 height 20
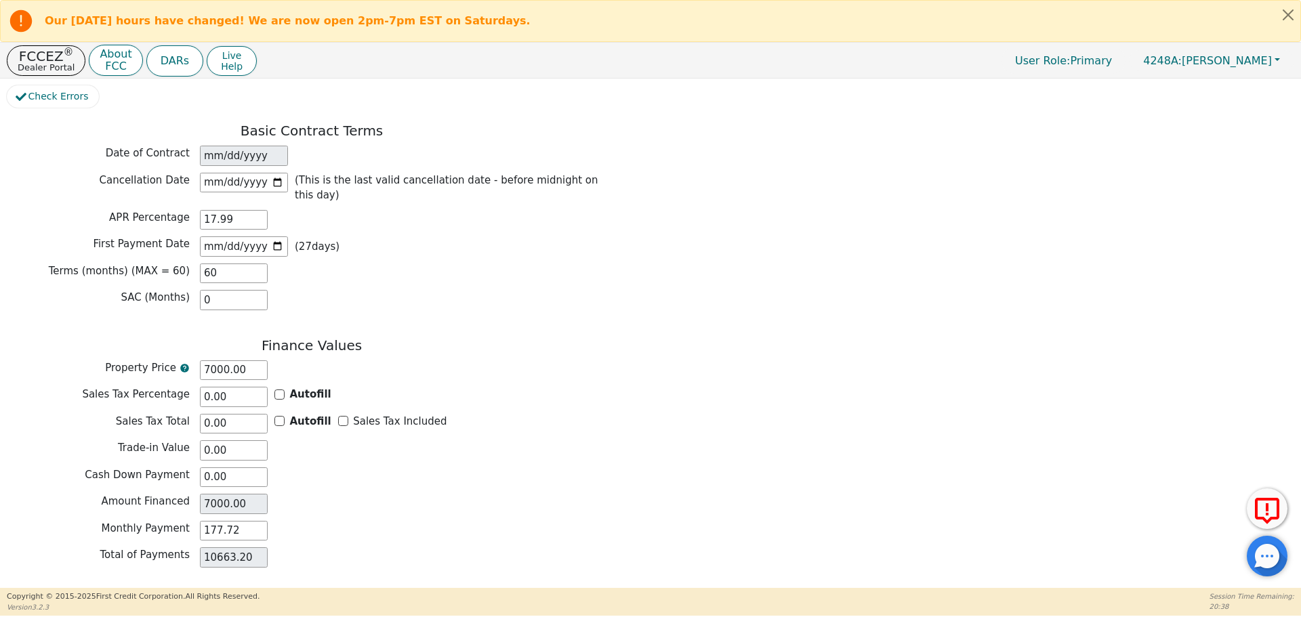
scroll to position [966, 0]
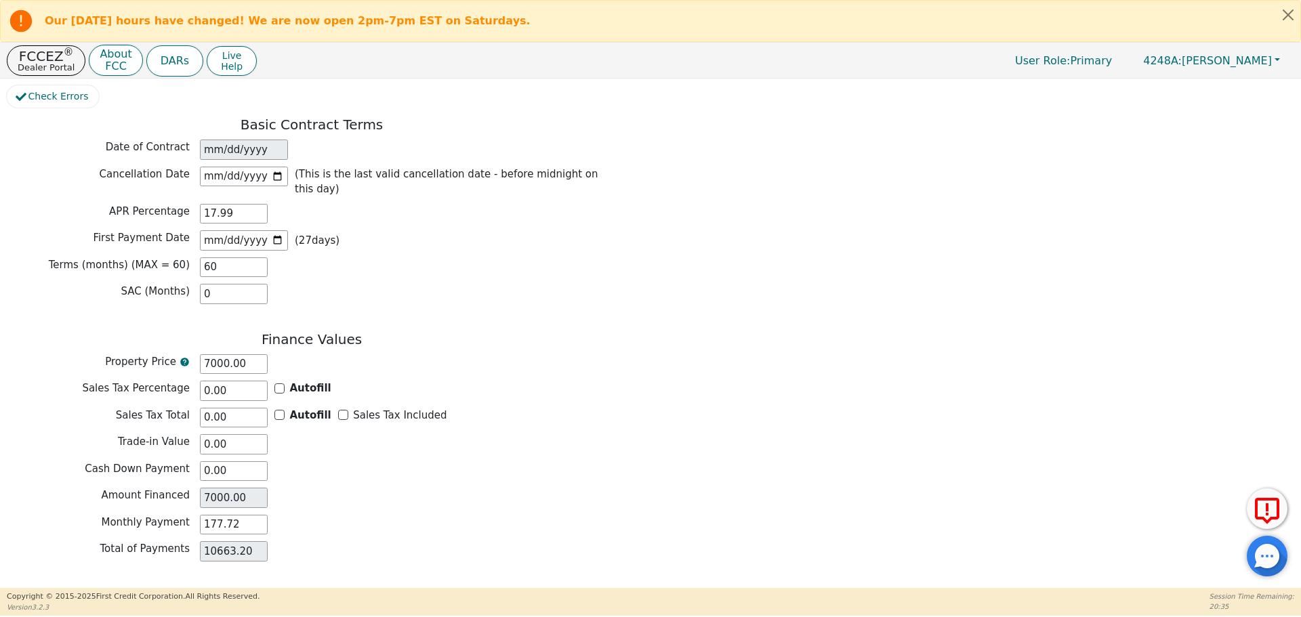
click at [102, 589] on button "Review & Begin Contract" at bounding box center [85, 604] width 157 height 31
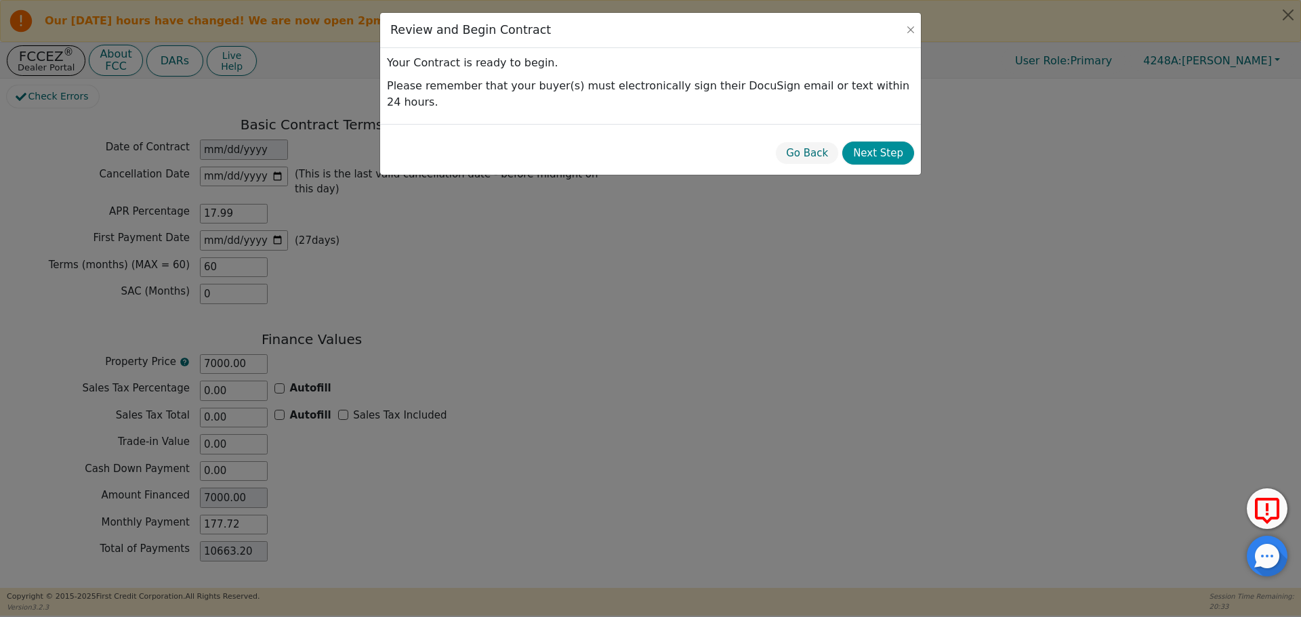
click at [889, 142] on button "Next Step" at bounding box center [878, 154] width 72 height 24
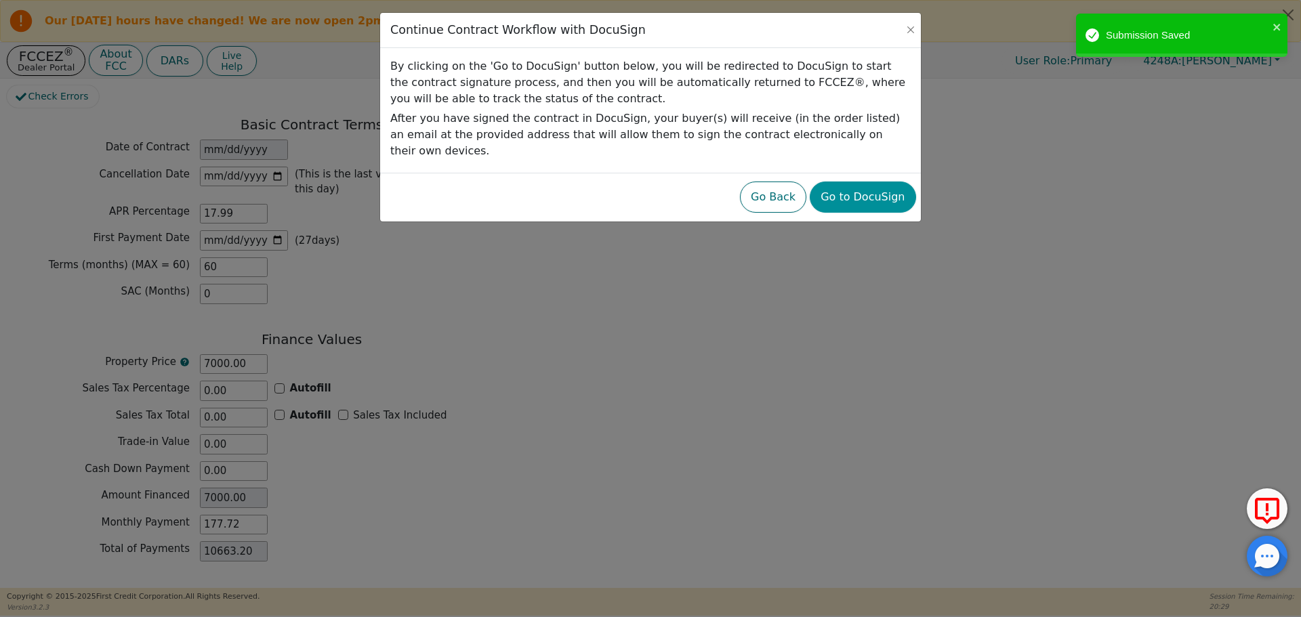
click at [866, 186] on button "Go to DocuSign" at bounding box center [863, 197] width 106 height 31
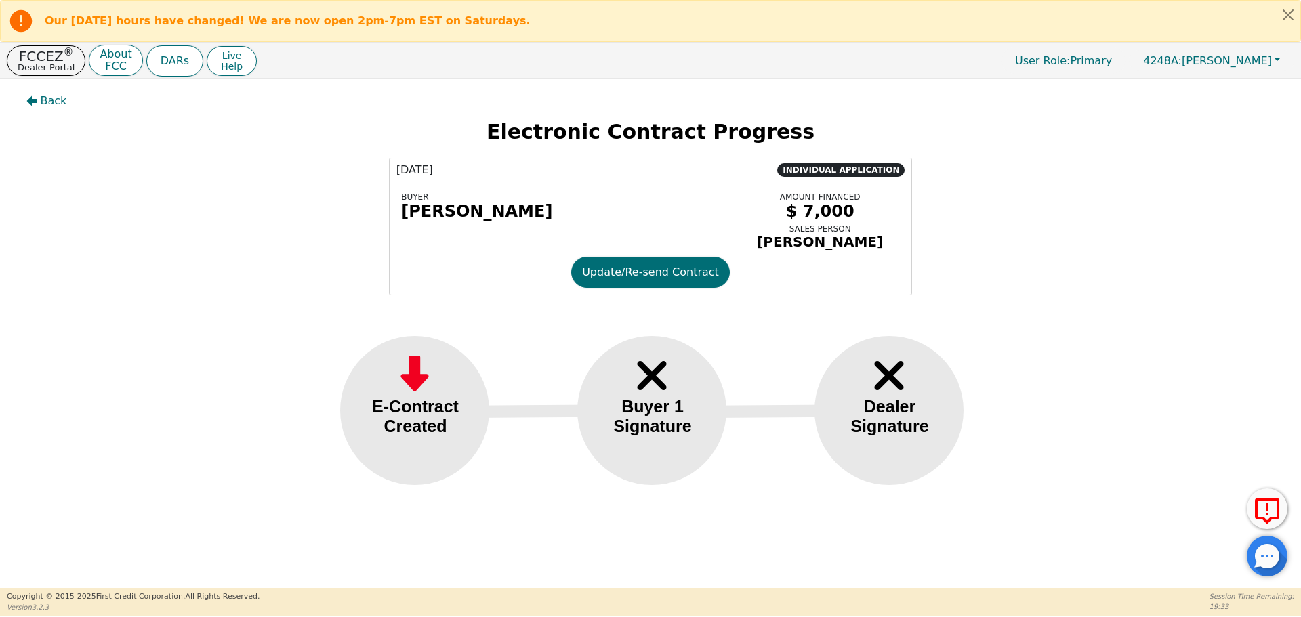
click at [1117, 271] on div "[DATE] INDIVIDUAL APPLICATION BUYER [PERSON_NAME] AMOUNT FINANCED $ 7,000 SALES…" at bounding box center [650, 227] width 1281 height 138
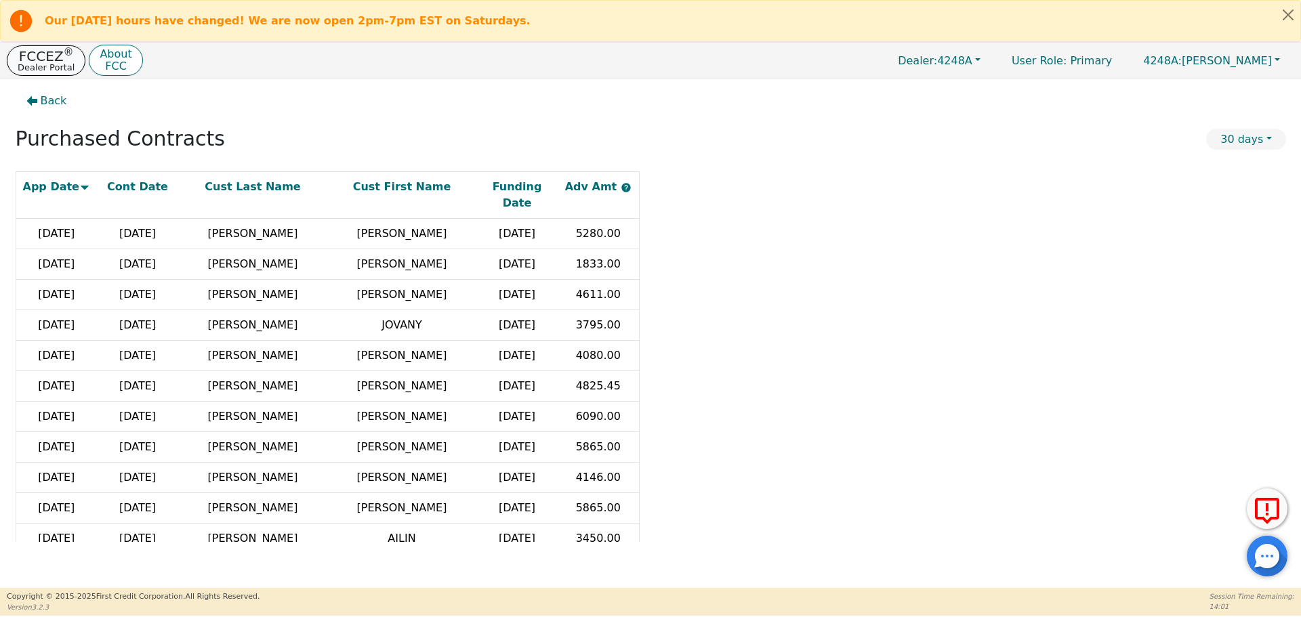
click at [46, 63] on p "Dealer Portal" at bounding box center [46, 67] width 57 height 9
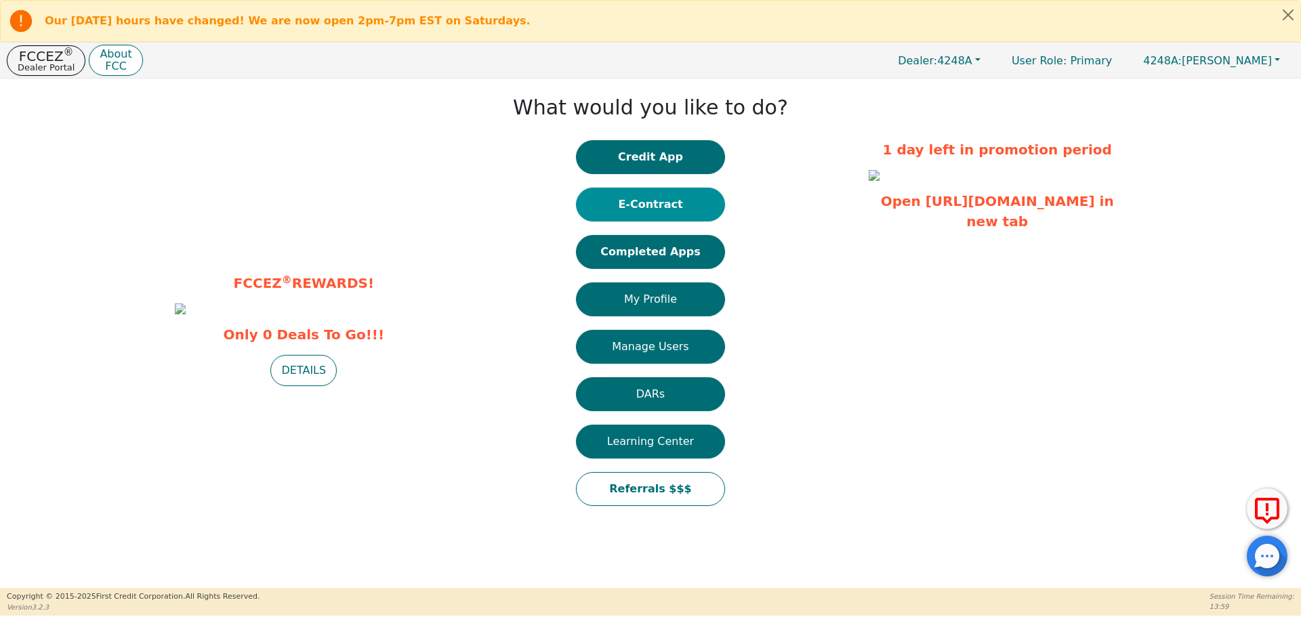
click at [666, 203] on button "E-Contract" at bounding box center [650, 205] width 149 height 34
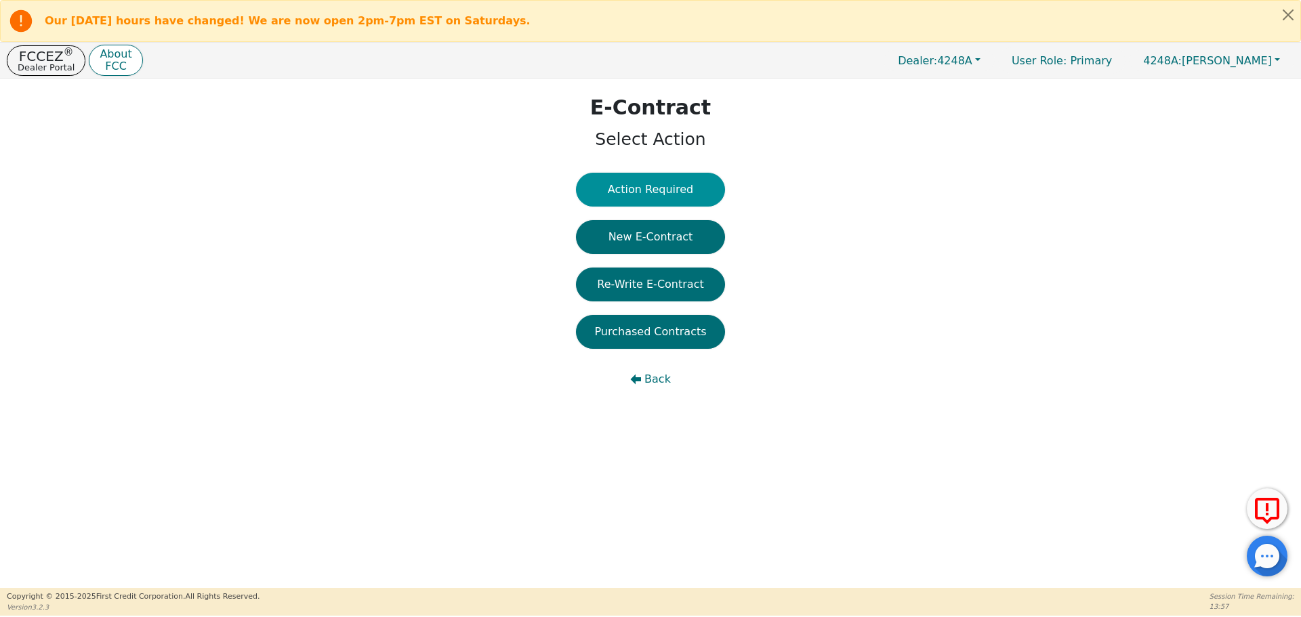
click at [666, 188] on button "Action Required" at bounding box center [650, 190] width 149 height 34
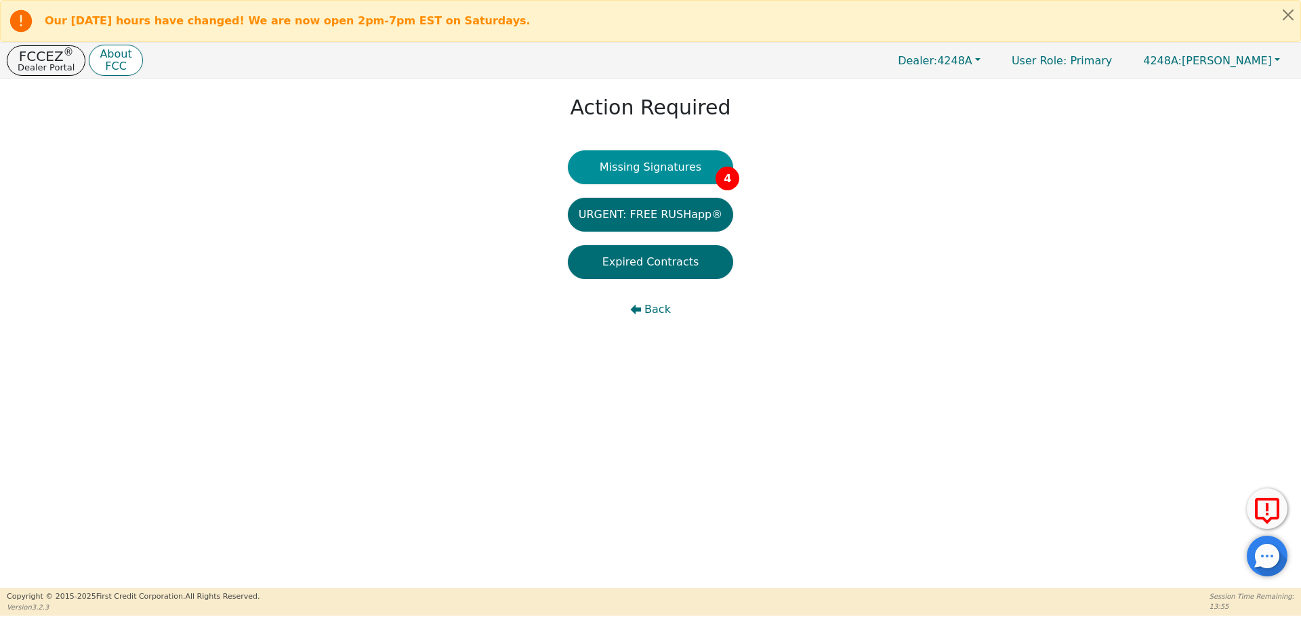
click at [666, 171] on button "Missing Signatures 4" at bounding box center [651, 167] width 166 height 34
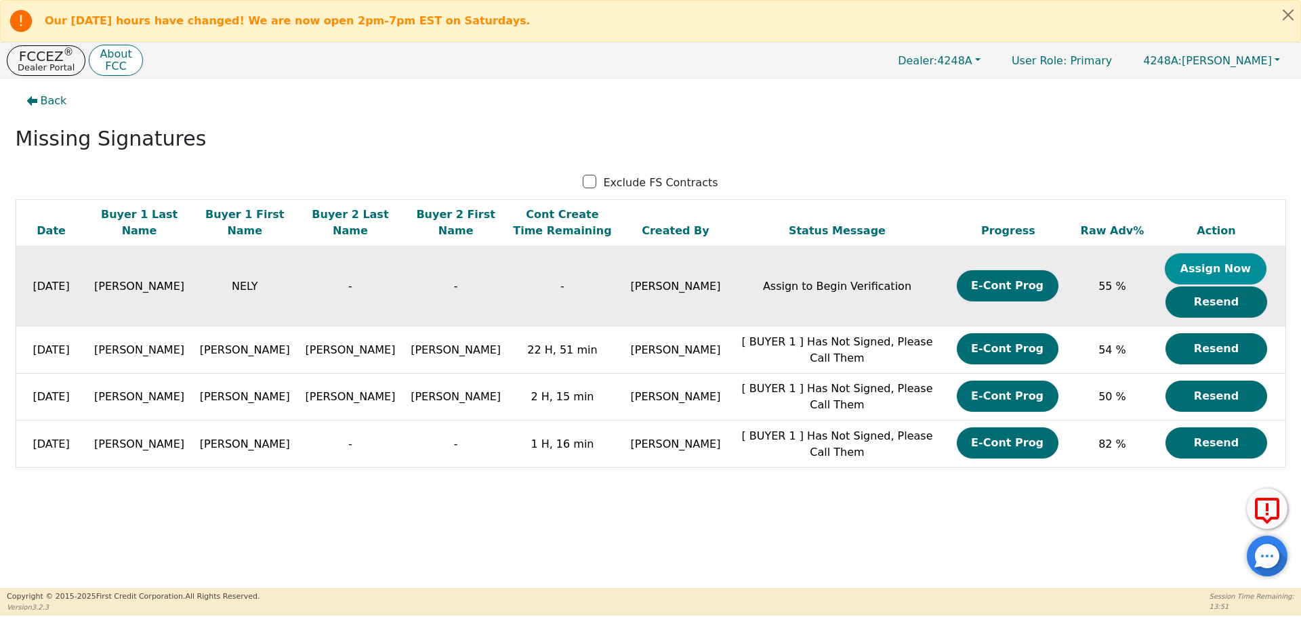
click at [1185, 268] on button "Assign Now" at bounding box center [1216, 268] width 102 height 31
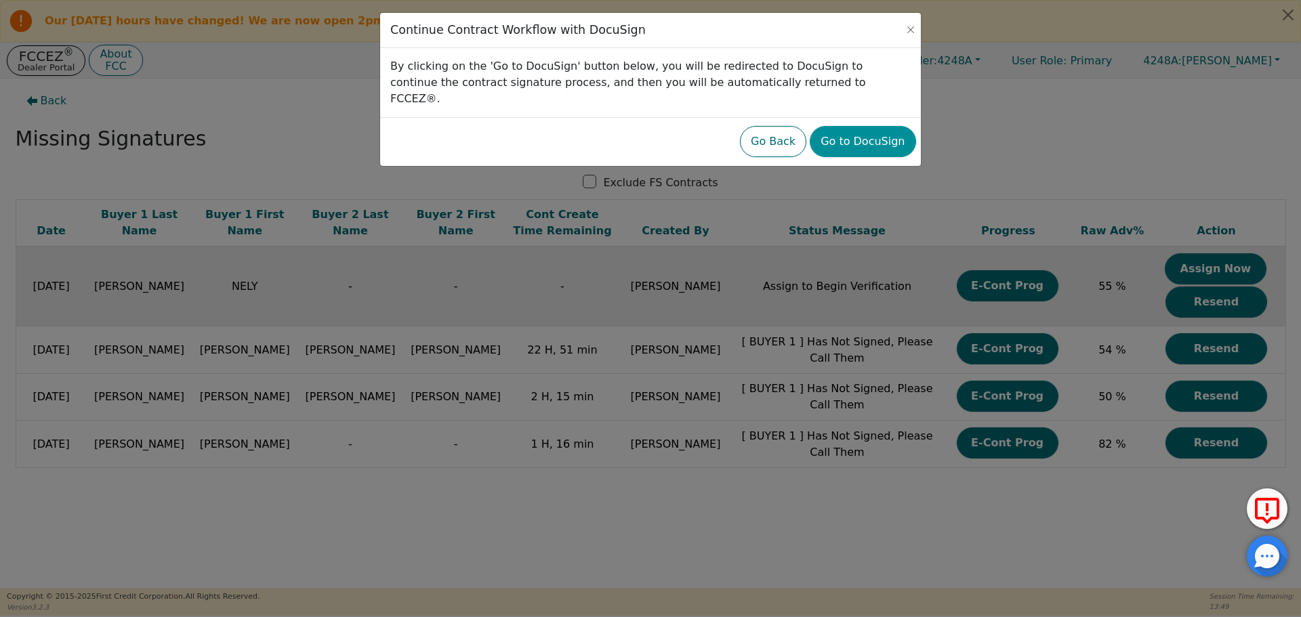
click at [883, 132] on button "Go to DocuSign" at bounding box center [863, 141] width 106 height 31
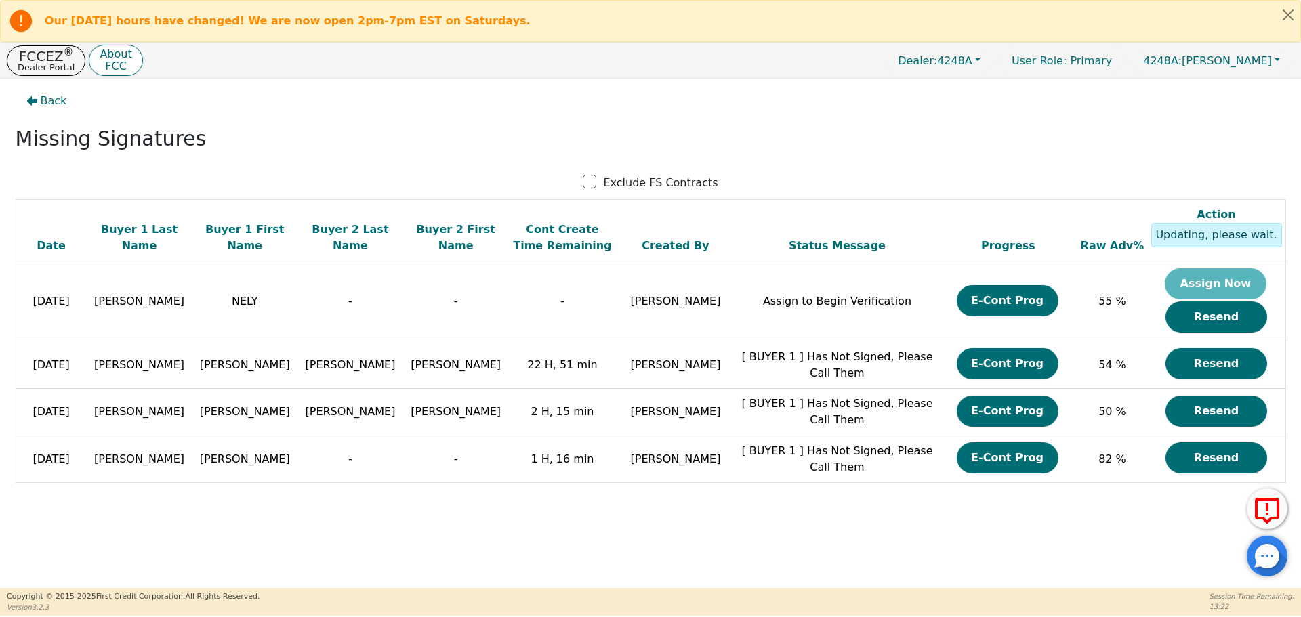
click at [659, 584] on div "Back Missing Signatures Exclude FS Contracts Date Buyer 1 Last Name Buyer 1 Fir…" at bounding box center [650, 334] width 1301 height 510
click at [39, 57] on p "FCCEZ ®" at bounding box center [46, 56] width 57 height 14
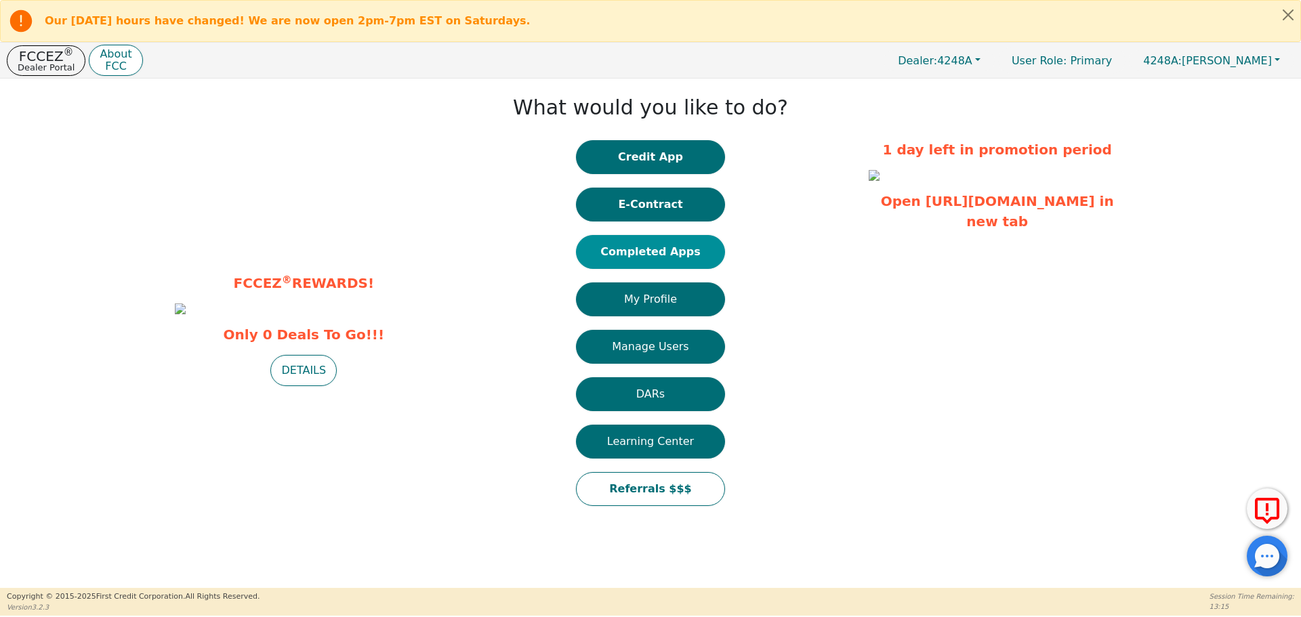
click at [683, 253] on button "Completed Apps" at bounding box center [650, 252] width 149 height 34
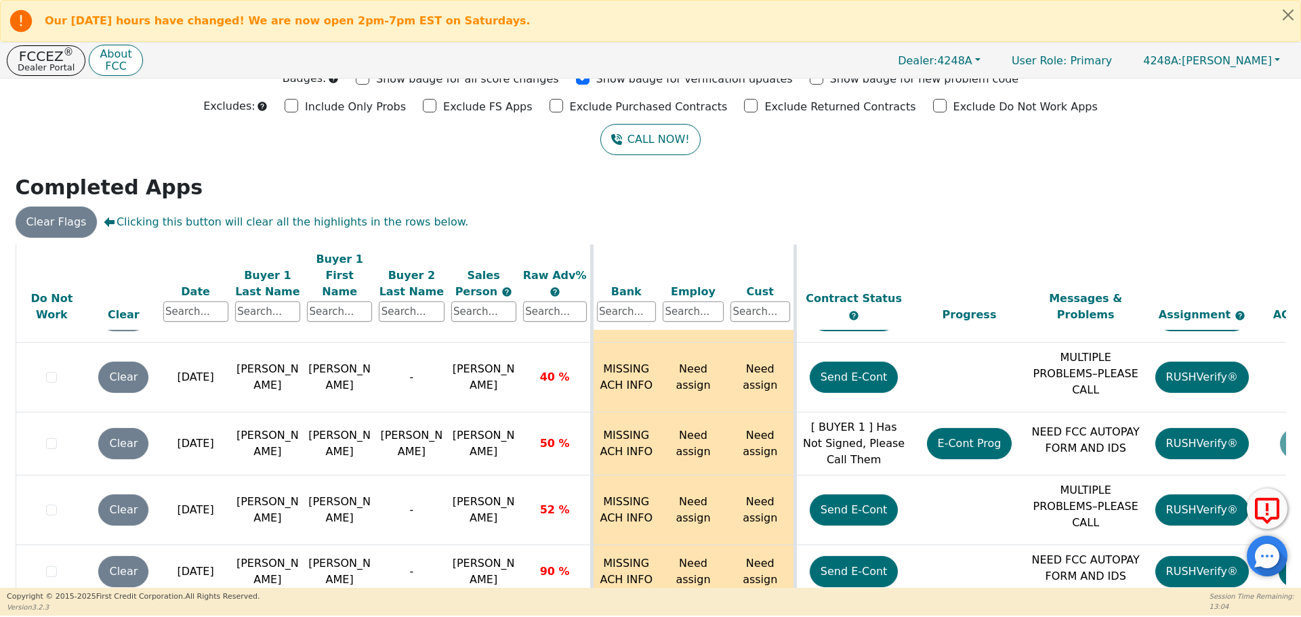
scroll to position [85, 0]
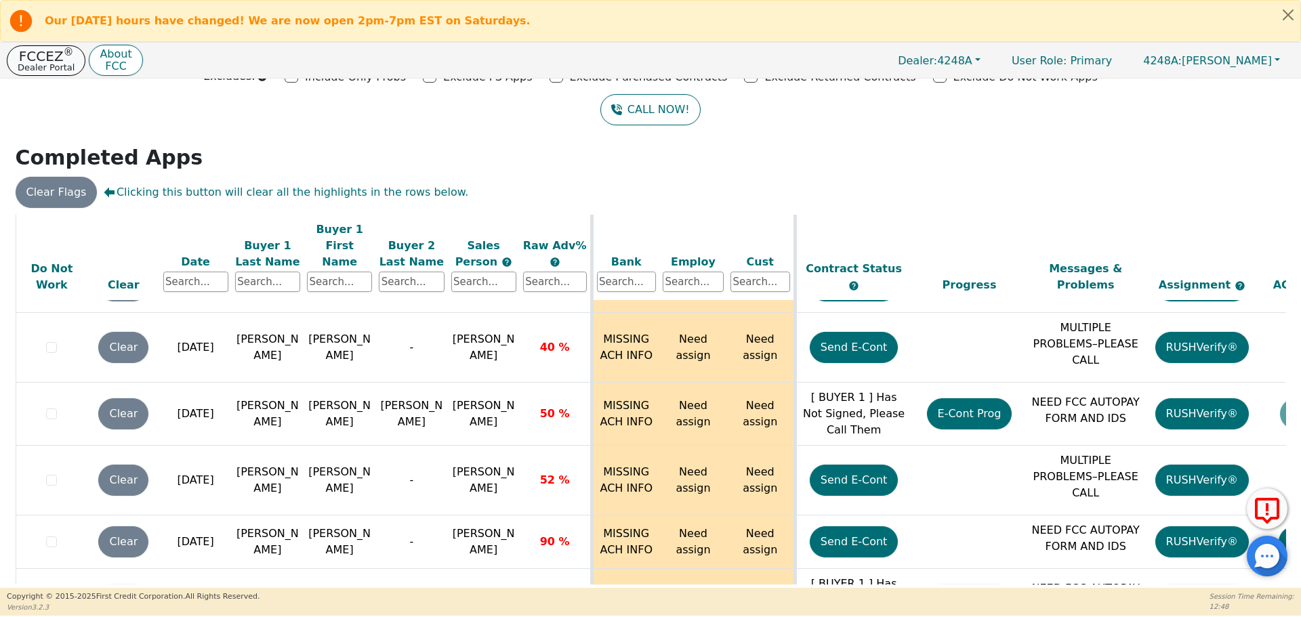
click at [42, 54] on p "FCCEZ ®" at bounding box center [46, 56] width 57 height 14
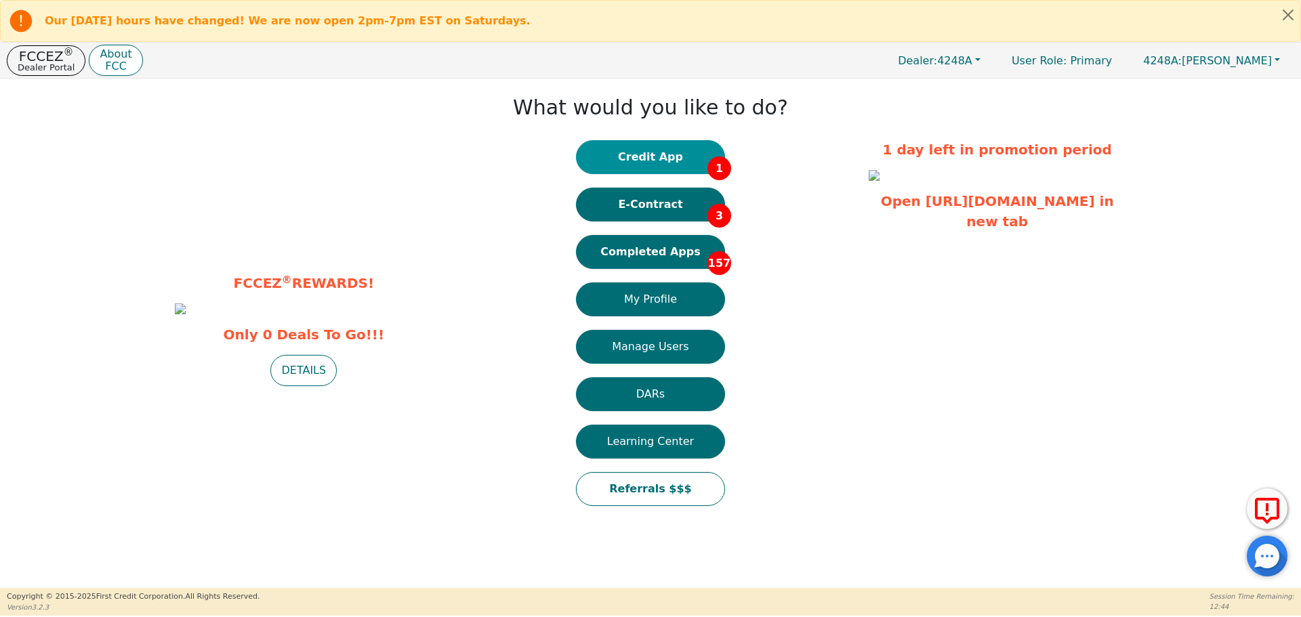
click at [662, 159] on button "Credit App 1" at bounding box center [650, 157] width 149 height 34
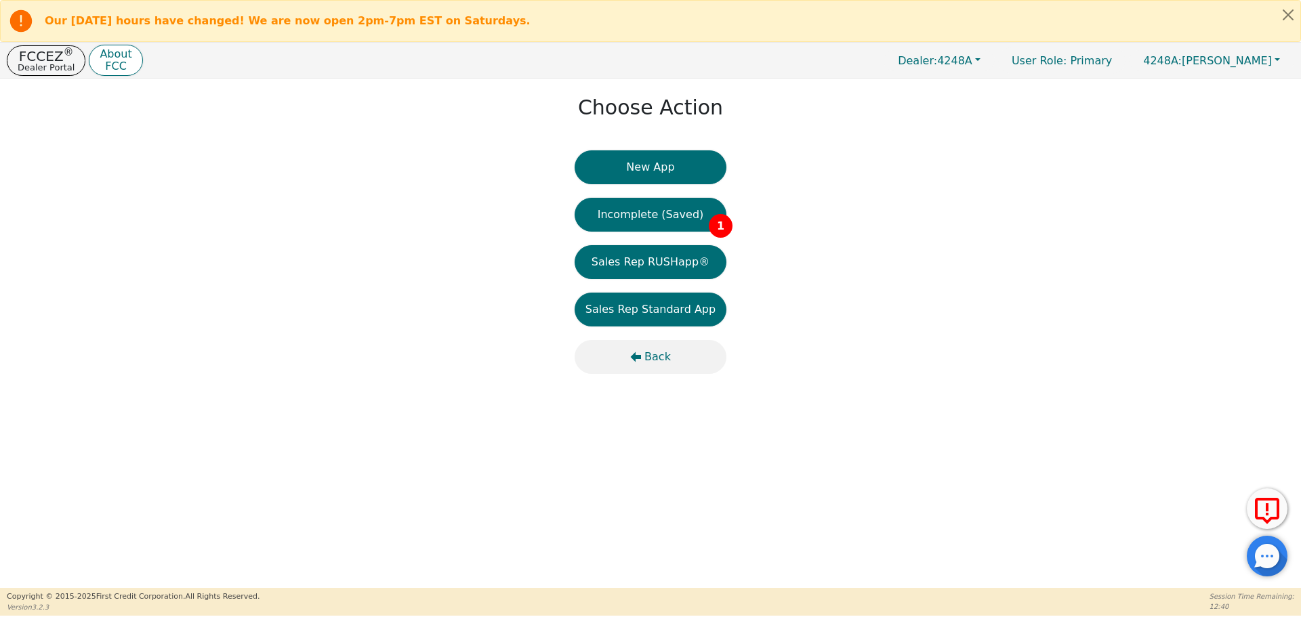
click at [647, 352] on span "Back" at bounding box center [658, 357] width 26 height 16
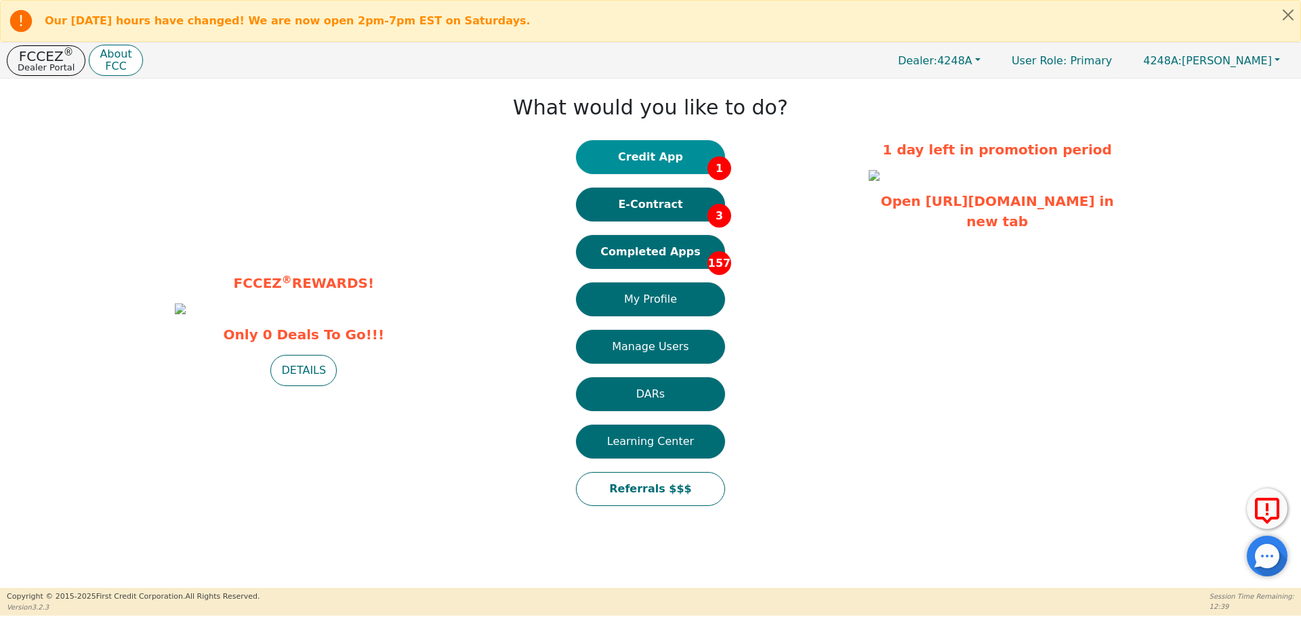
click at [652, 153] on button "Credit App 1" at bounding box center [650, 157] width 149 height 34
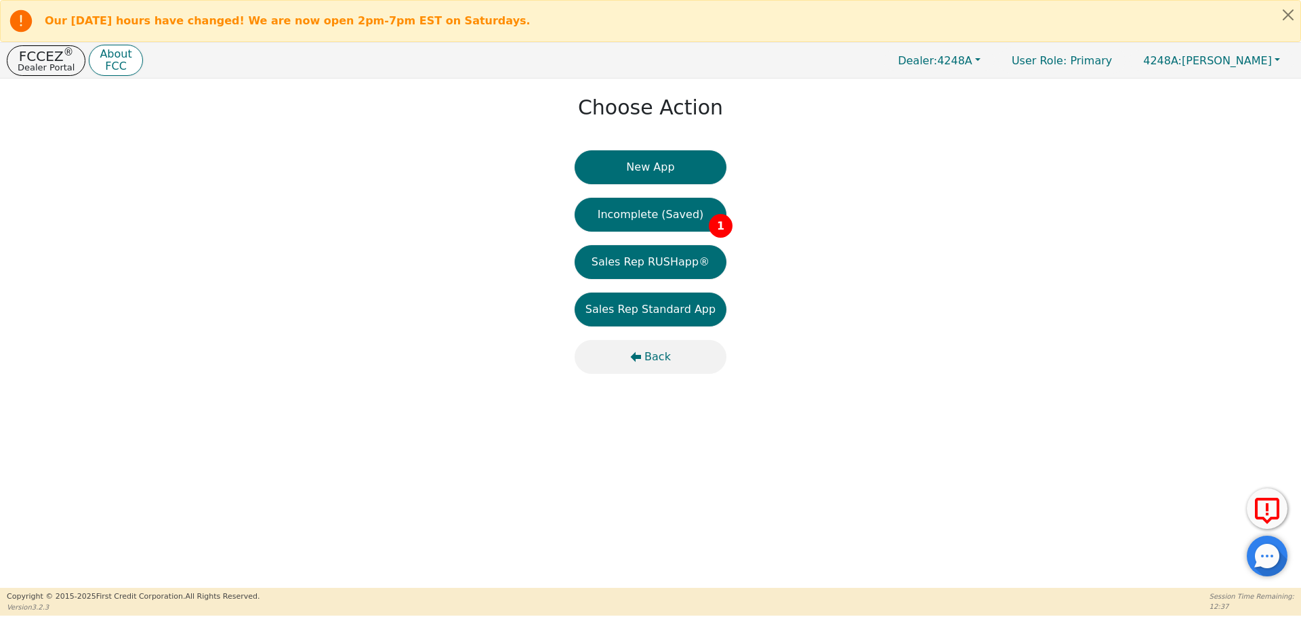
click at [647, 357] on span "Back" at bounding box center [658, 357] width 26 height 16
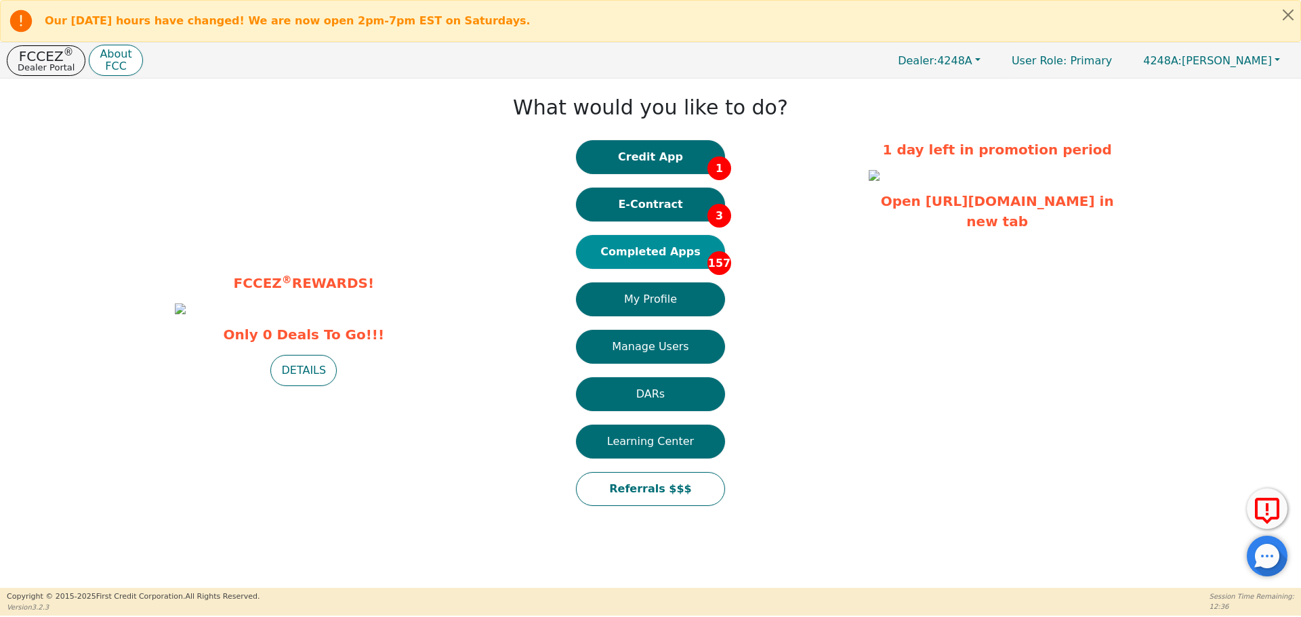
click at [667, 250] on button "Completed Apps 157" at bounding box center [650, 252] width 149 height 34
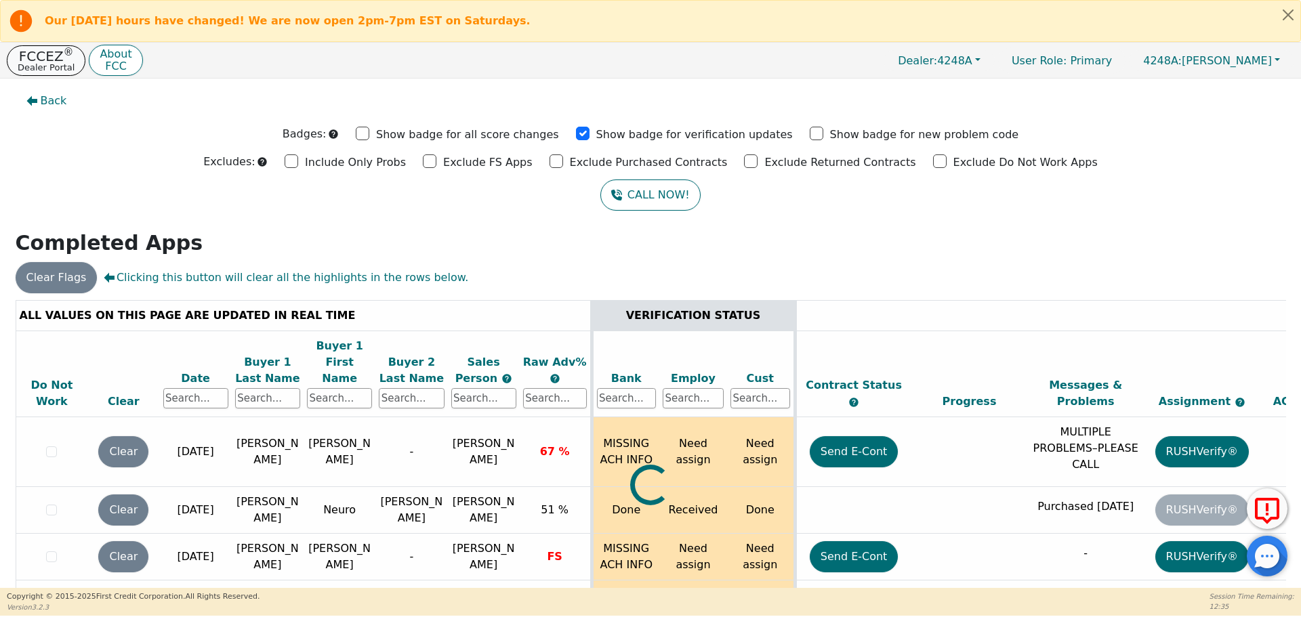
click at [65, 58] on sup "®" at bounding box center [69, 52] width 10 height 12
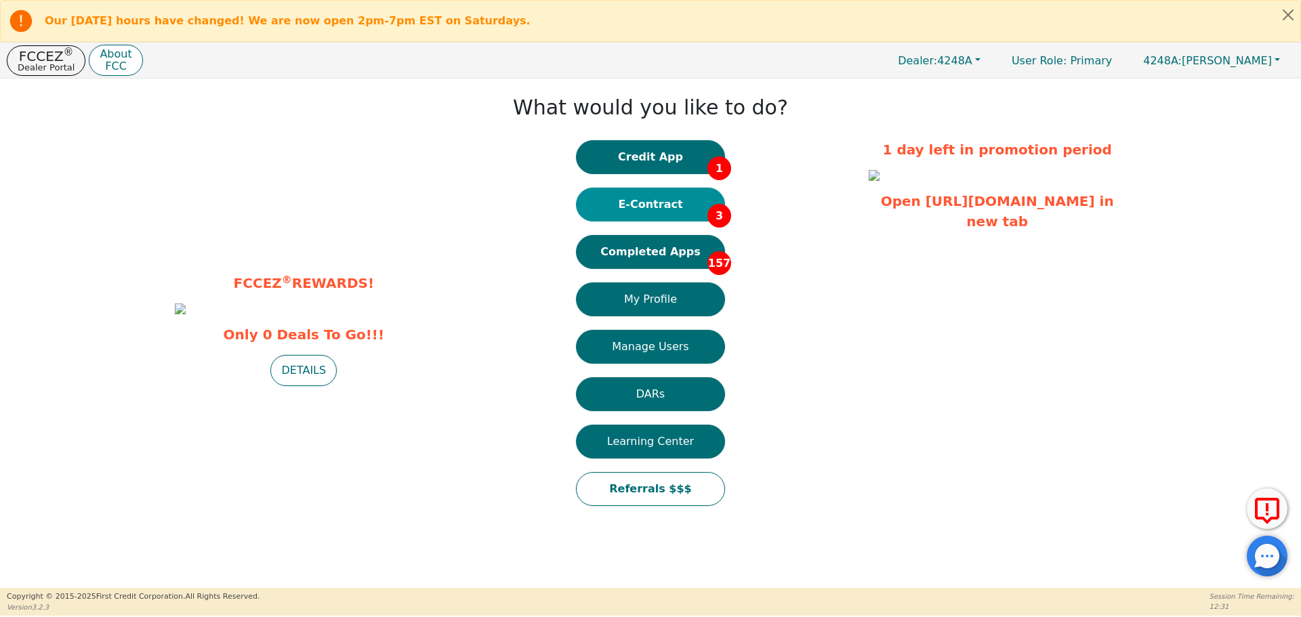
click at [682, 206] on button "E-Contract 3" at bounding box center [650, 205] width 149 height 34
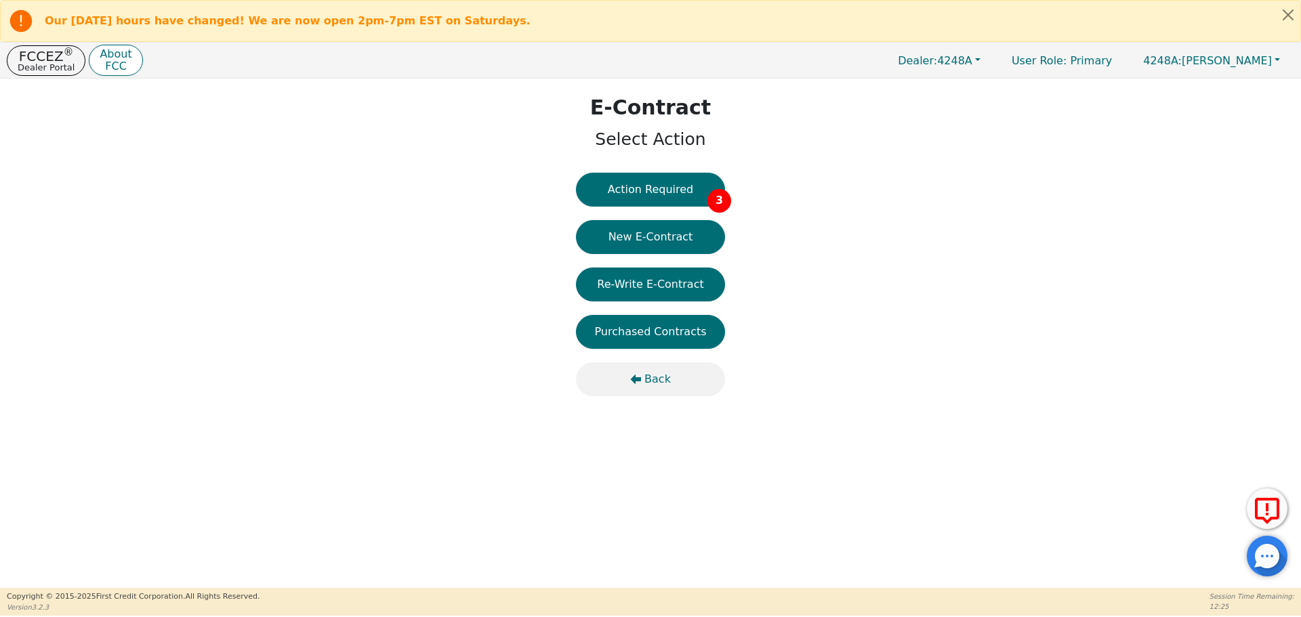
click at [651, 373] on span "Back" at bounding box center [658, 379] width 26 height 16
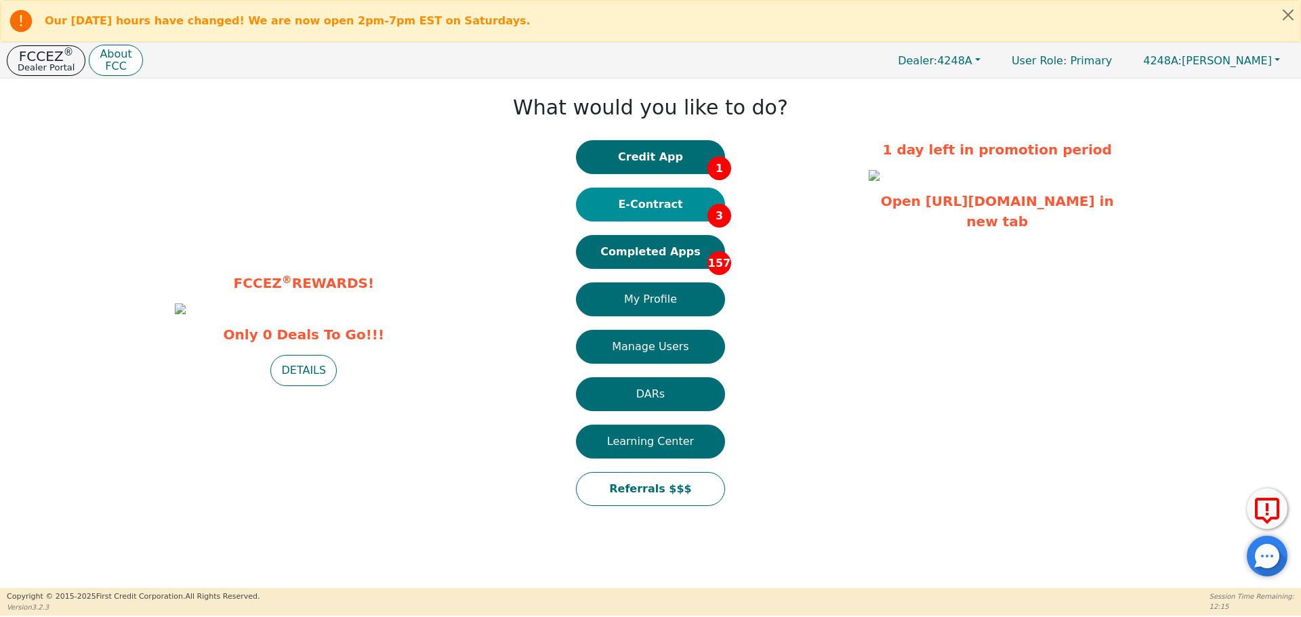
click at [658, 209] on button "E-Contract 3" at bounding box center [650, 205] width 149 height 34
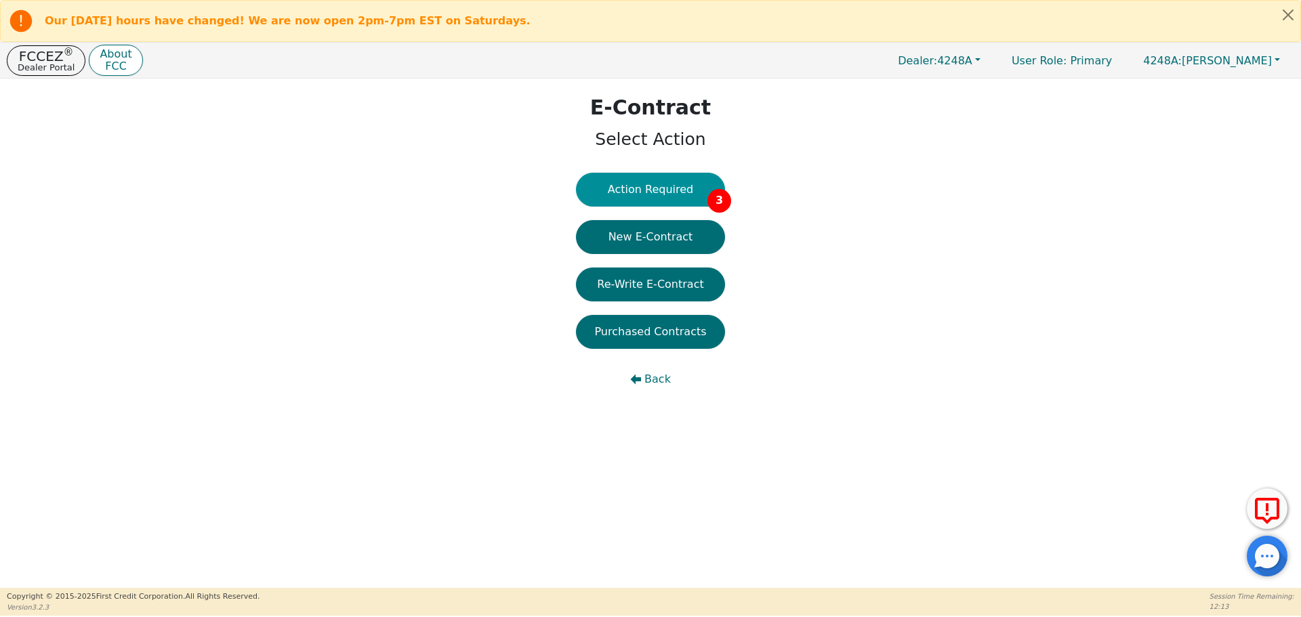
click at [657, 189] on button "Action Required 3" at bounding box center [650, 190] width 149 height 34
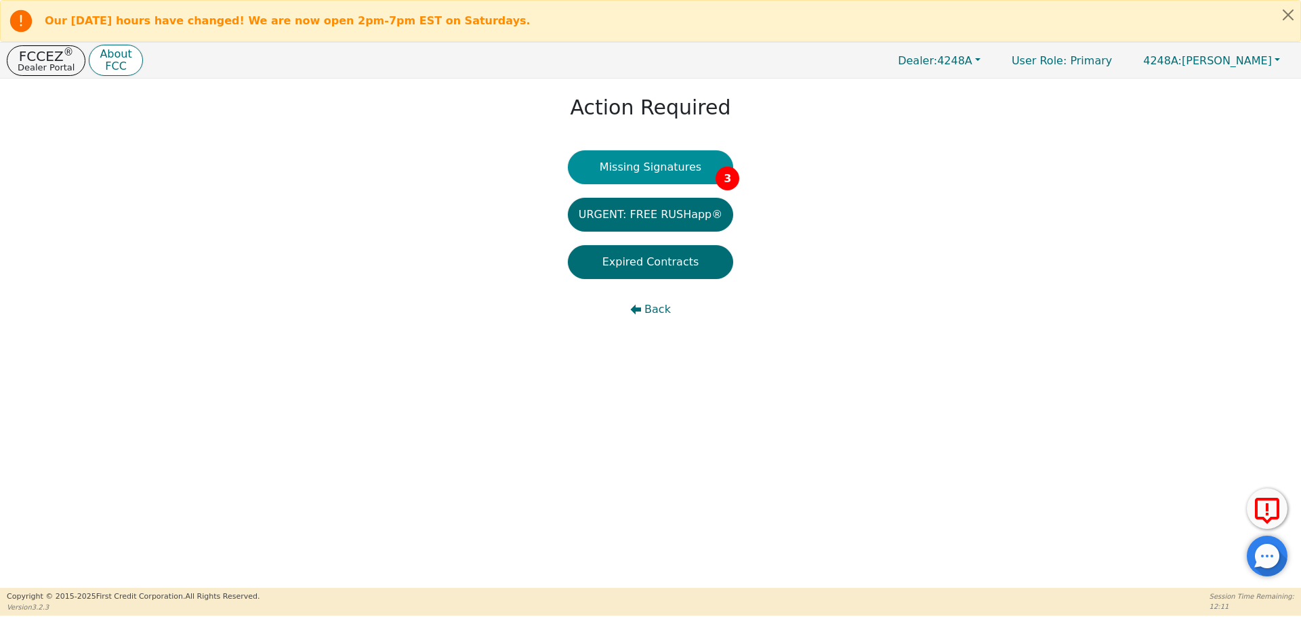
click at [656, 174] on button "Missing Signatures 3" at bounding box center [651, 167] width 166 height 34
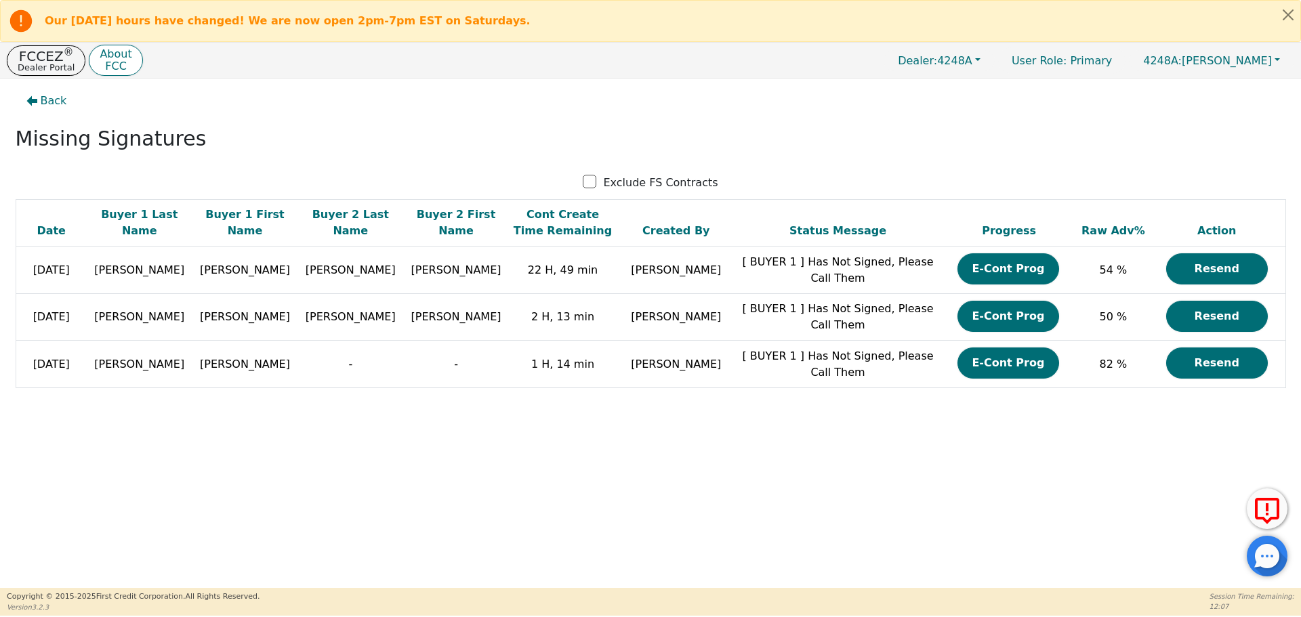
click at [466, 584] on div "Back Missing Signatures Exclude FS Contracts Date Buyer 1 Last Name Buyer 1 Fir…" at bounding box center [650, 334] width 1301 height 510
click at [208, 586] on div "Back Missing Signatures Exclude FS Contracts Date Buyer 1 Last Name Buyer 1 Fir…" at bounding box center [650, 334] width 1301 height 510
click at [42, 63] on p "Dealer Portal" at bounding box center [46, 67] width 57 height 9
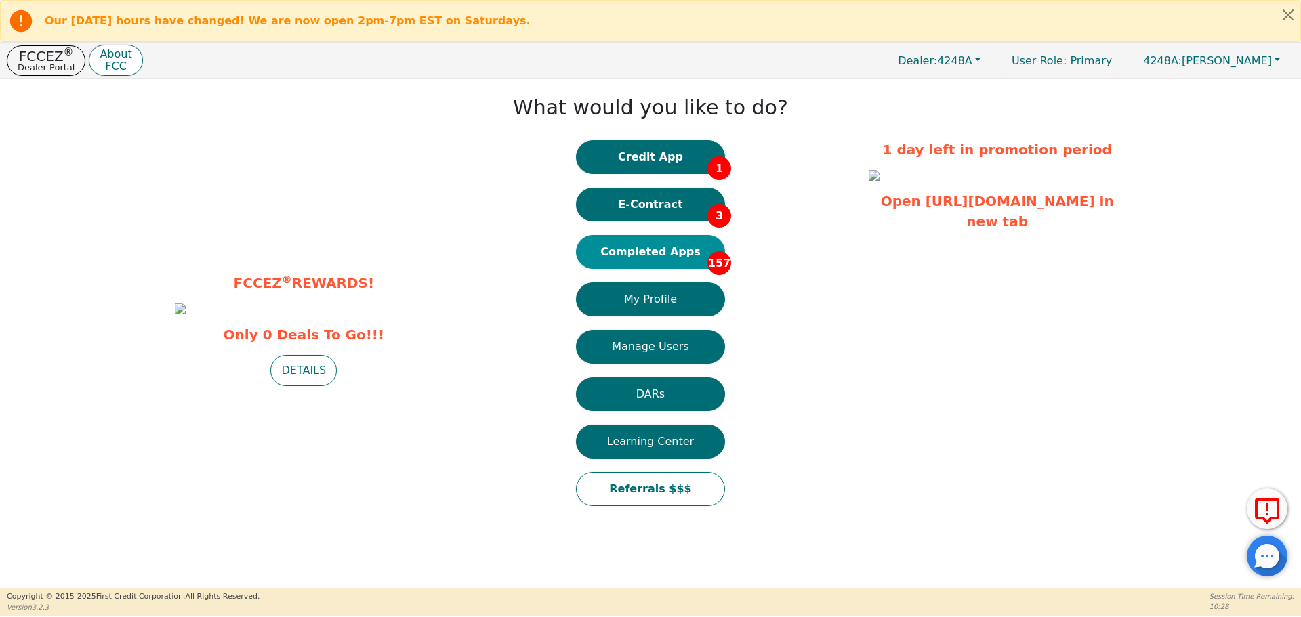
click at [680, 253] on button "Completed Apps 157" at bounding box center [650, 252] width 149 height 34
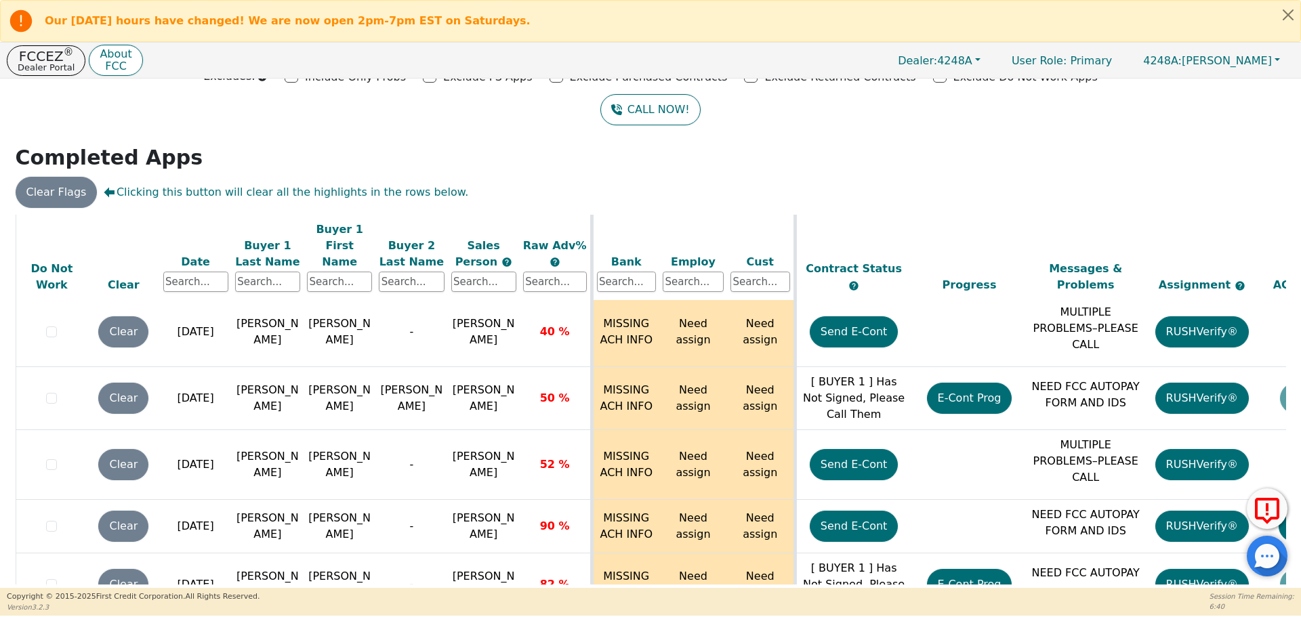
scroll to position [7885, 0]
